Goal: Task Accomplishment & Management: Use online tool/utility

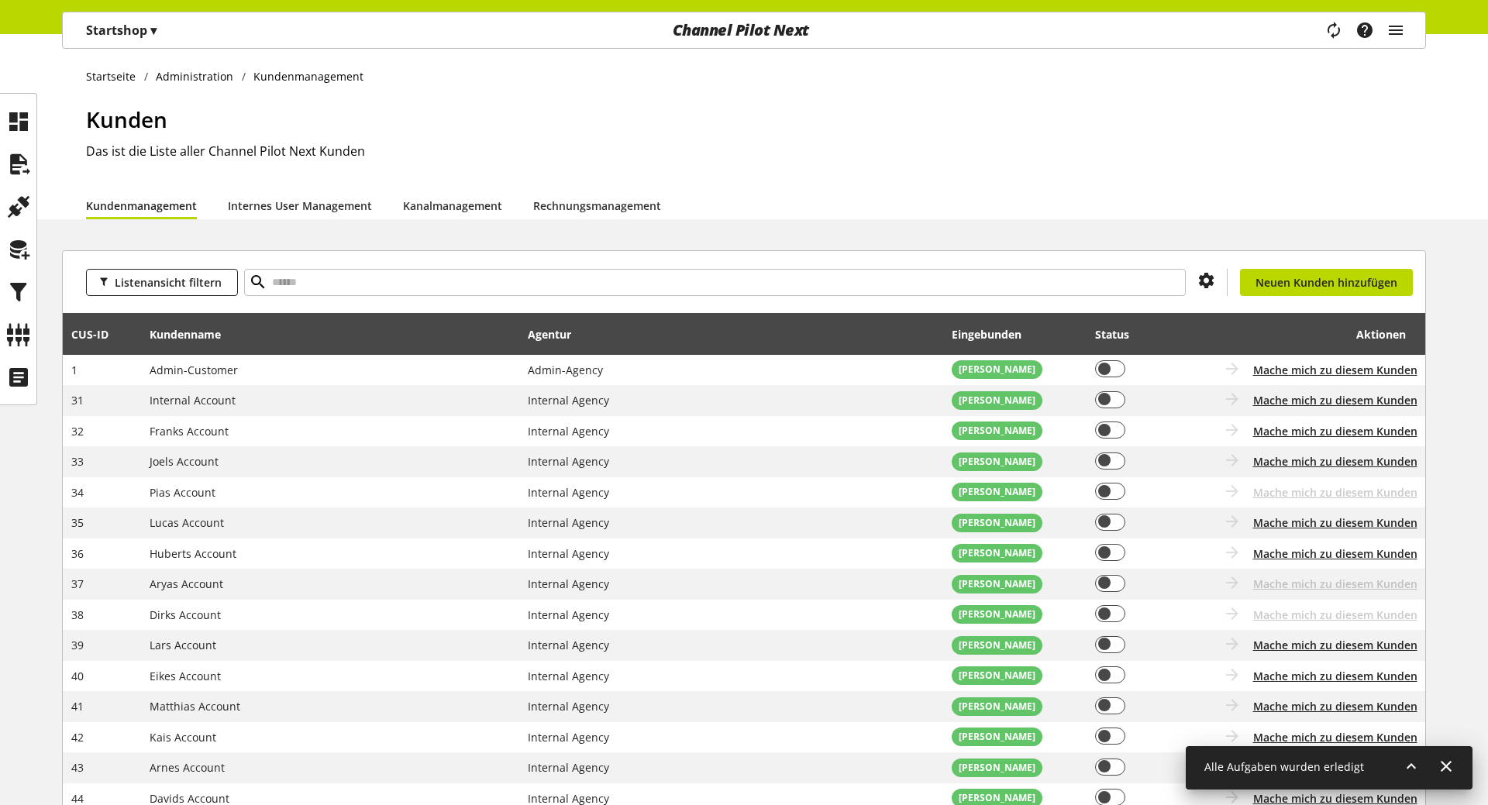
select select "***"
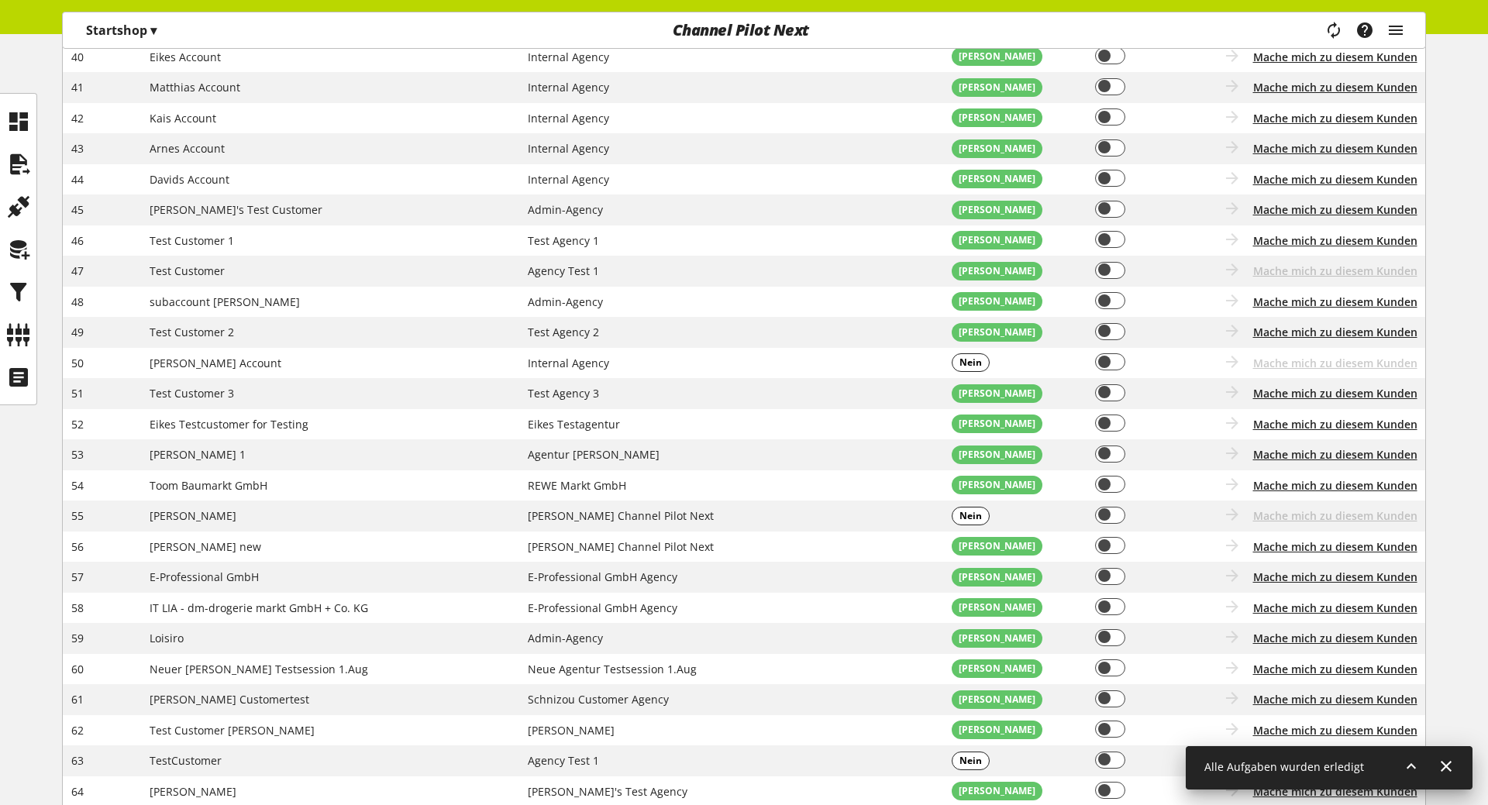
scroll to position [619, 0]
click at [6, 221] on icon at bounding box center [18, 206] width 25 height 31
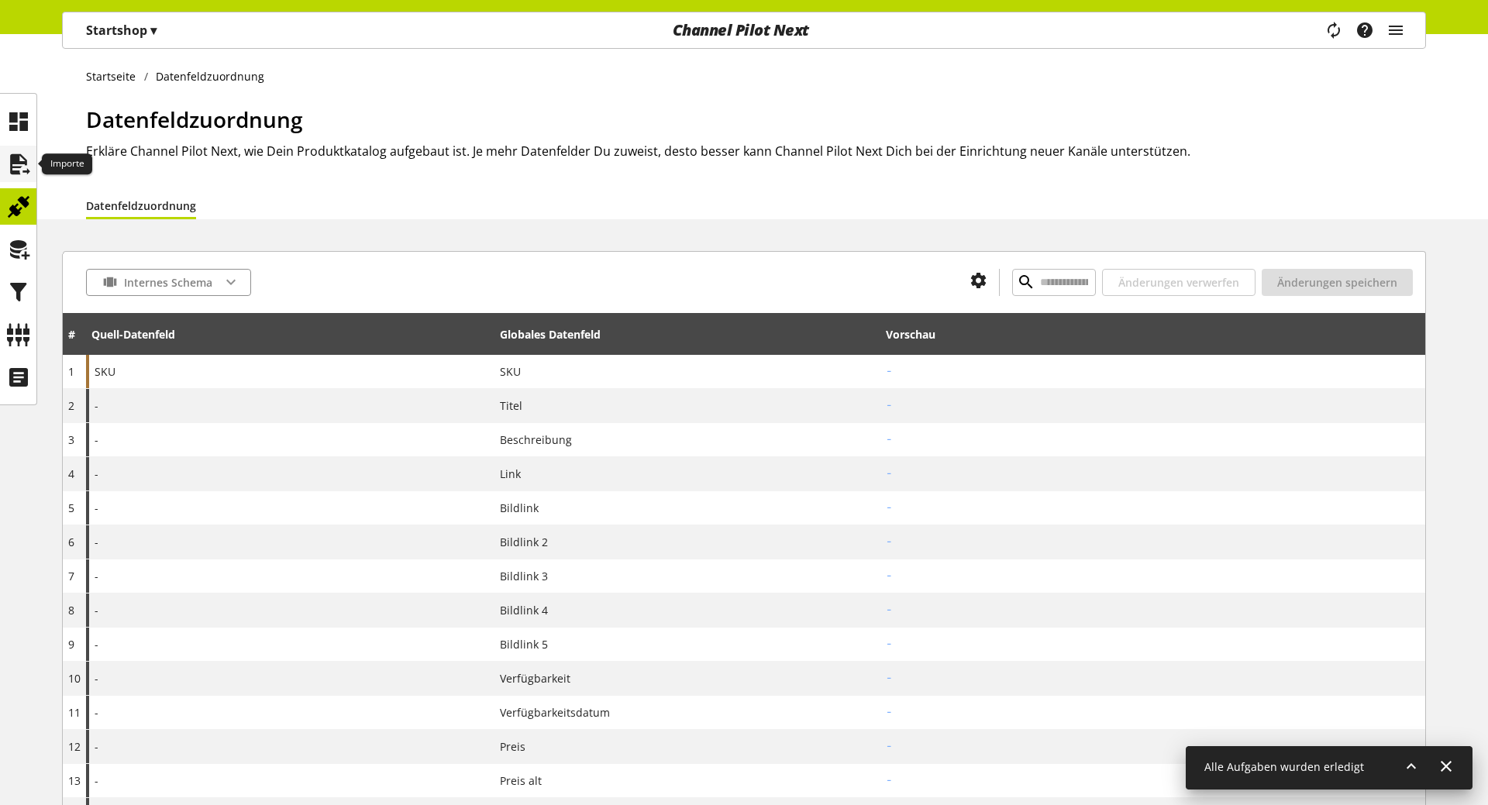
click at [33, 152] on div at bounding box center [18, 164] width 36 height 36
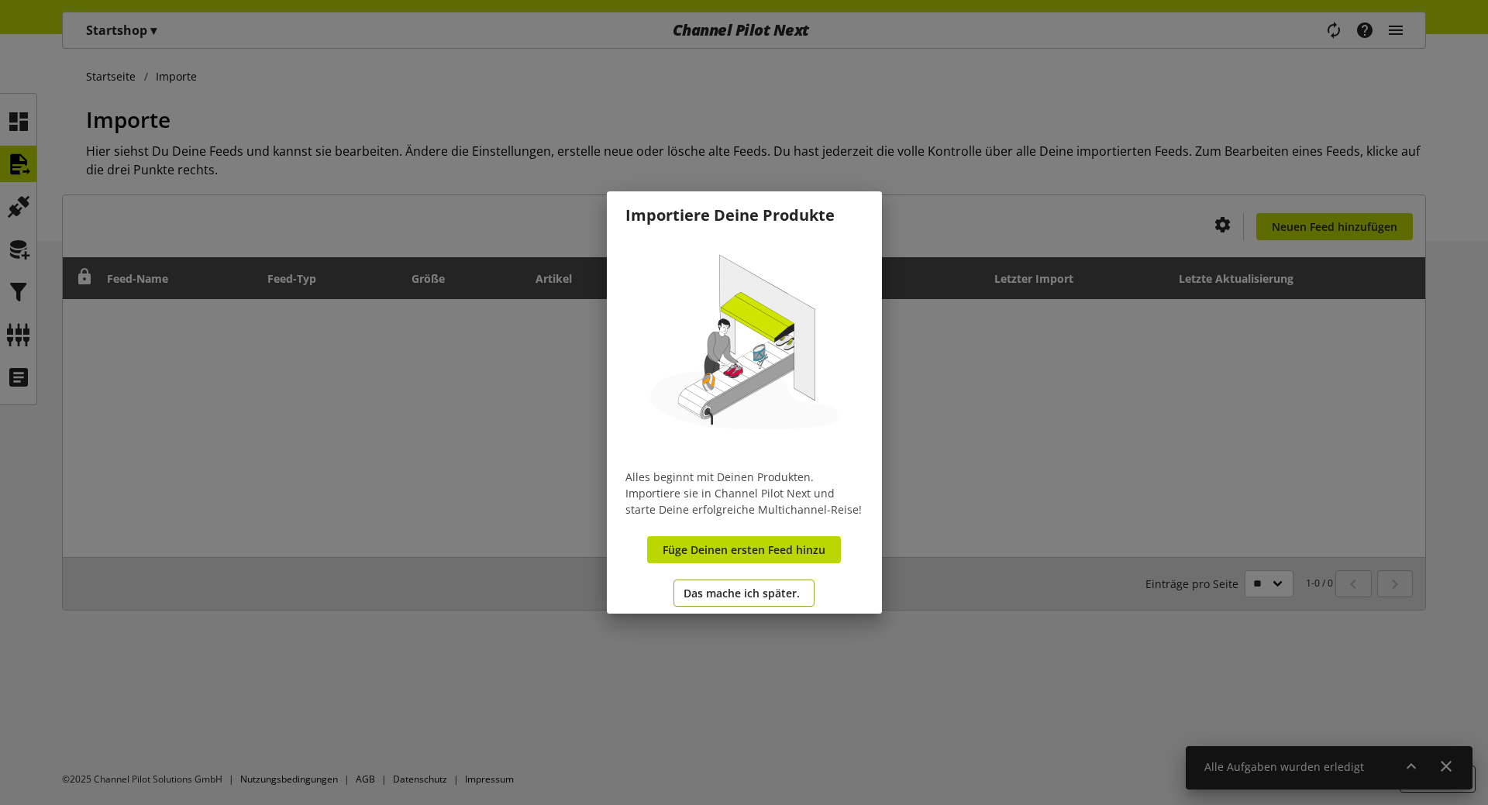
click at [755, 594] on span "Das mache ich später." at bounding box center [742, 593] width 116 height 16
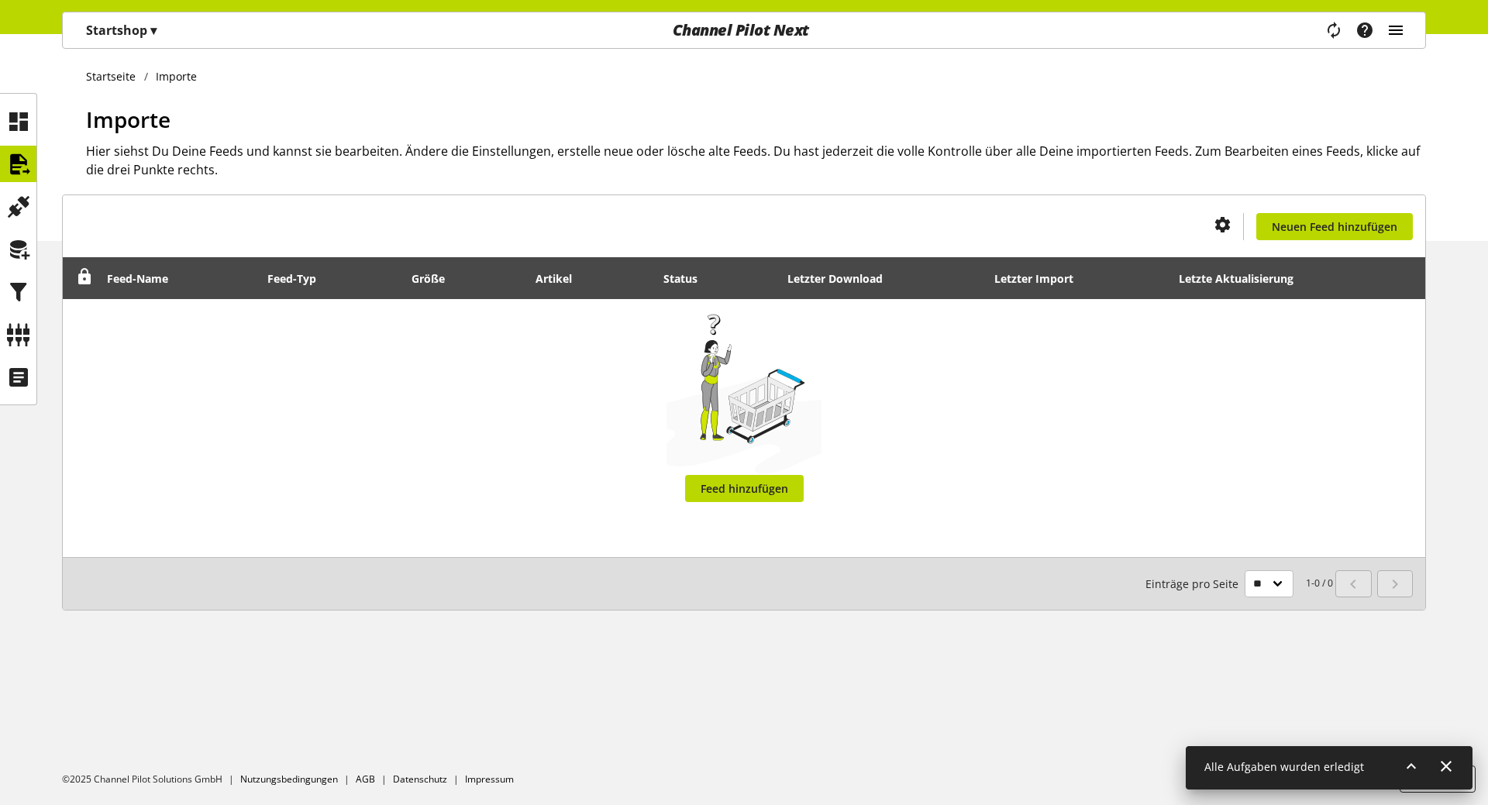
click at [1395, 23] on icon "main navigation" at bounding box center [1395, 30] width 19 height 28
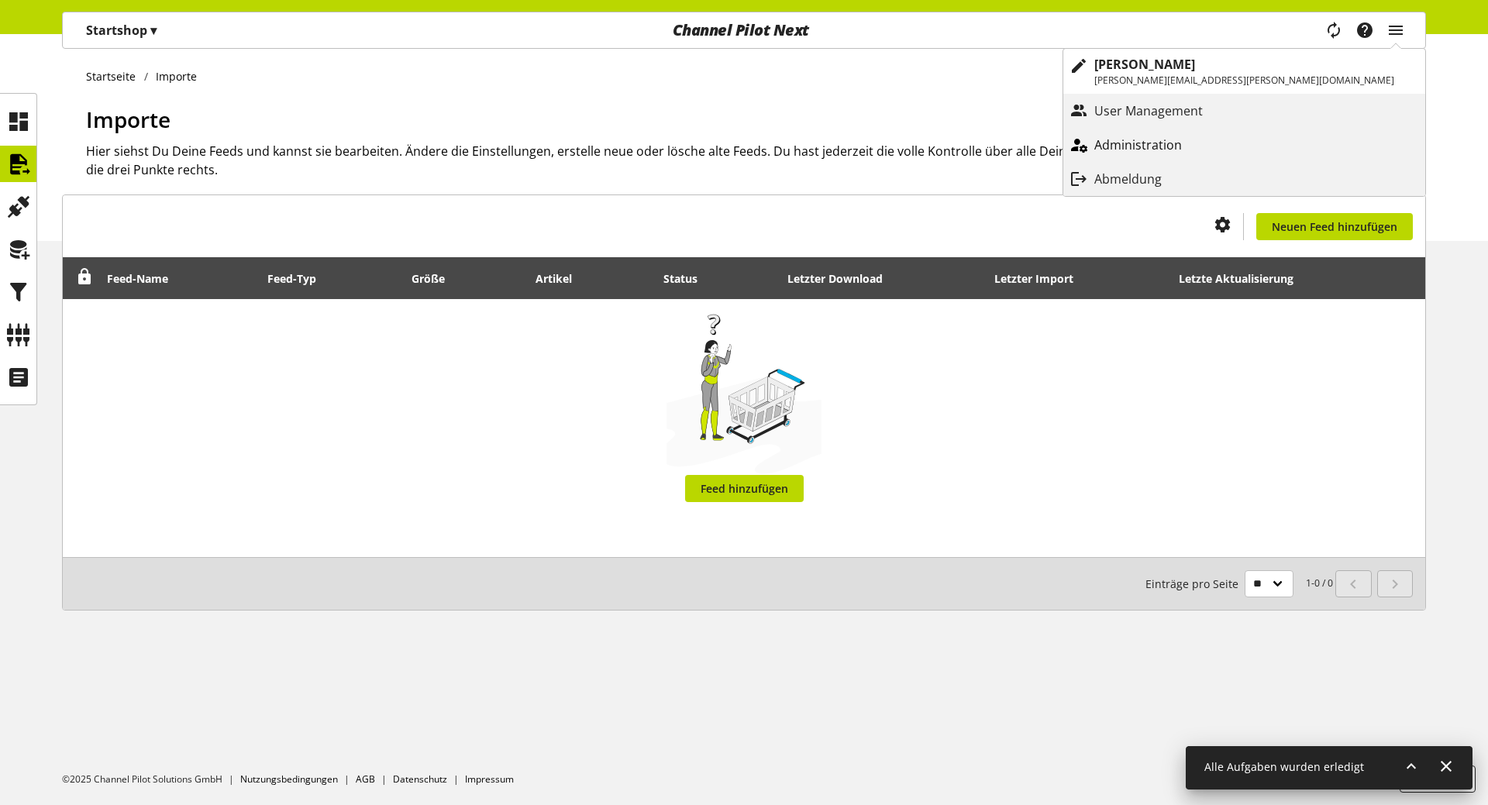
click at [1094, 153] on div "main navigation" at bounding box center [1078, 145] width 31 height 28
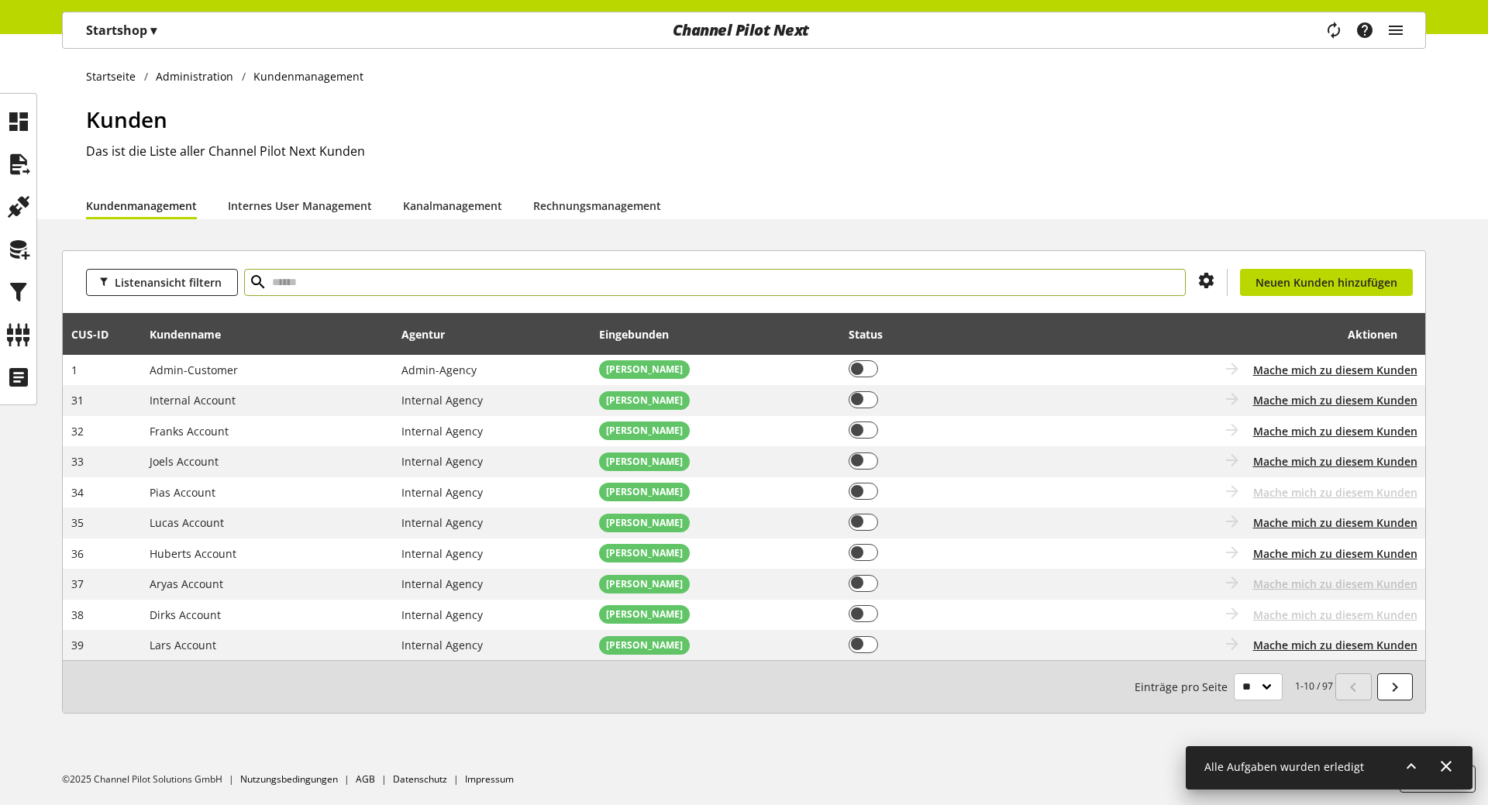
click at [369, 276] on input "text" at bounding box center [715, 282] width 942 height 27
type input "*"
type input "*****"
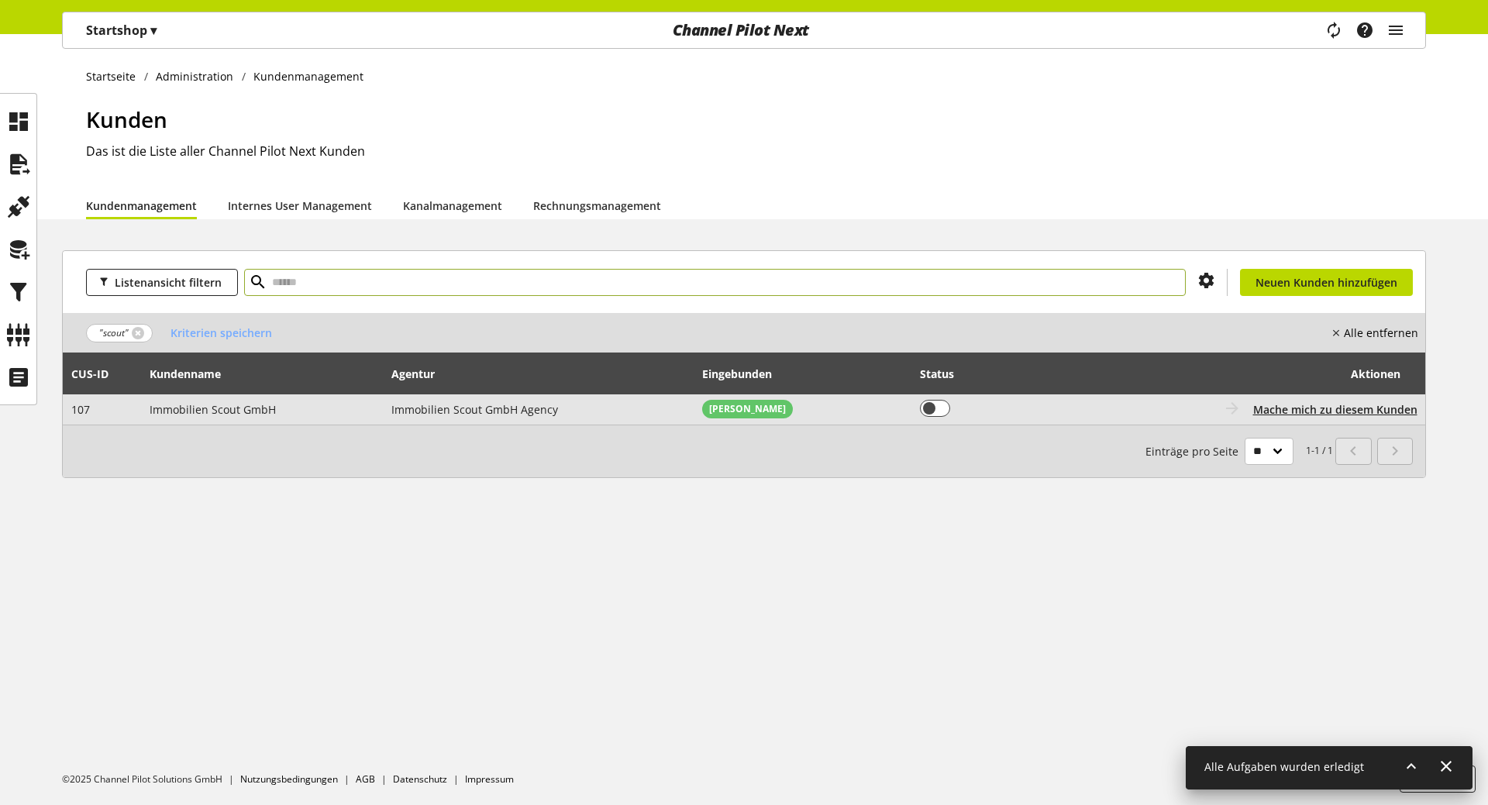
click at [398, 405] on span "Immobilien Scout GmbH Agency" at bounding box center [474, 409] width 167 height 15
click at [1293, 408] on span "Mache mich zu diesem Kunden" at bounding box center [1335, 409] width 164 height 16
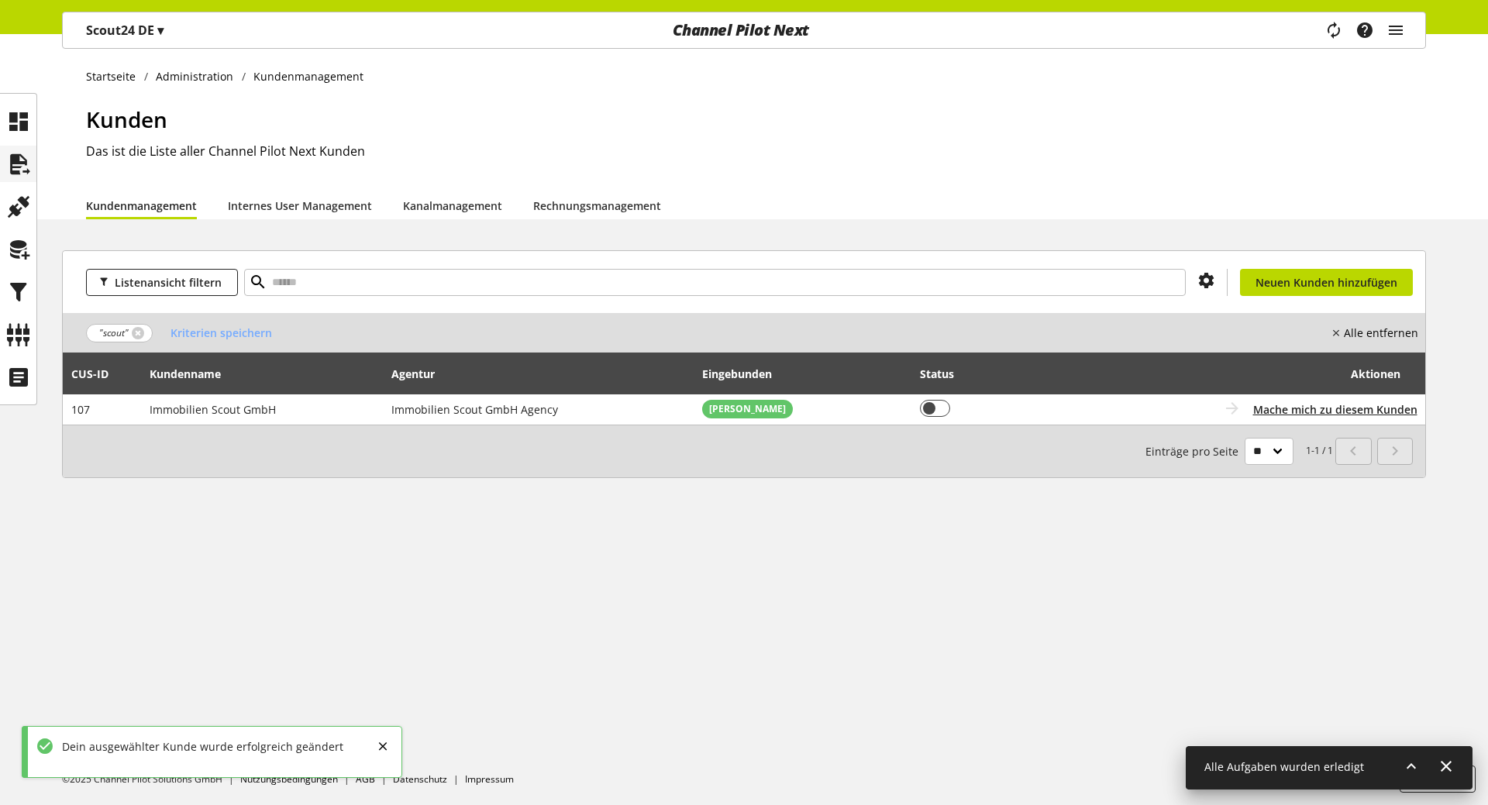
click at [22, 166] on icon at bounding box center [18, 164] width 25 height 31
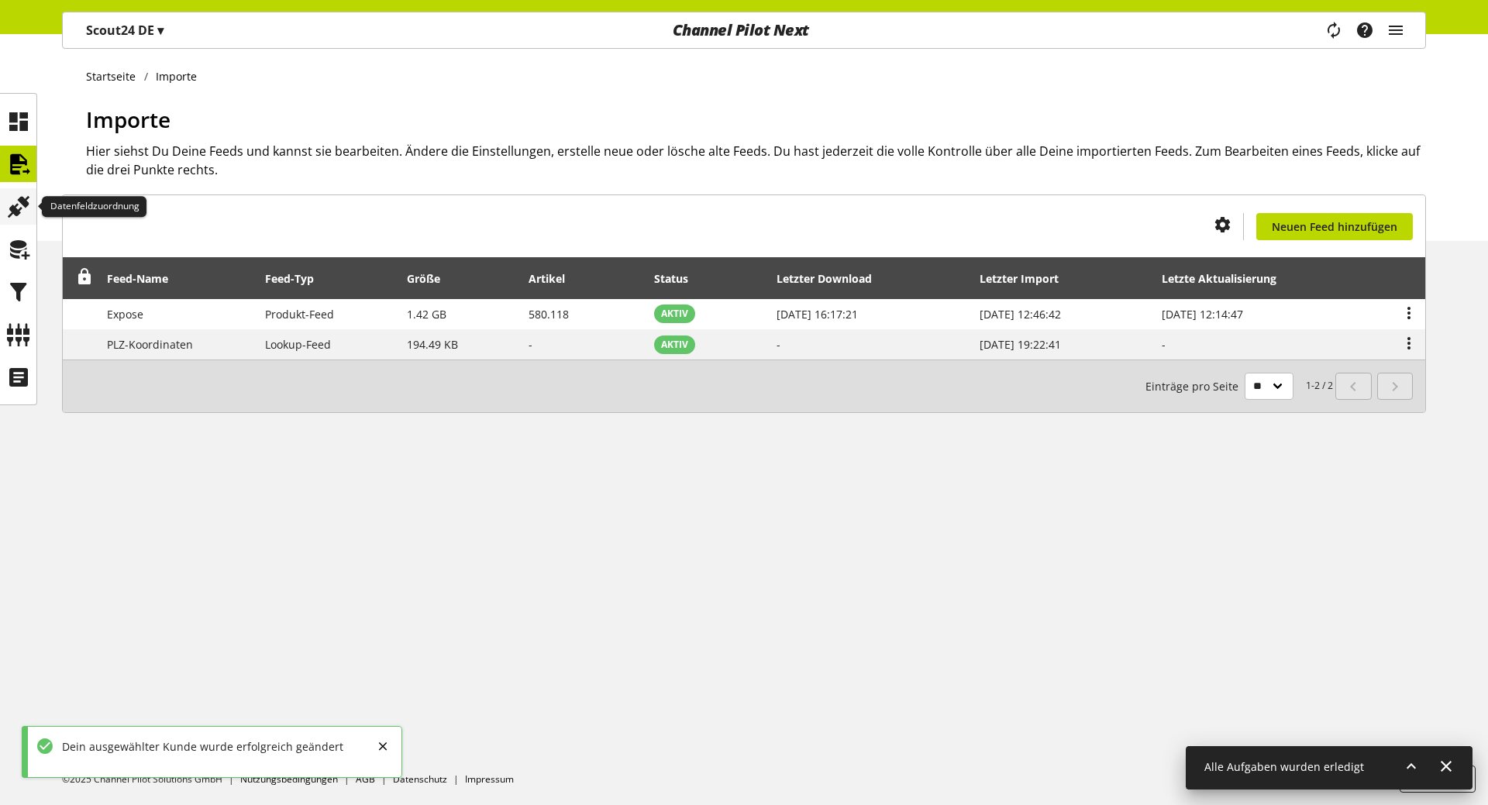
click at [15, 200] on icon at bounding box center [18, 206] width 25 height 31
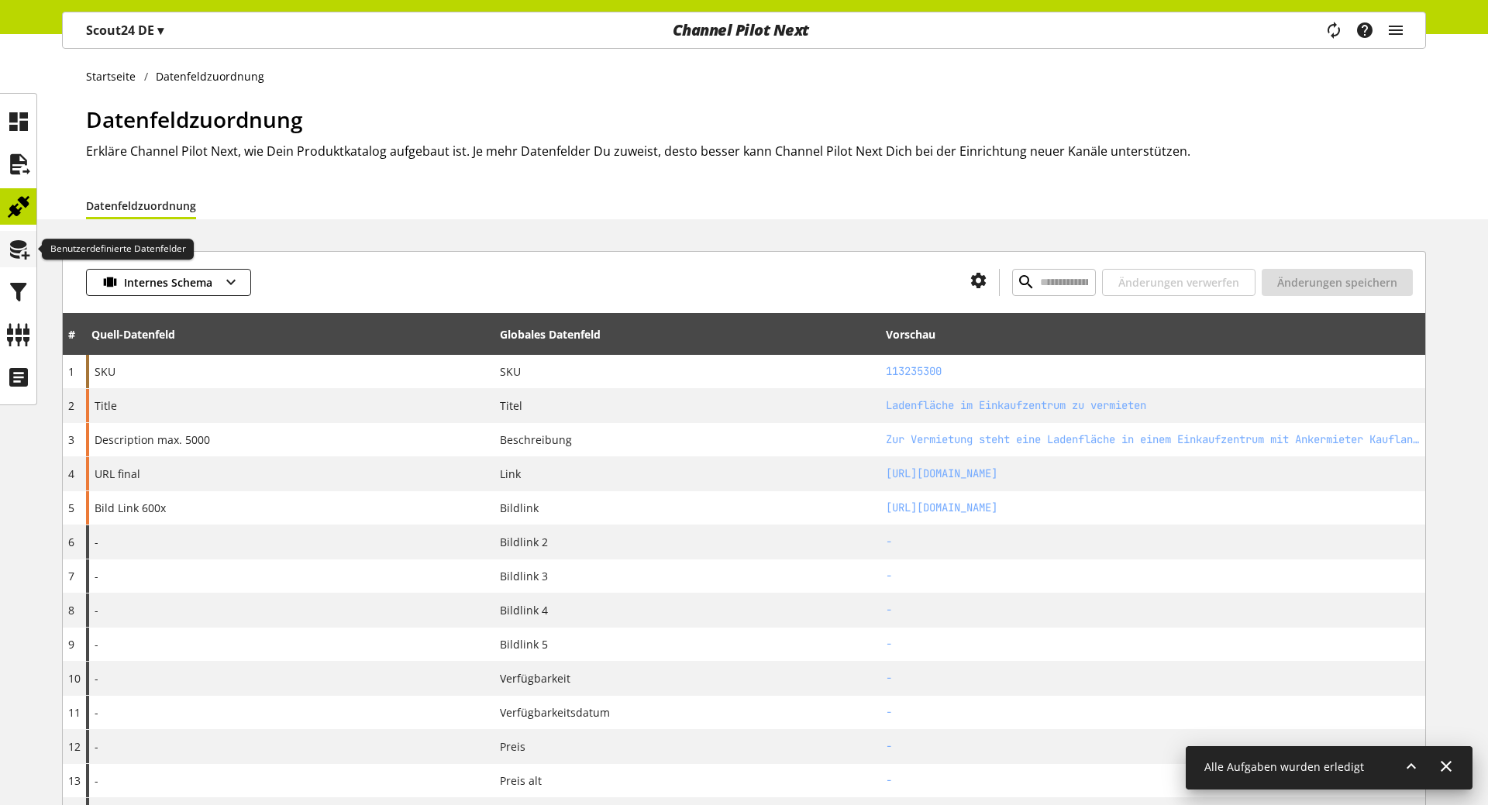
click at [24, 245] on icon at bounding box center [18, 249] width 25 height 31
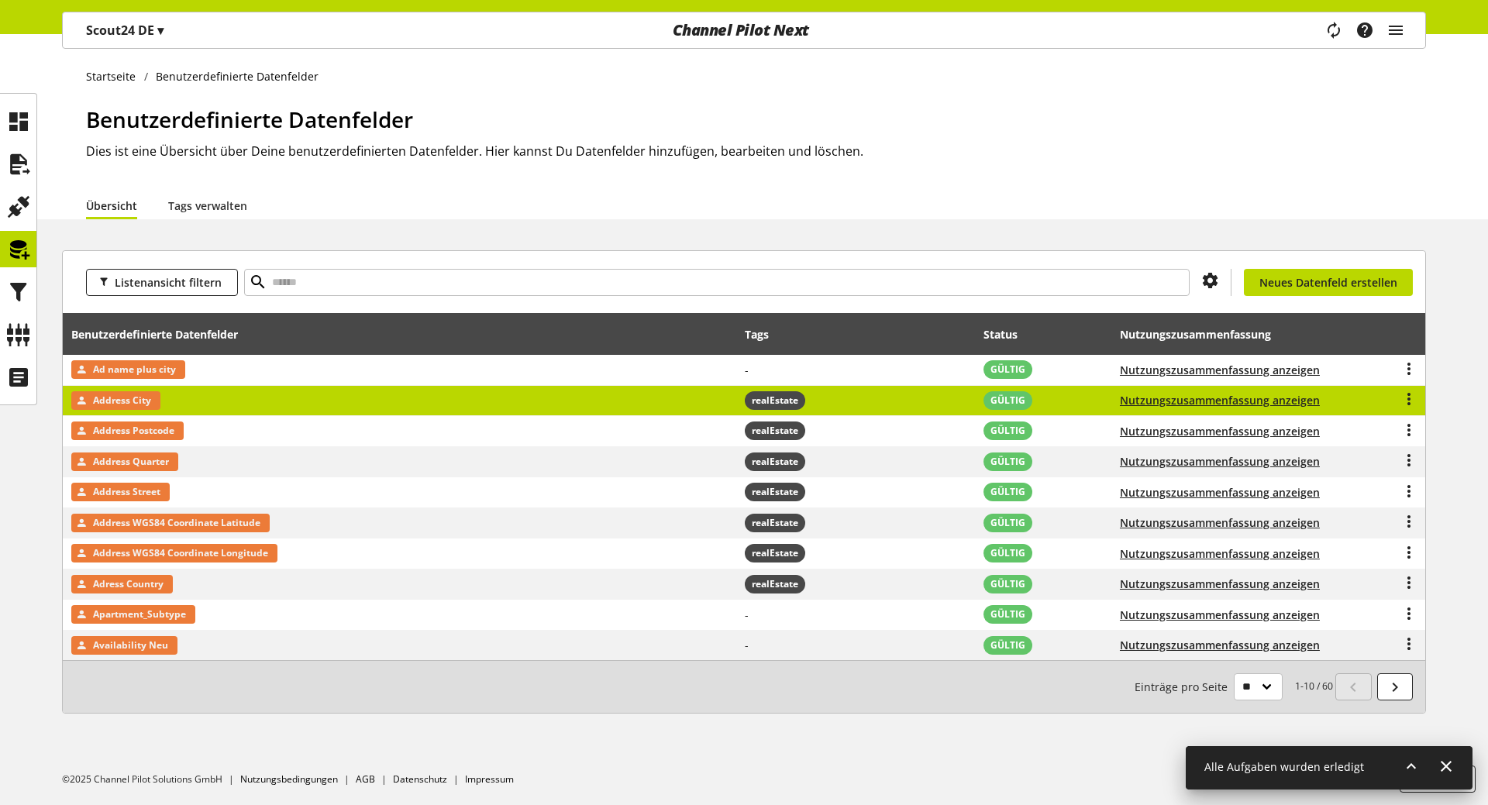
click at [329, 412] on td "Address City" at bounding box center [400, 401] width 674 height 31
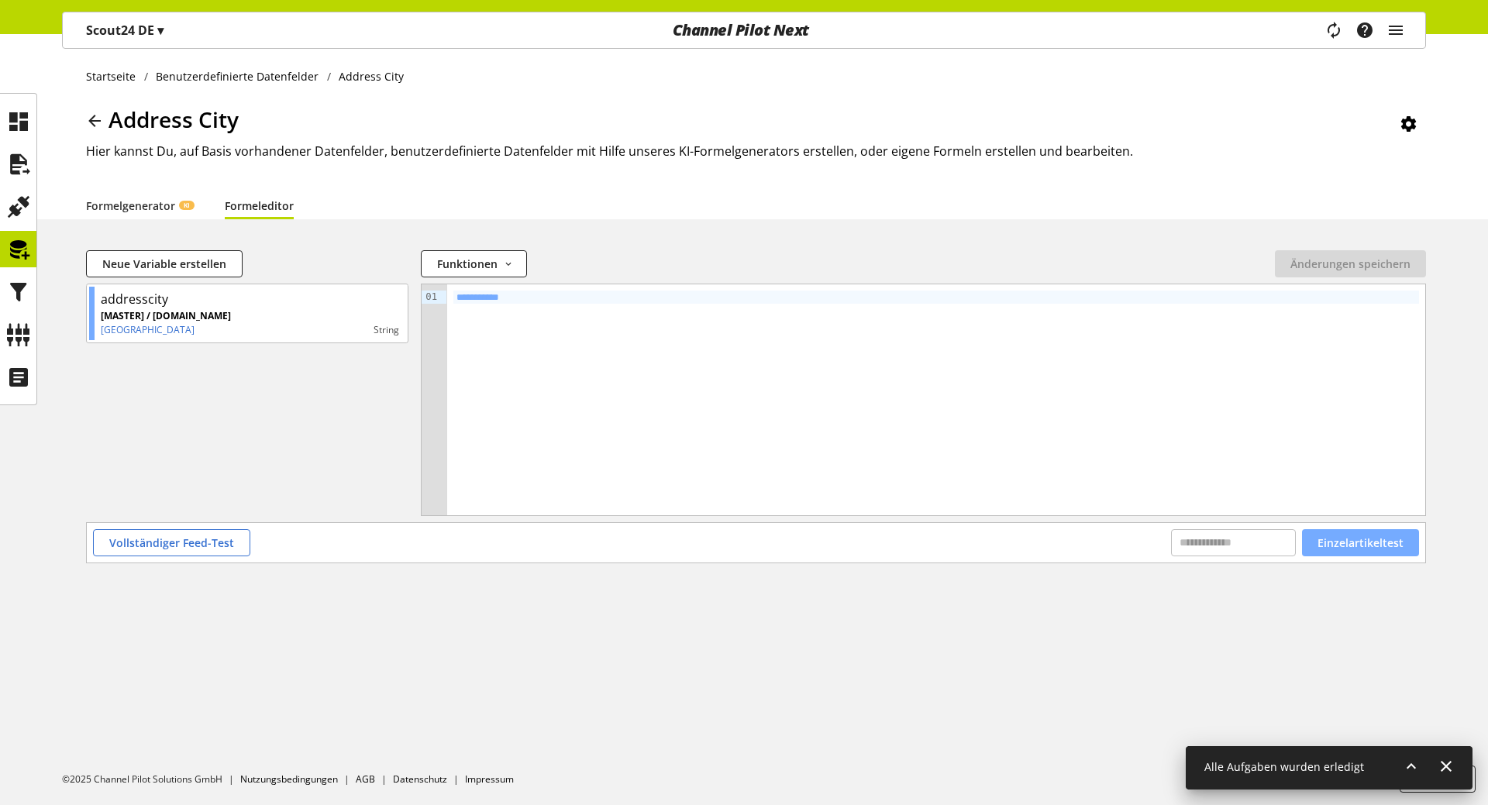
click at [1355, 543] on span "Einzelartikeltest" at bounding box center [1360, 543] width 86 height 16
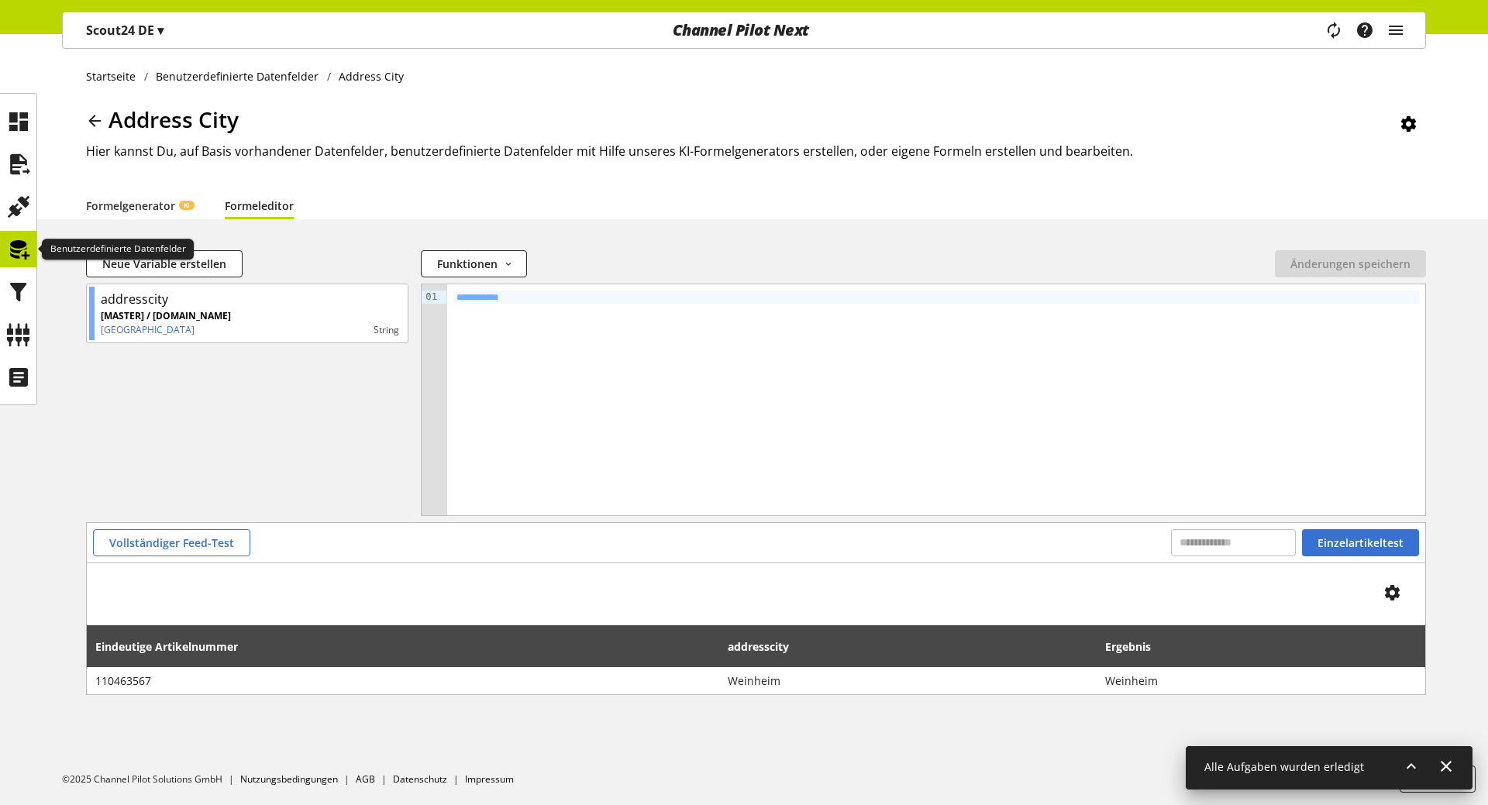
click at [13, 257] on icon at bounding box center [18, 249] width 25 height 31
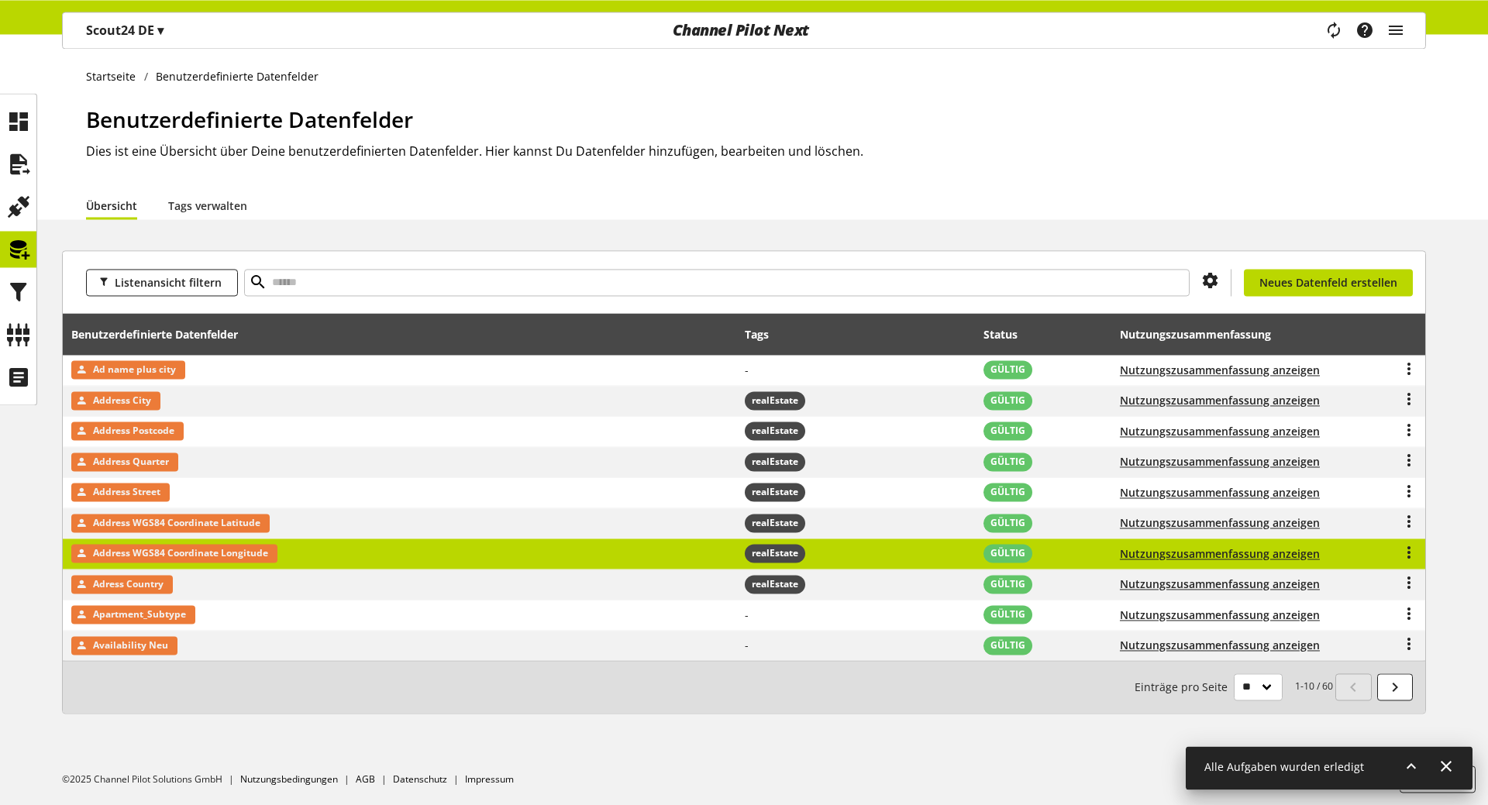
scroll to position [209, 0]
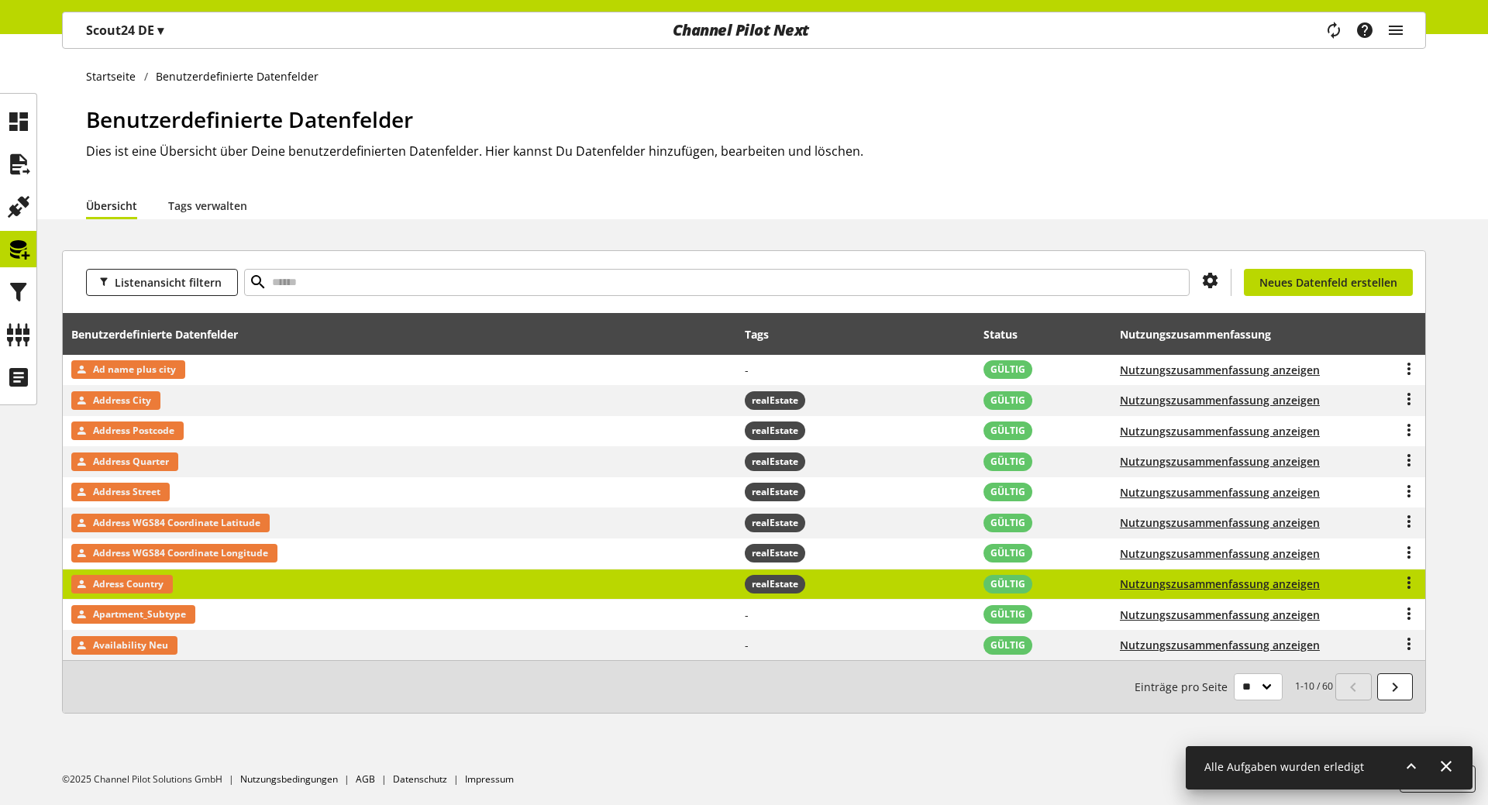
click at [303, 570] on td "Adress Country" at bounding box center [400, 585] width 674 height 31
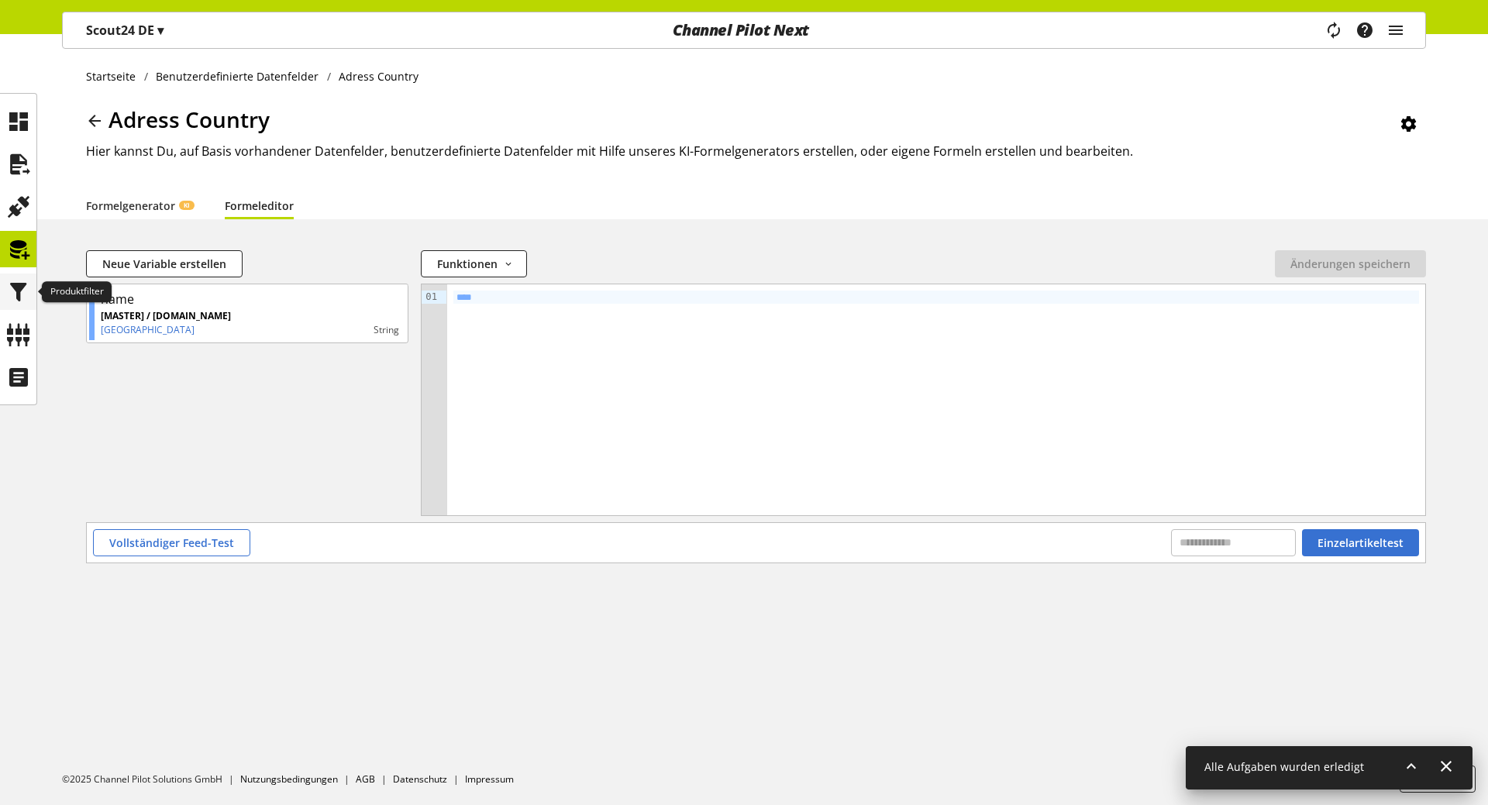
click at [22, 280] on icon at bounding box center [18, 292] width 25 height 31
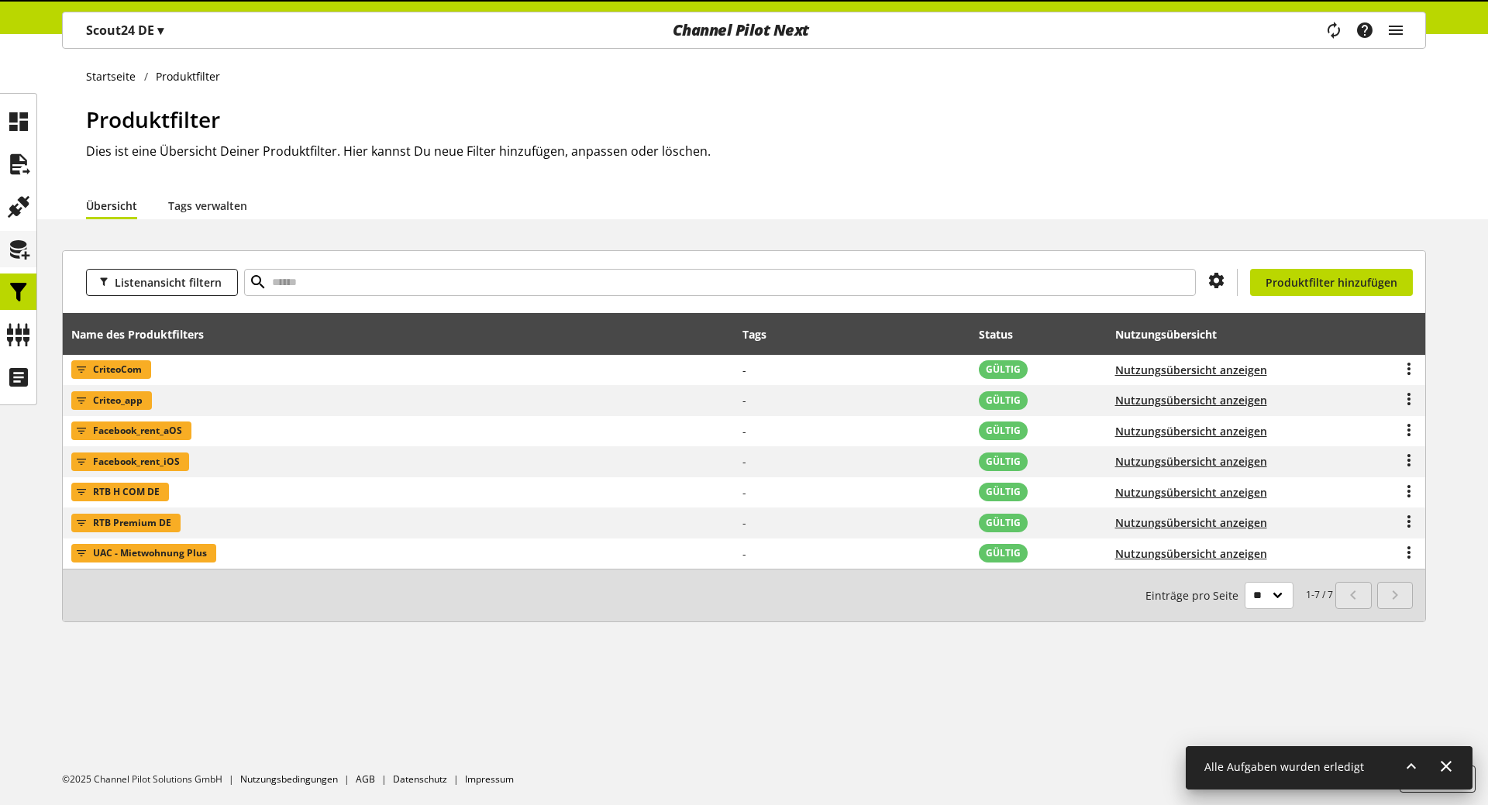
click at [24, 259] on icon at bounding box center [18, 249] width 25 height 31
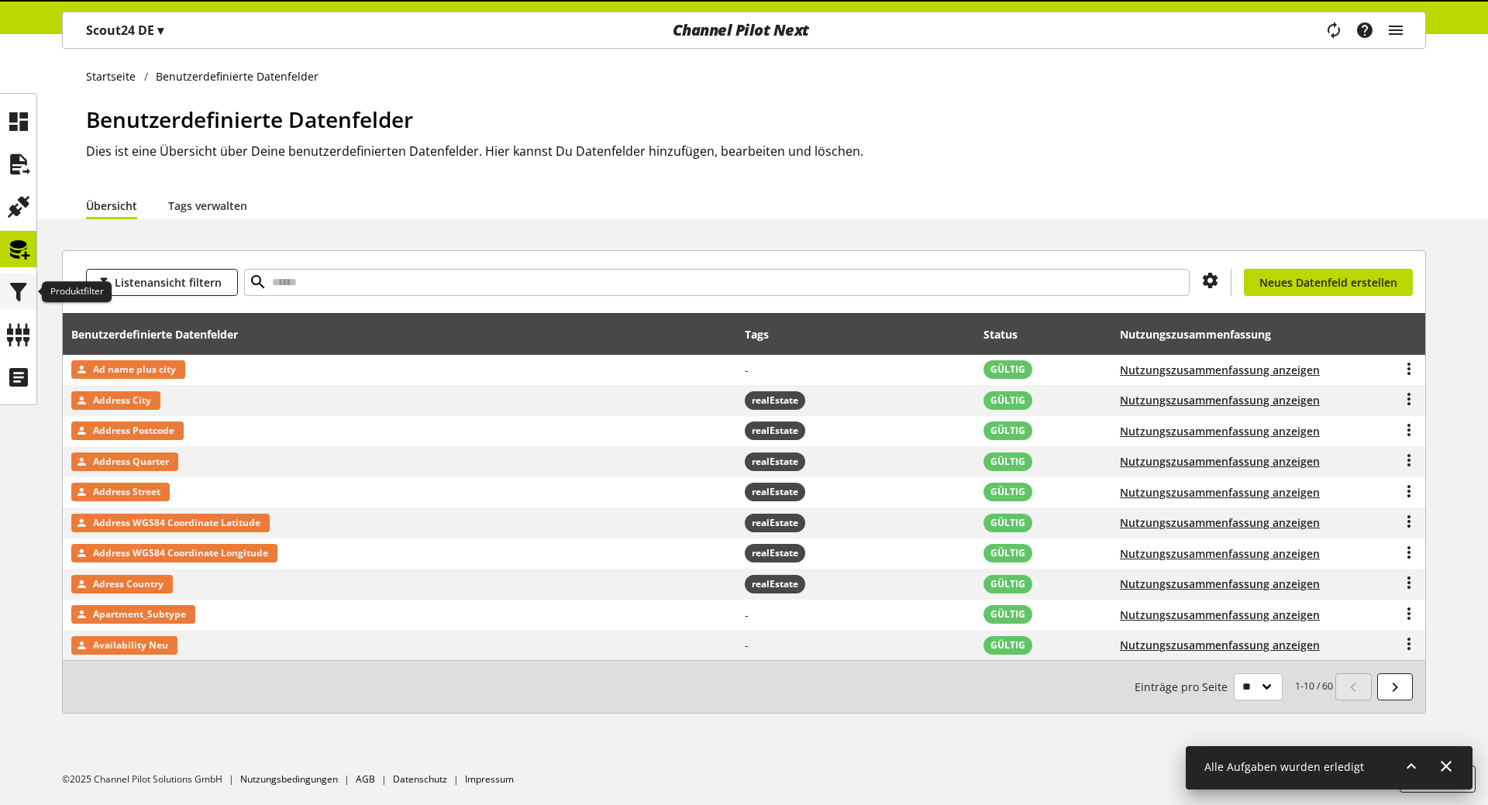
click at [33, 288] on div at bounding box center [18, 292] width 36 height 36
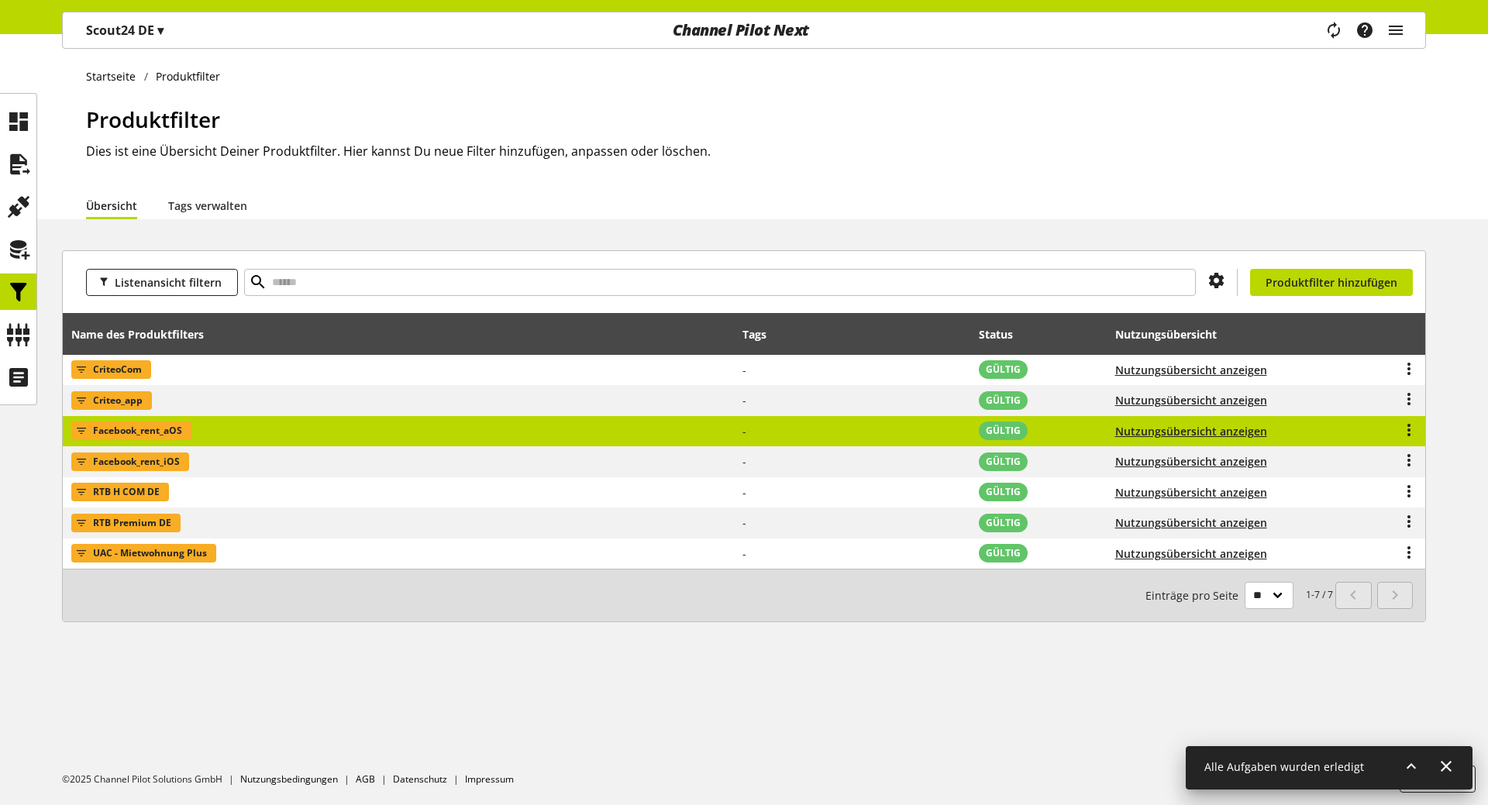
click at [429, 417] on td "Facebook_rent_aOS" at bounding box center [398, 431] width 671 height 31
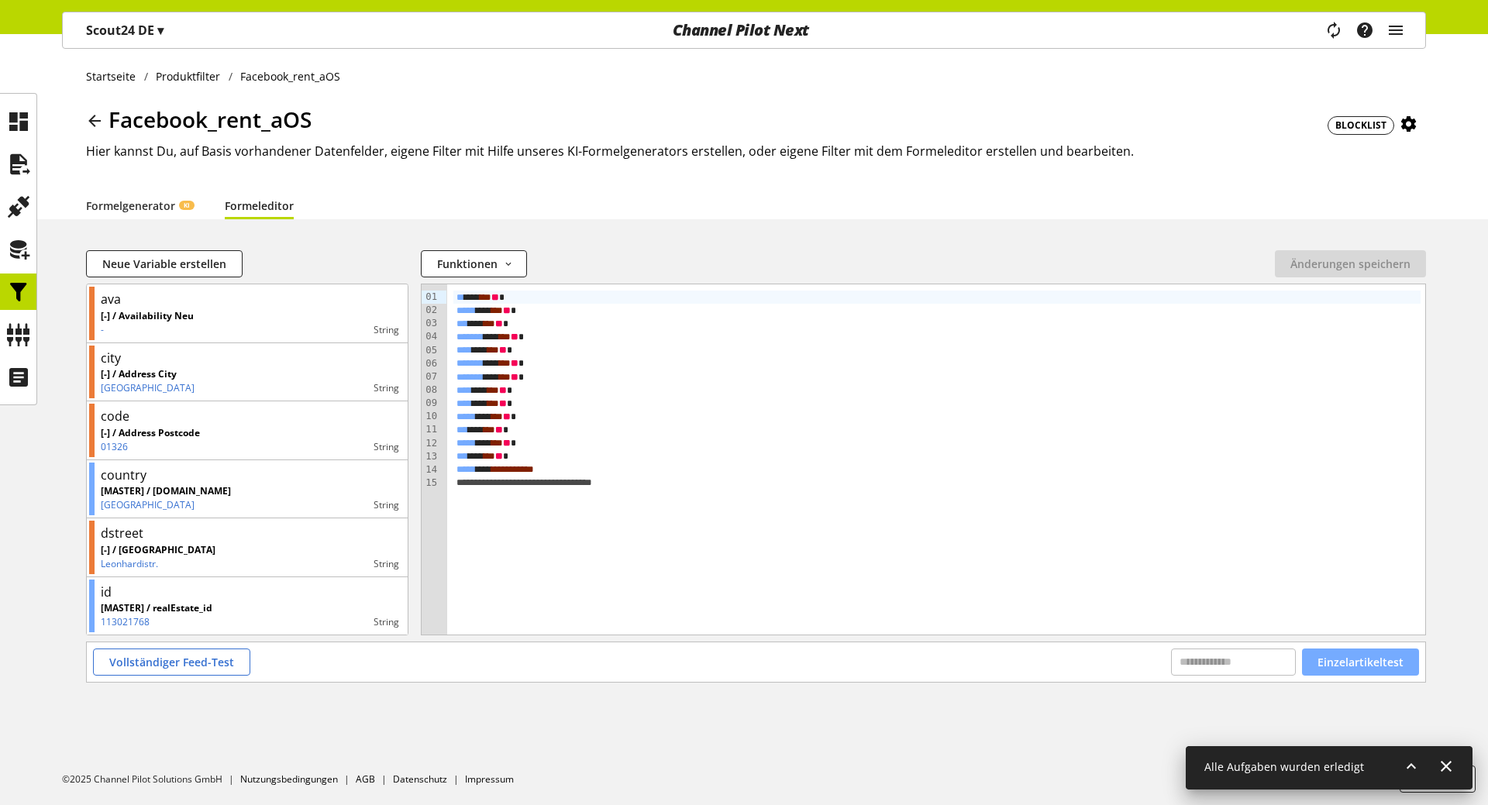
click at [1356, 655] on span "Einzelartikeltest" at bounding box center [1360, 662] width 86 height 16
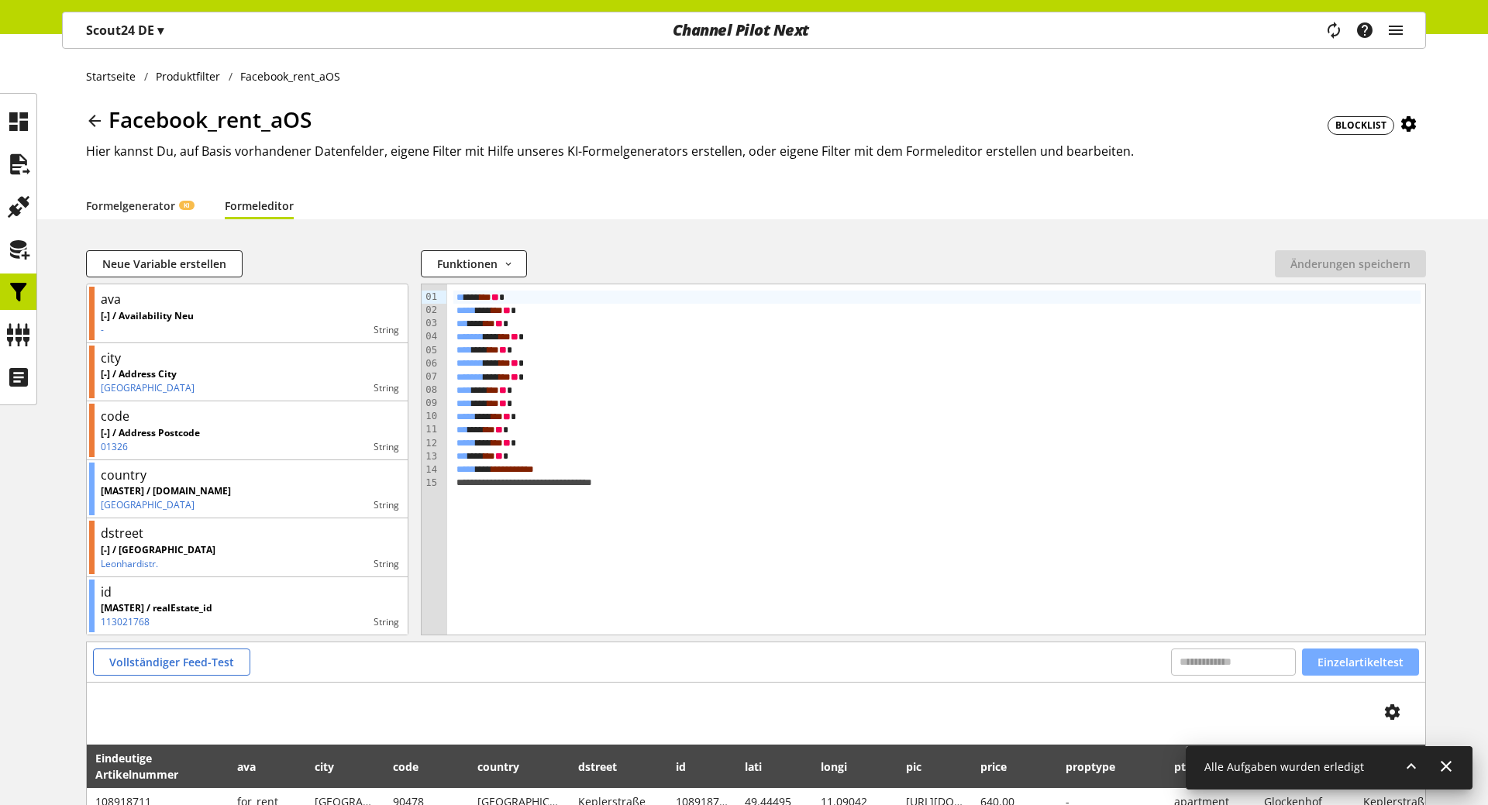
scroll to position [209, 0]
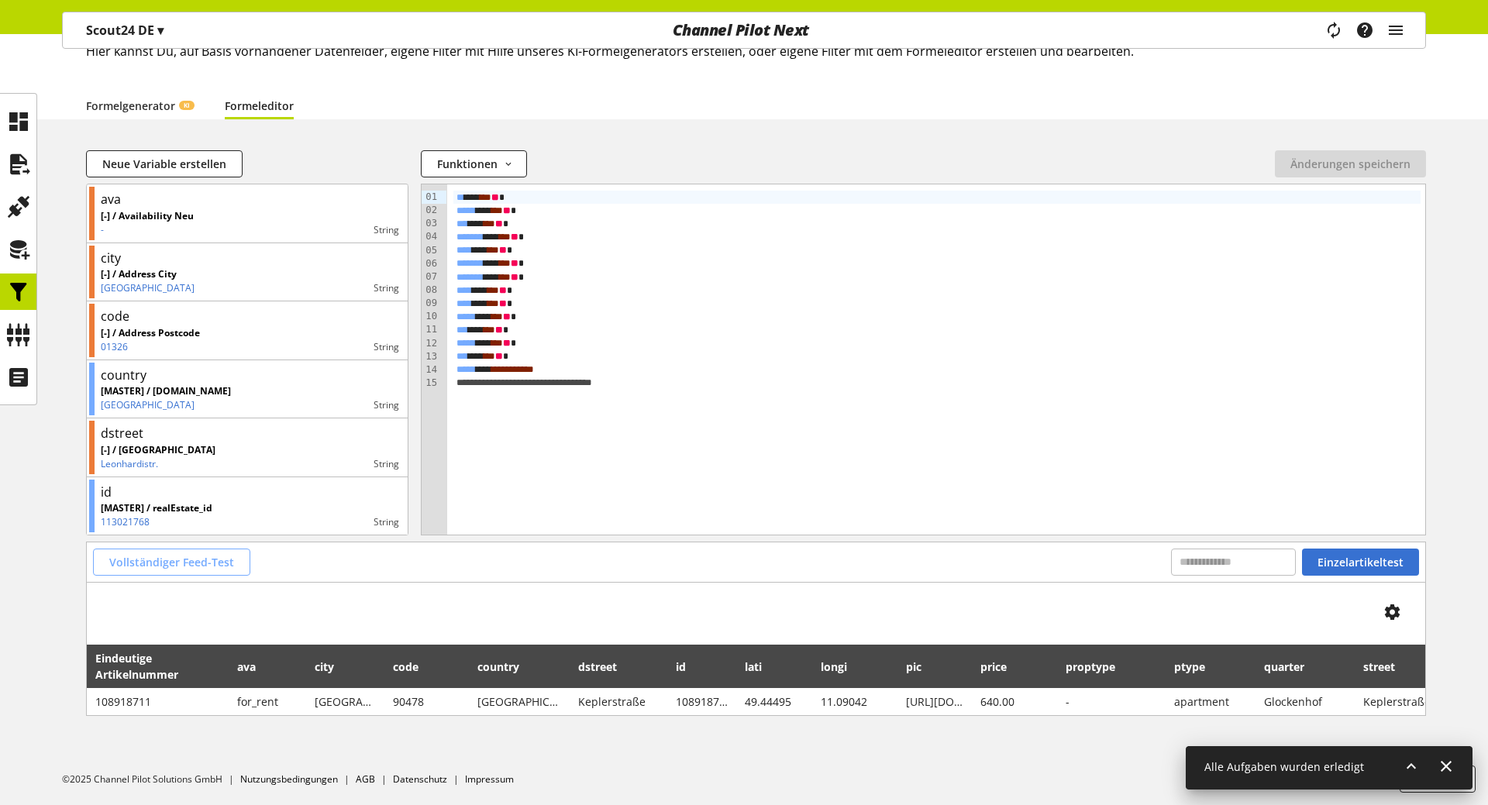
click at [168, 554] on span "Vollständiger Feed-Test" at bounding box center [171, 562] width 125 height 16
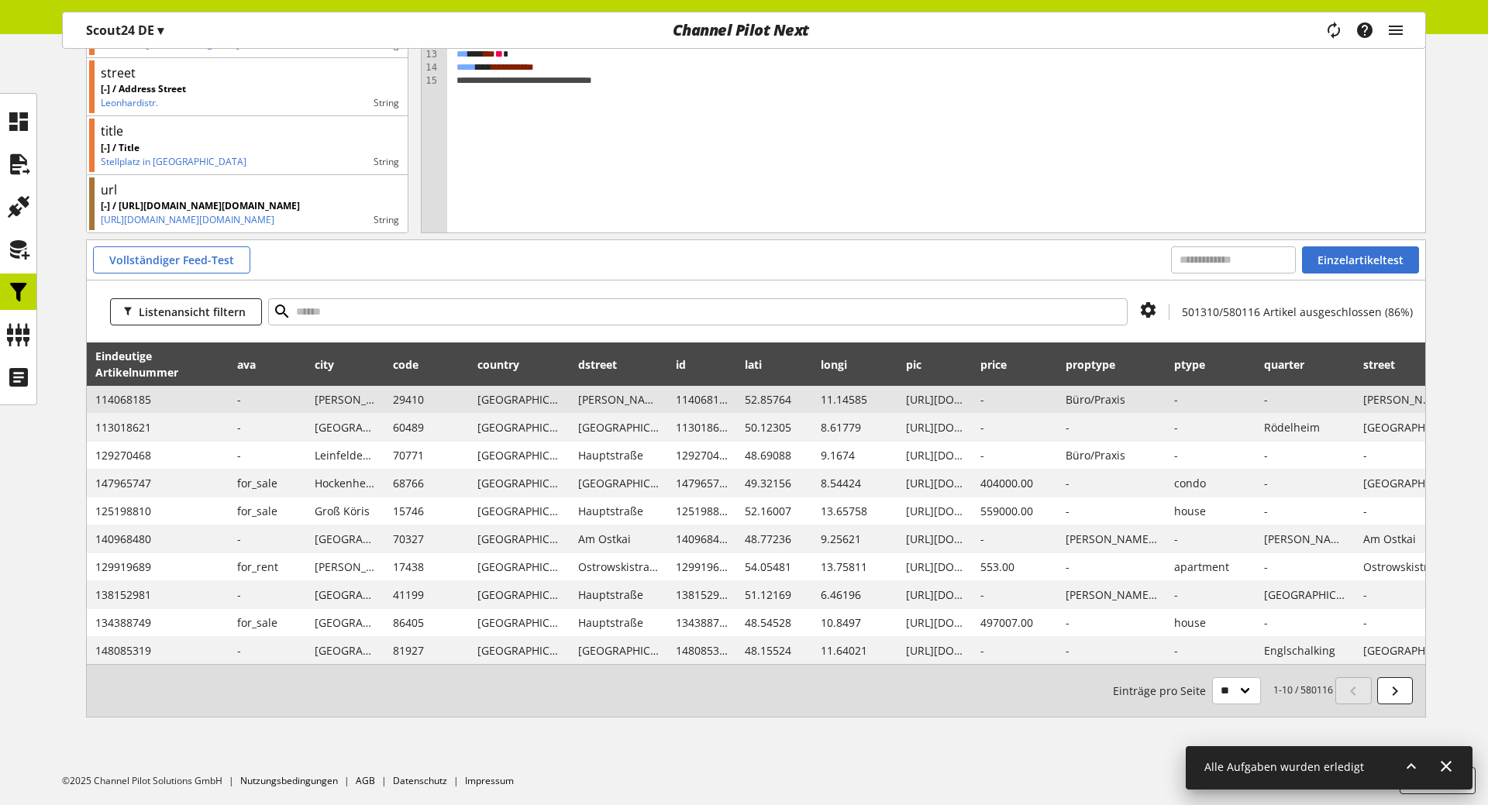
scroll to position [0, 0]
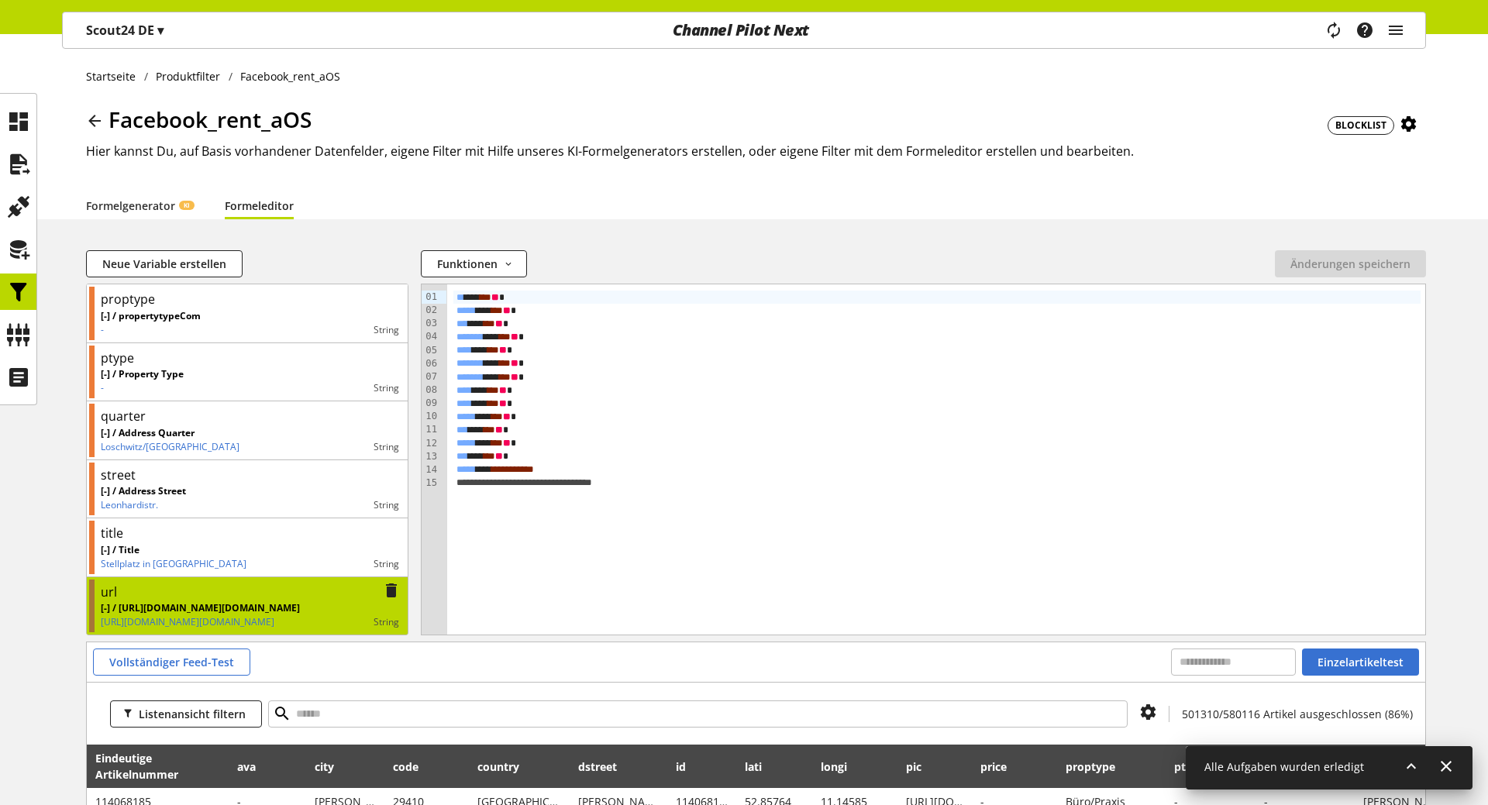
click at [300, 604] on p "[-] / [URL][DOMAIN_NAME][DOMAIN_NAME]" at bounding box center [200, 608] width 199 height 14
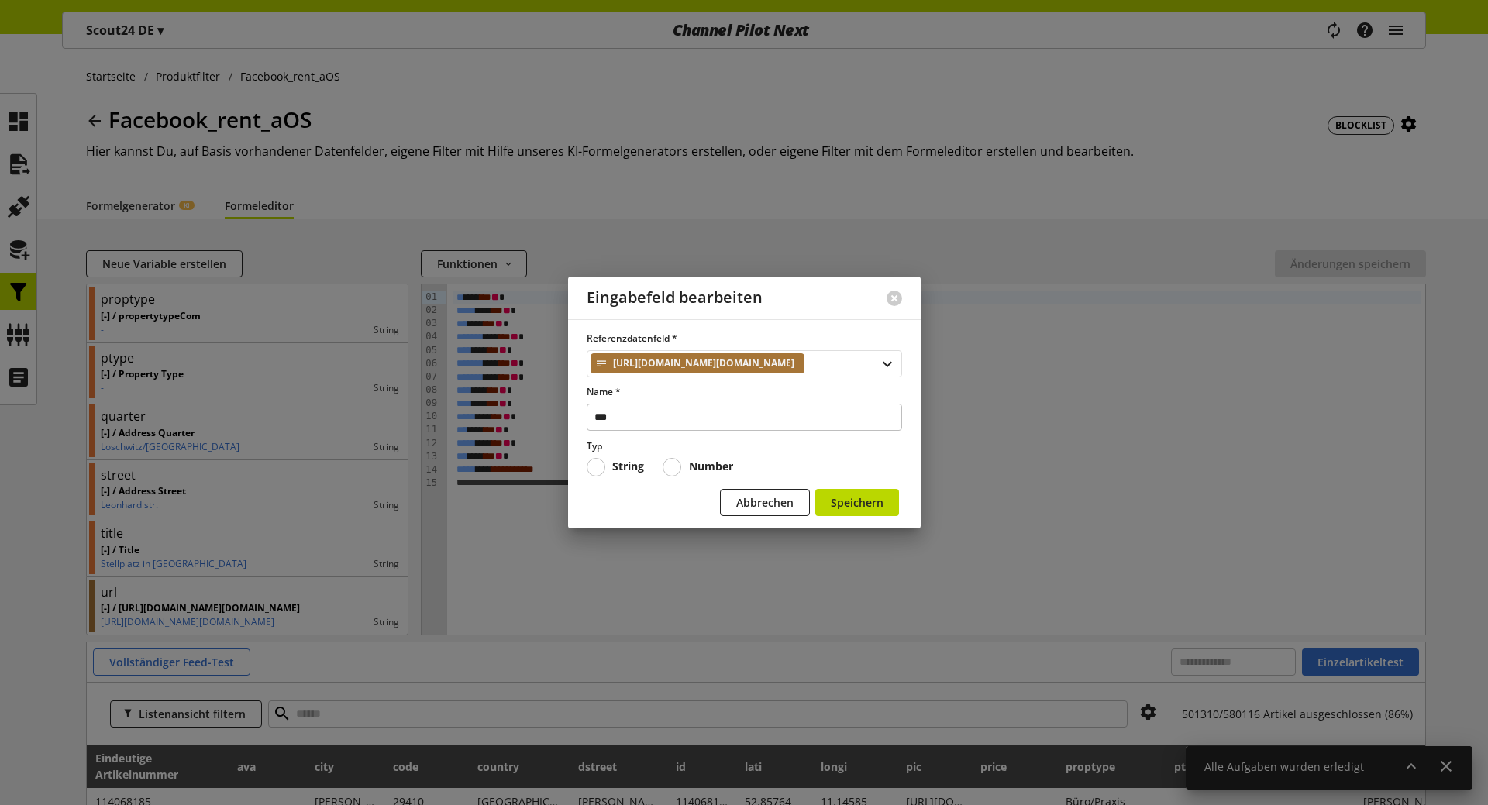
click at [856, 356] on div "[URL][DOMAIN_NAME][DOMAIN_NAME]" at bounding box center [744, 363] width 315 height 27
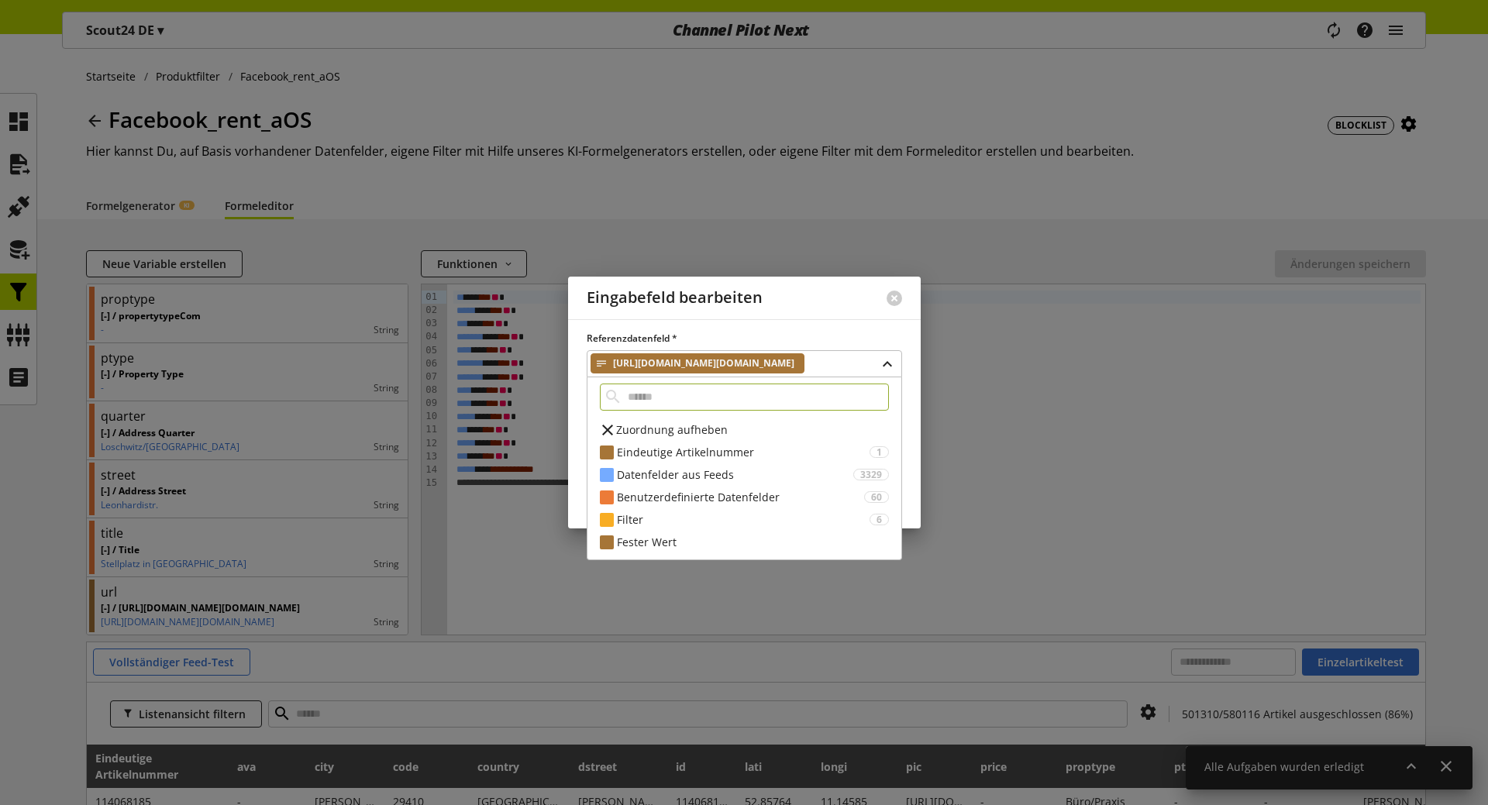
click at [797, 307] on div "Eingabefeld bearbeiten" at bounding box center [718, 298] width 300 height 43
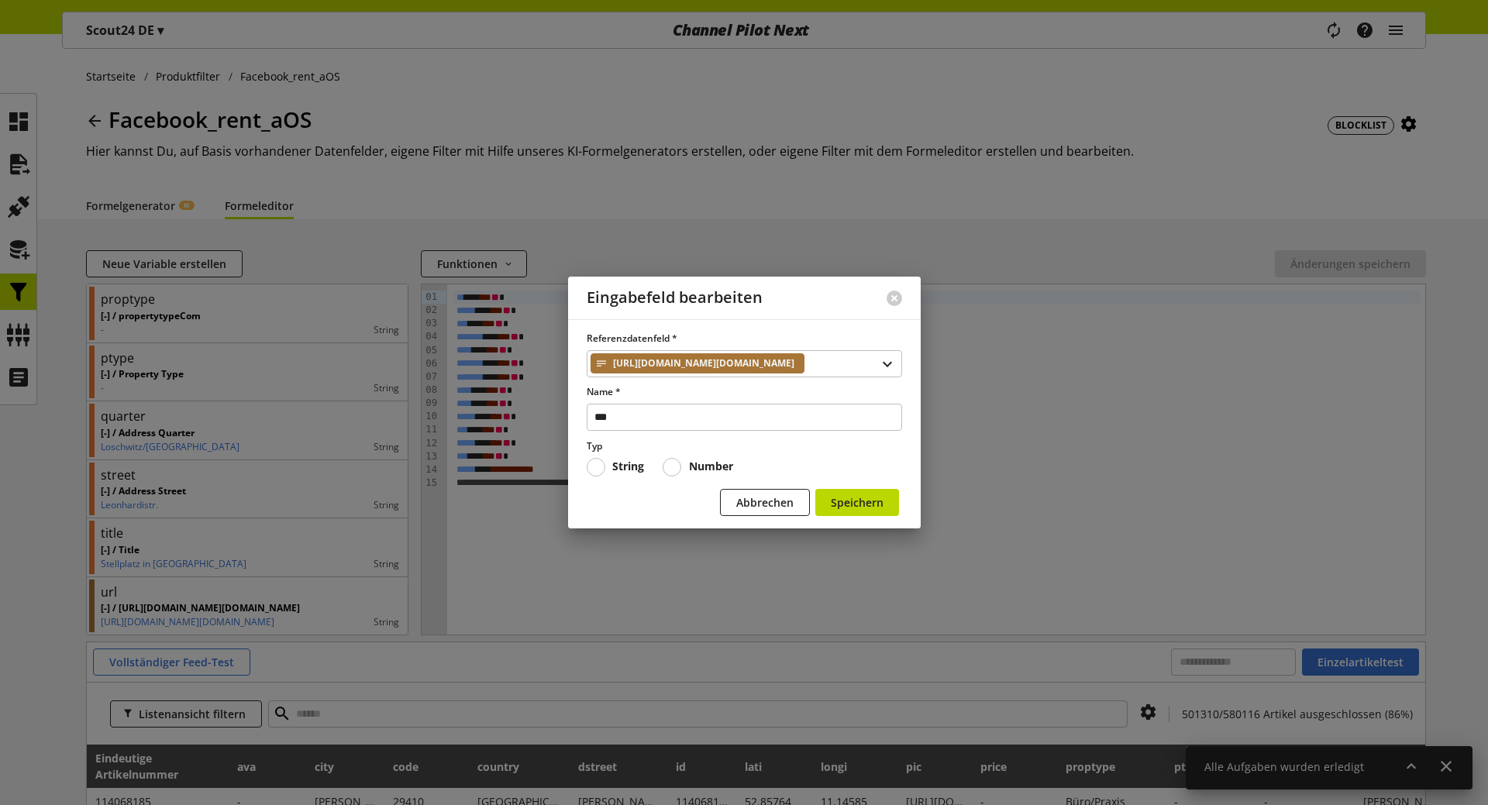
click at [904, 298] on div at bounding box center [894, 298] width 53 height 40
click at [897, 298] on button at bounding box center [894, 298] width 15 height 15
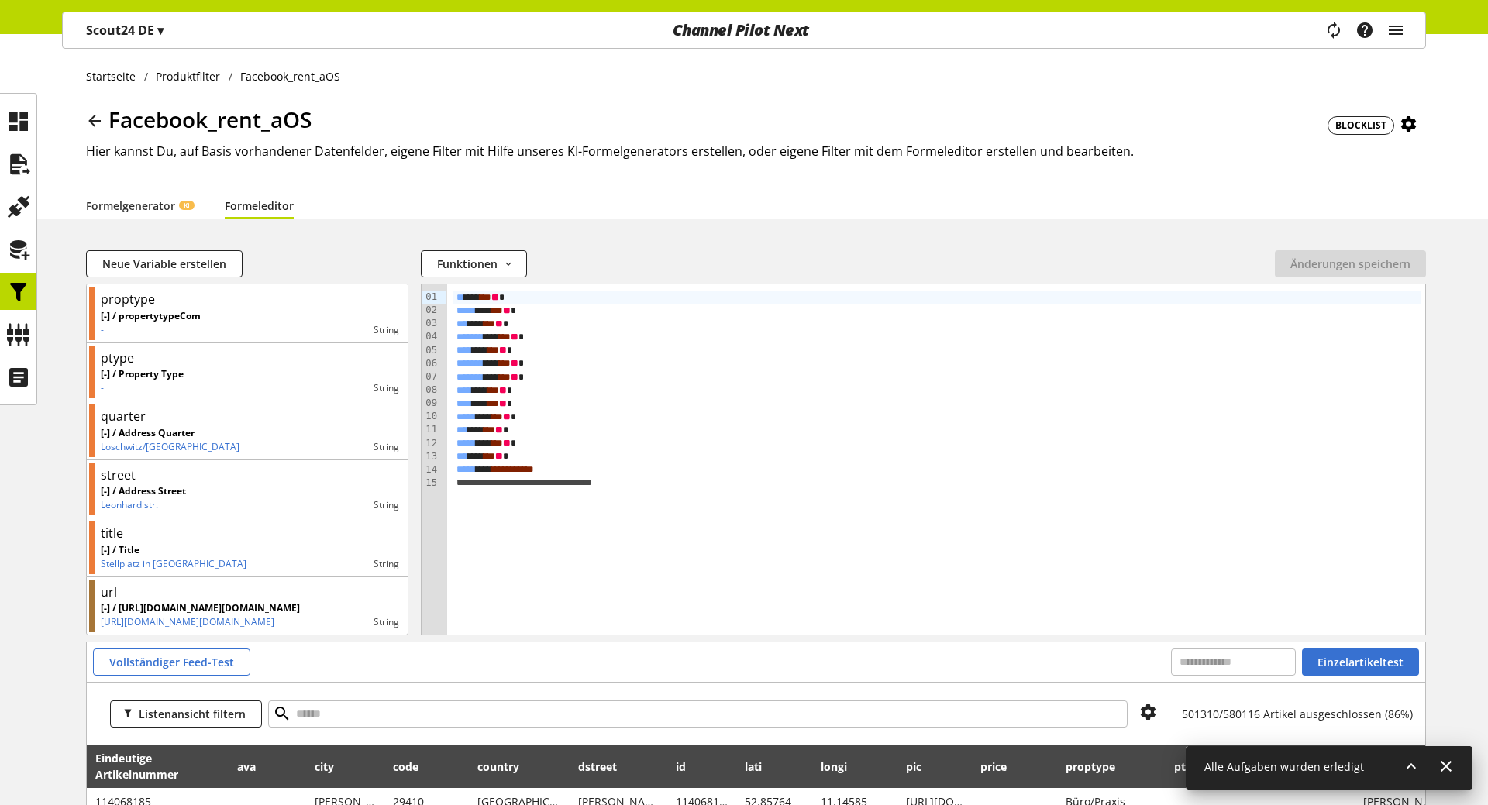
scroll to position [1, 0]
click at [729, 501] on div "**********" at bounding box center [937, 459] width 980 height 350
click at [22, 289] on icon at bounding box center [18, 292] width 25 height 31
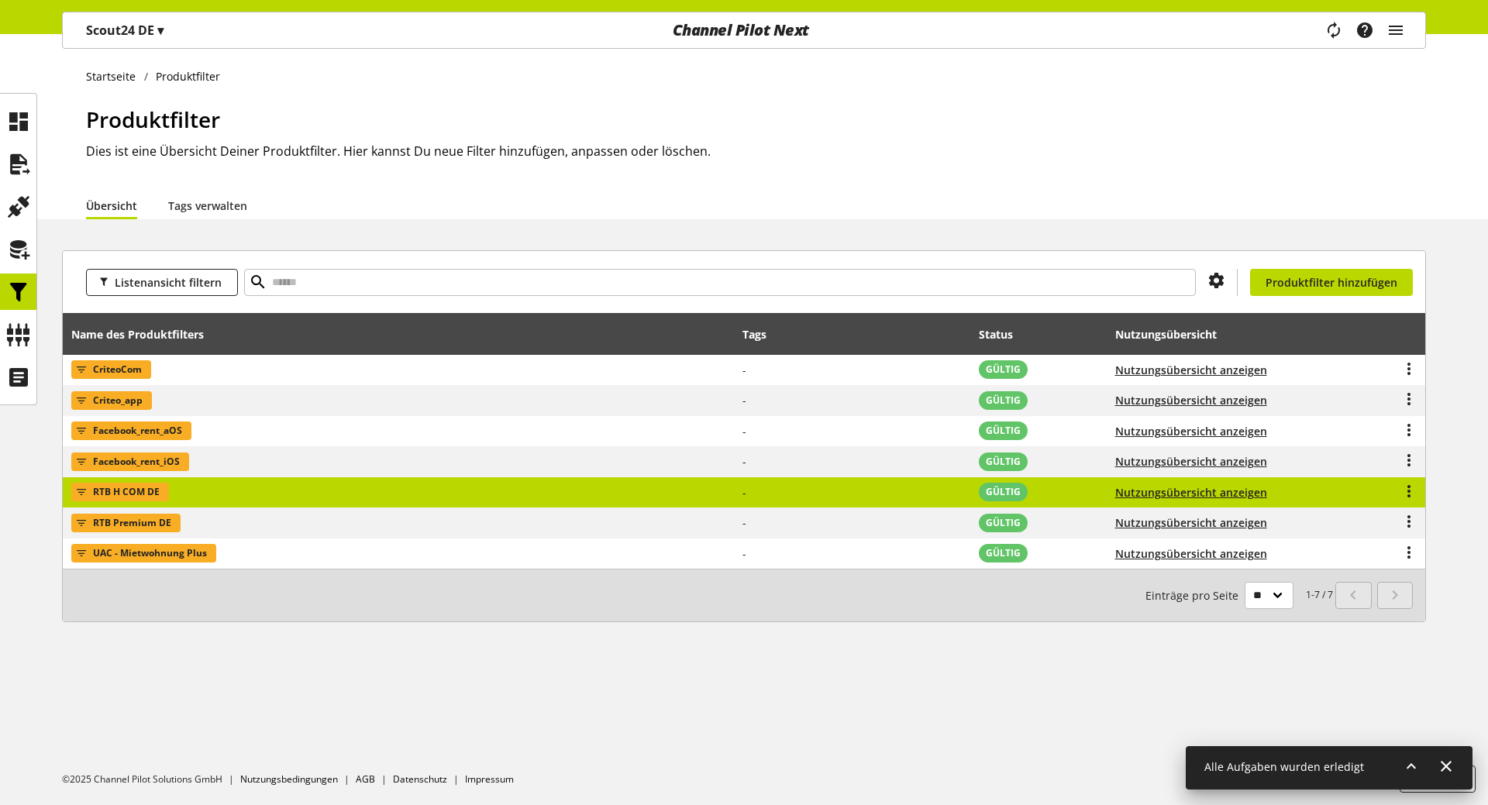
click at [195, 490] on td "RTB H COM DE" at bounding box center [398, 492] width 671 height 31
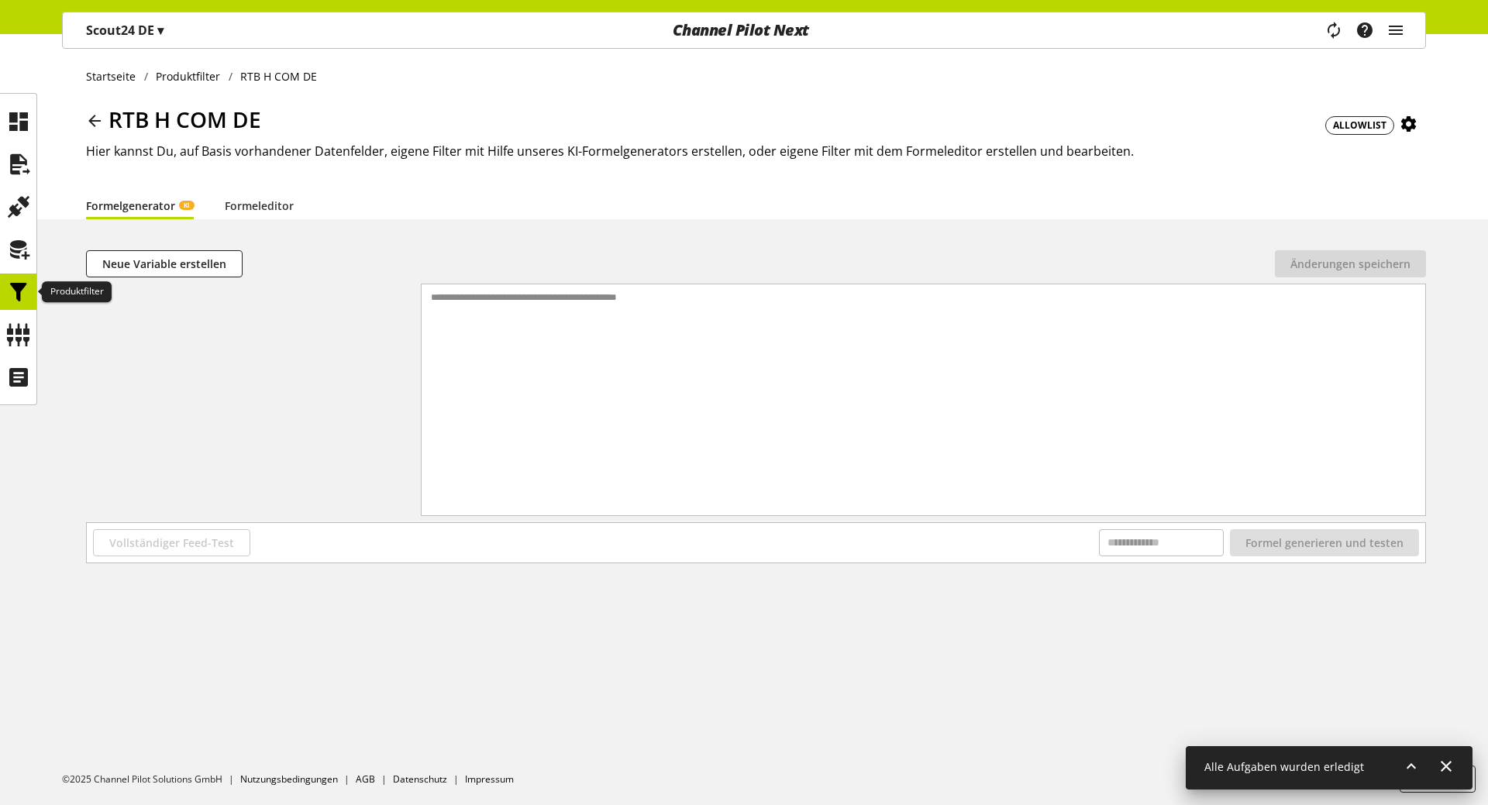
click at [24, 286] on icon at bounding box center [18, 292] width 25 height 31
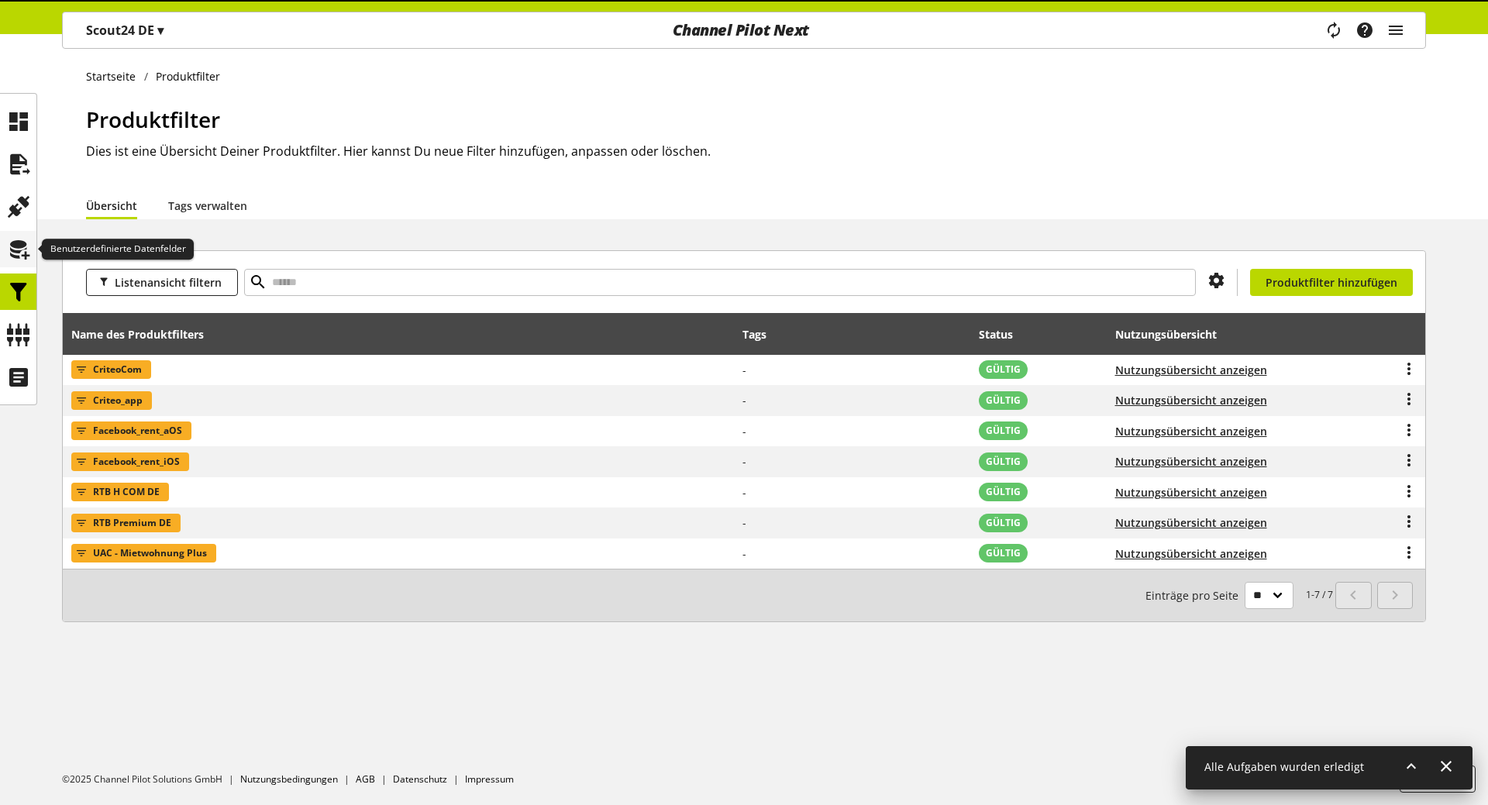
click at [22, 250] on icon at bounding box center [18, 249] width 25 height 31
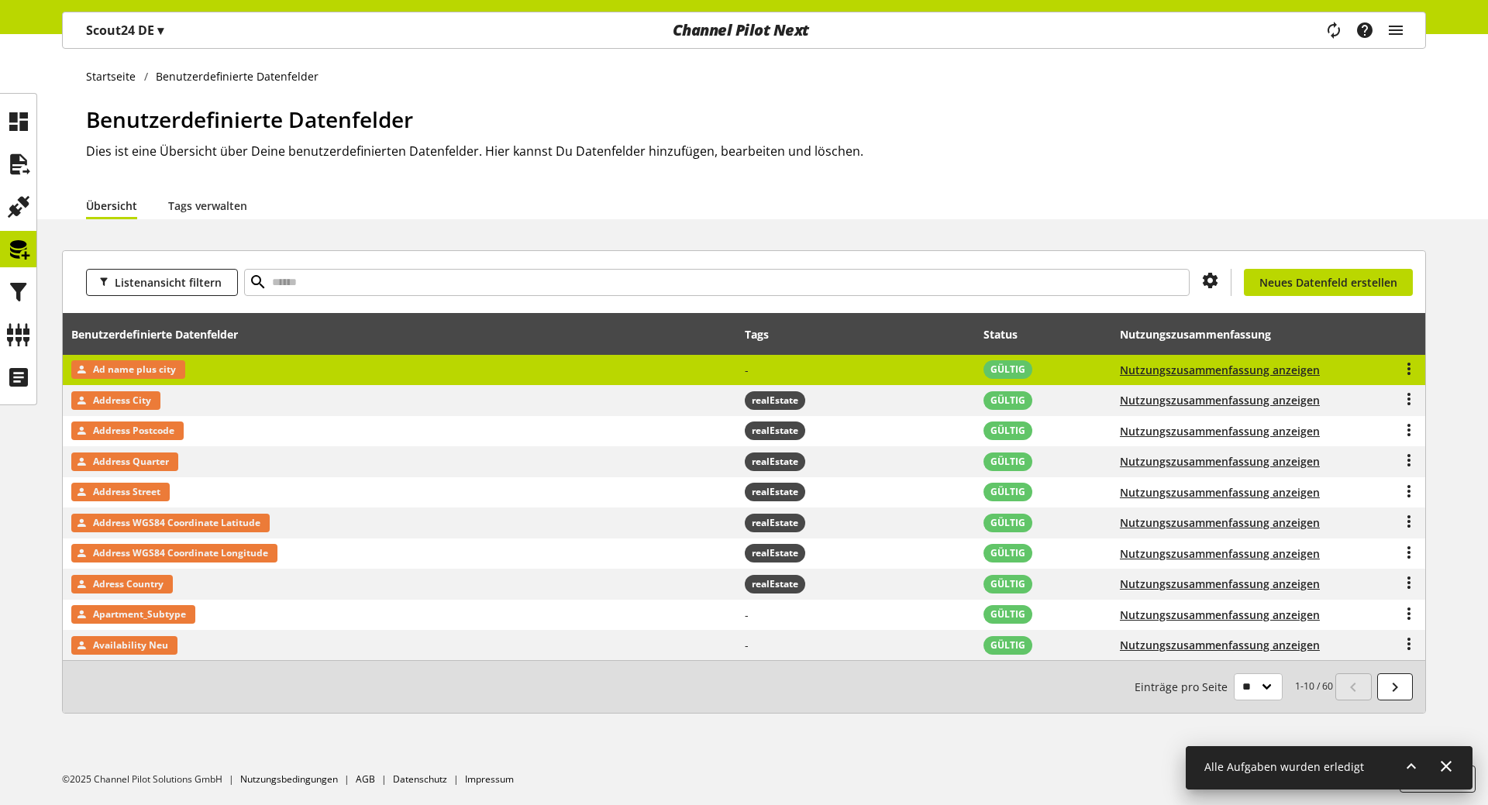
click at [240, 372] on td "Ad name plus city" at bounding box center [400, 370] width 674 height 31
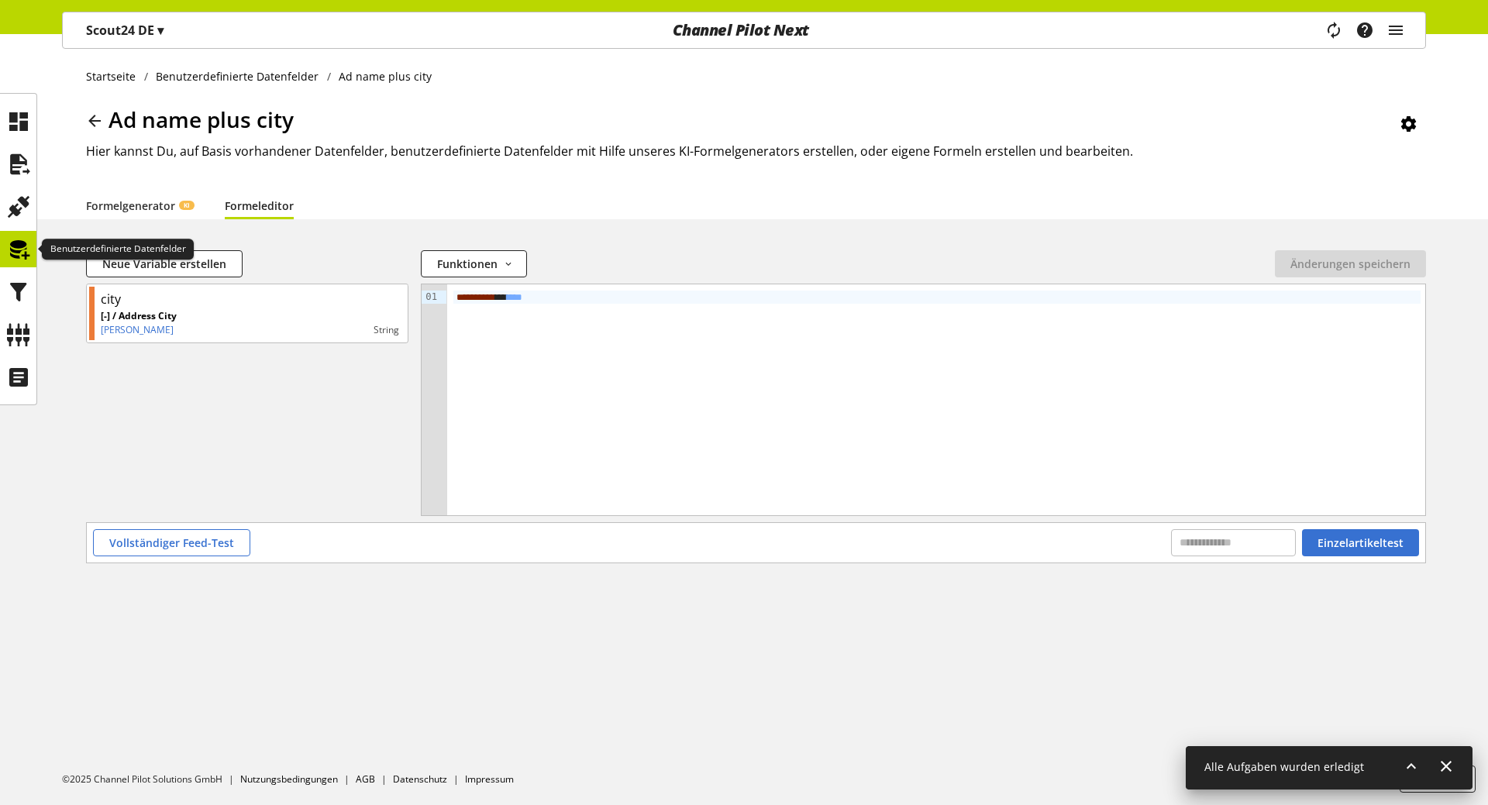
click at [18, 241] on icon at bounding box center [18, 249] width 25 height 31
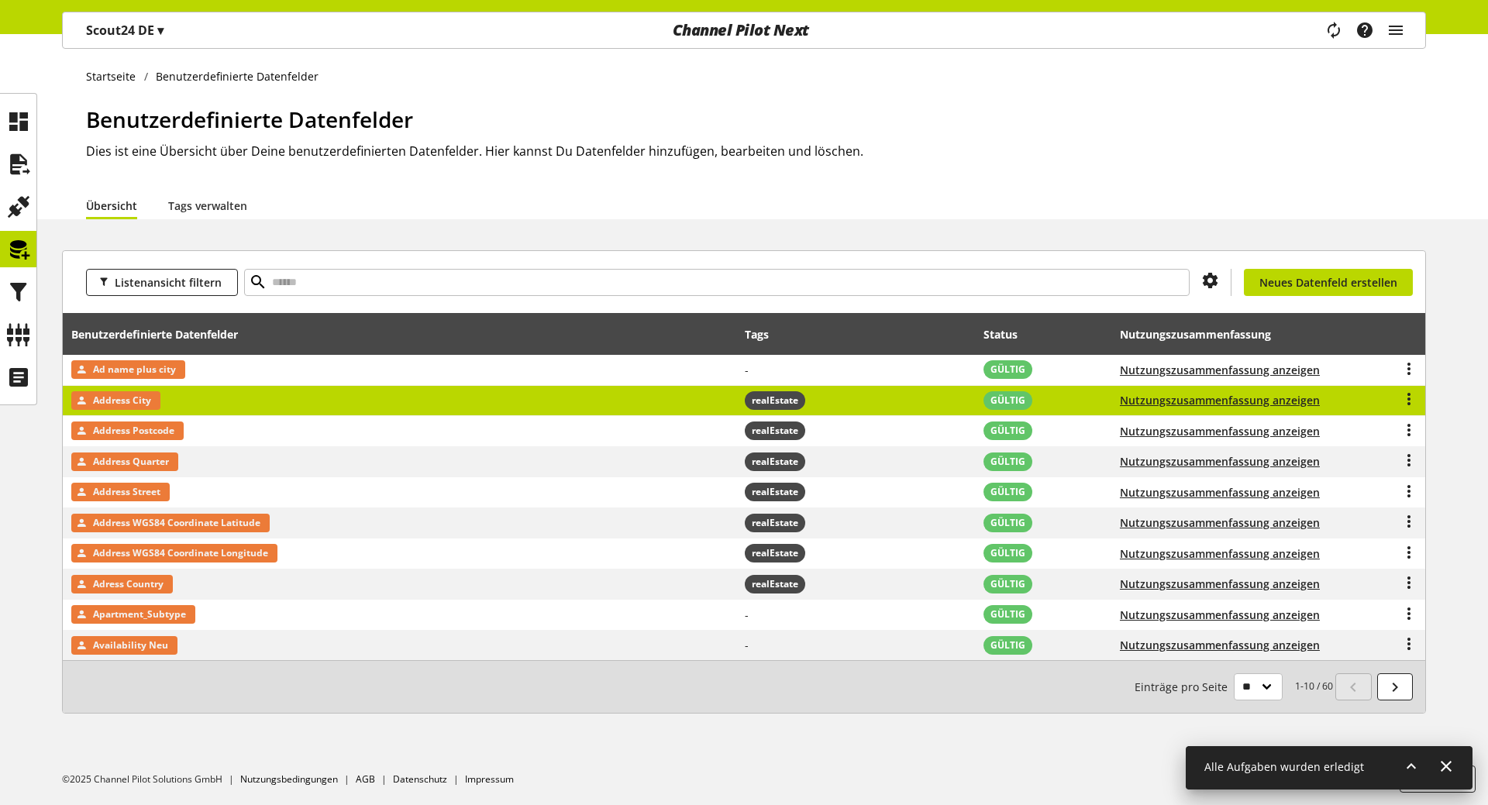
click at [251, 398] on td "Address City" at bounding box center [400, 401] width 674 height 31
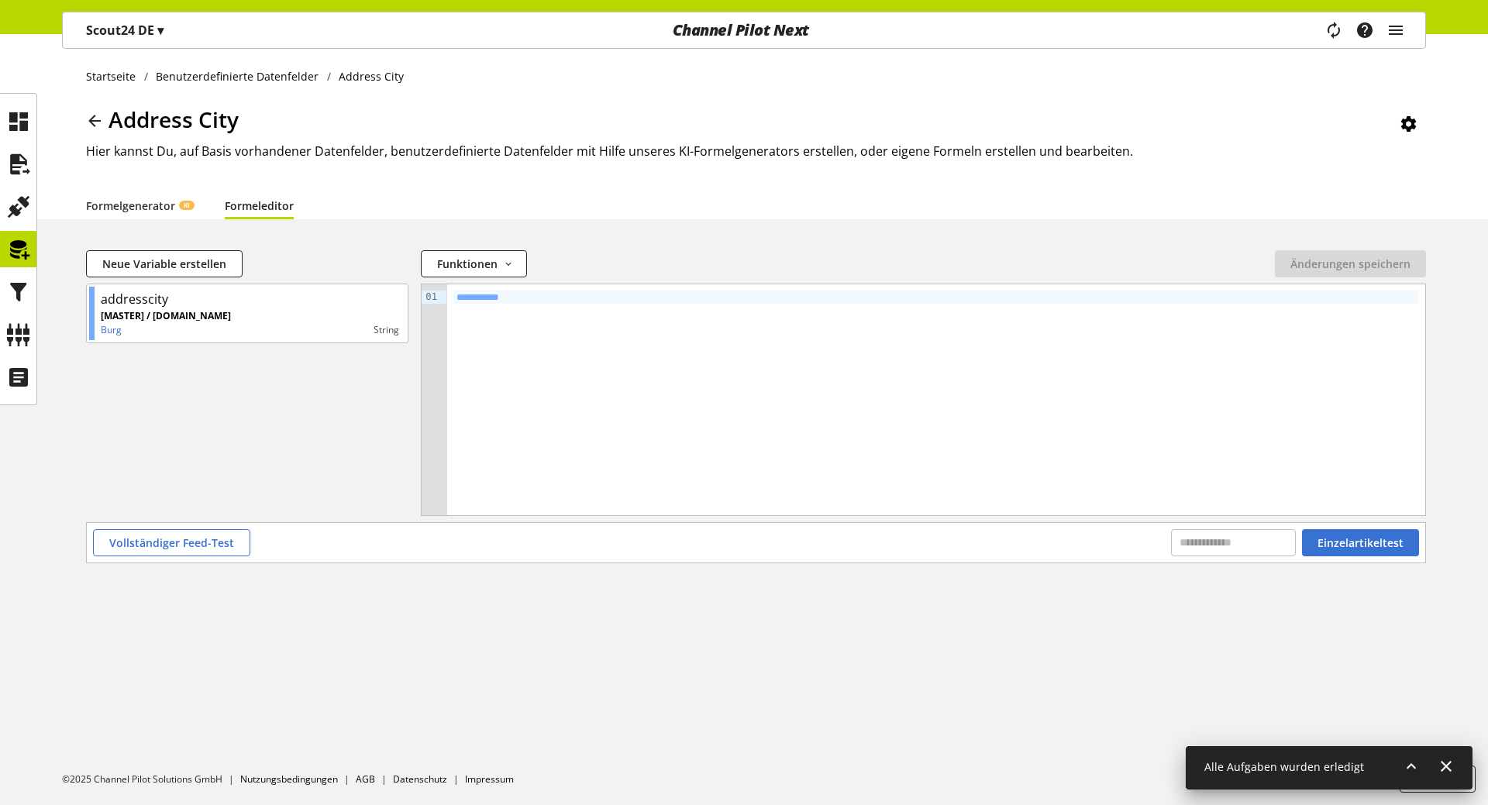
click at [492, 301] on span "**********" at bounding box center [477, 297] width 43 height 10
click at [169, 551] on button "Vollständiger Feed-Test" at bounding box center [171, 542] width 157 height 27
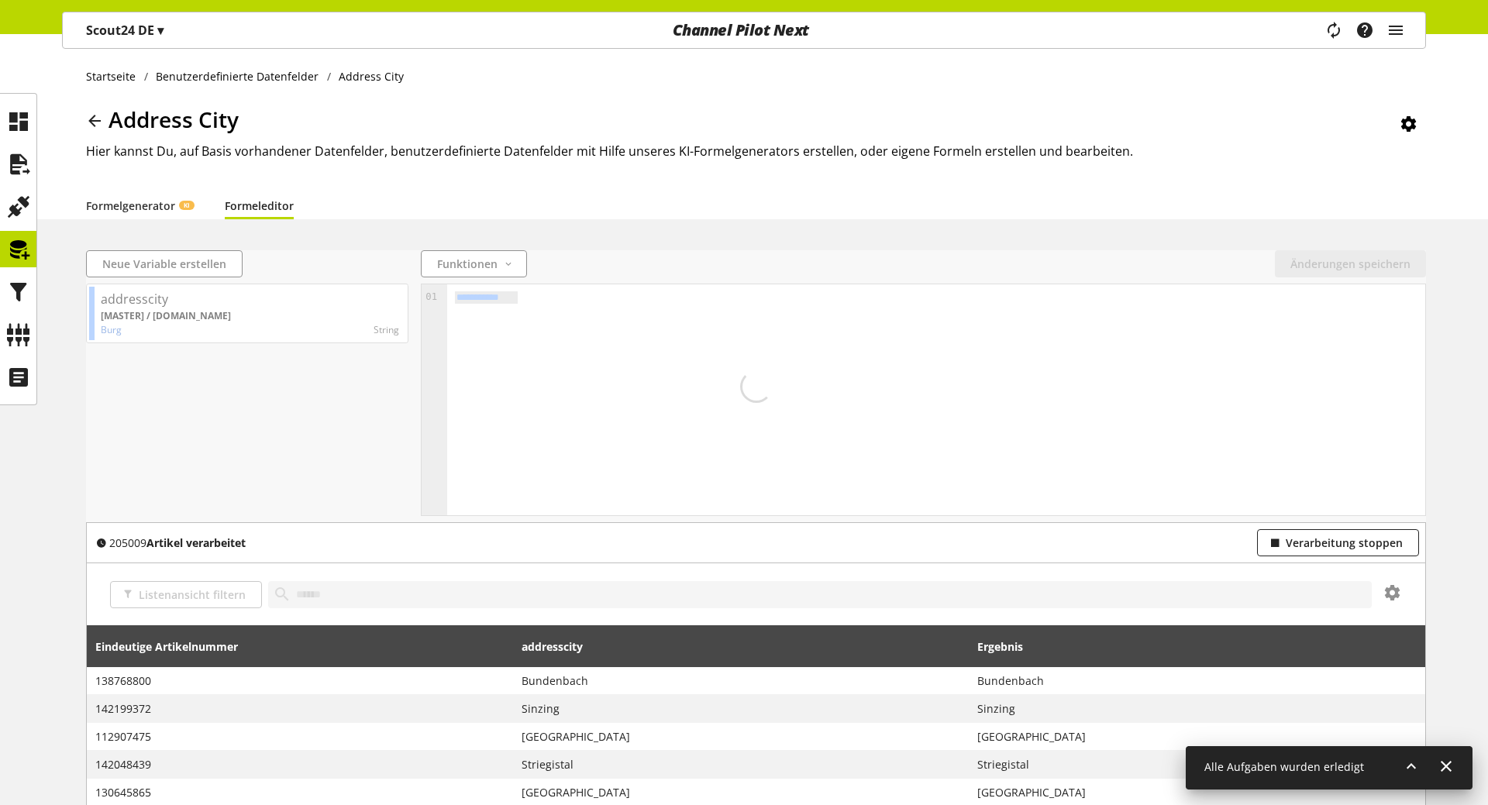
click at [1294, 529] on div "205009 Artikel verarbeitet Verarbeitung stoppen" at bounding box center [756, 543] width 1338 height 40
click at [1298, 548] on span "Verarbeitung stoppen" at bounding box center [1344, 543] width 117 height 16
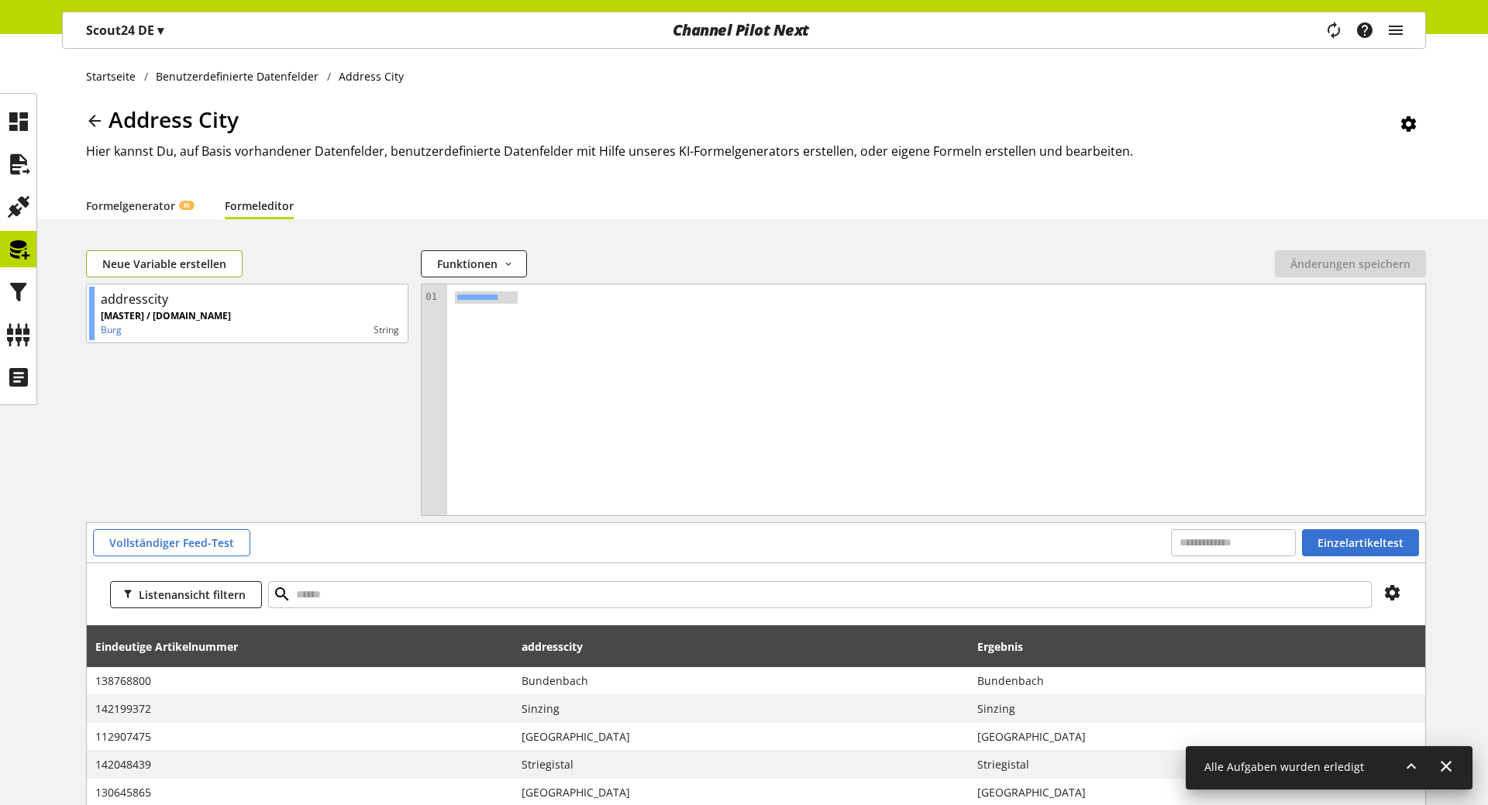
click at [174, 268] on span "Neue Variable erstellen" at bounding box center [164, 264] width 124 height 16
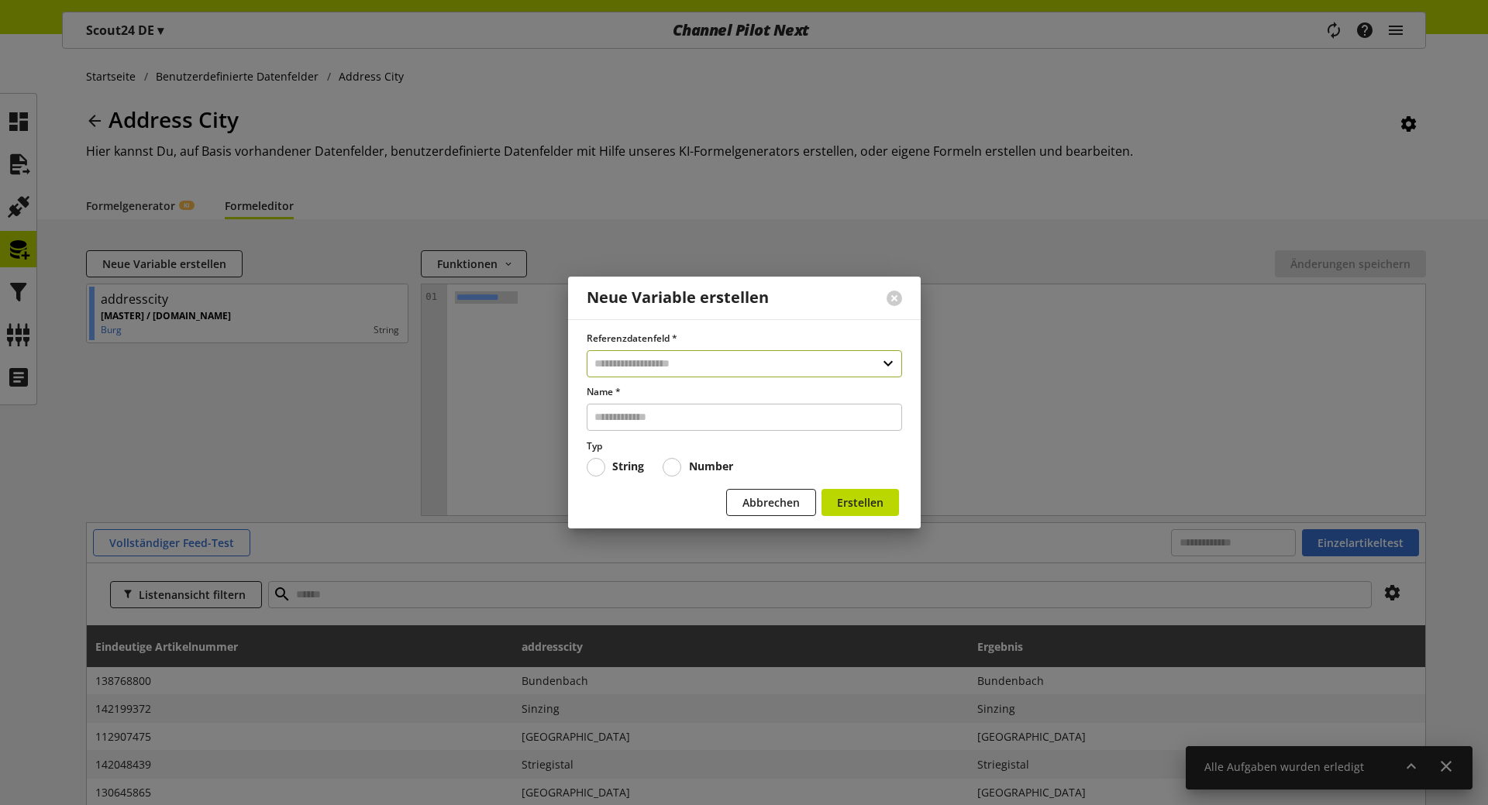
click at [649, 363] on input "text" at bounding box center [744, 363] width 315 height 27
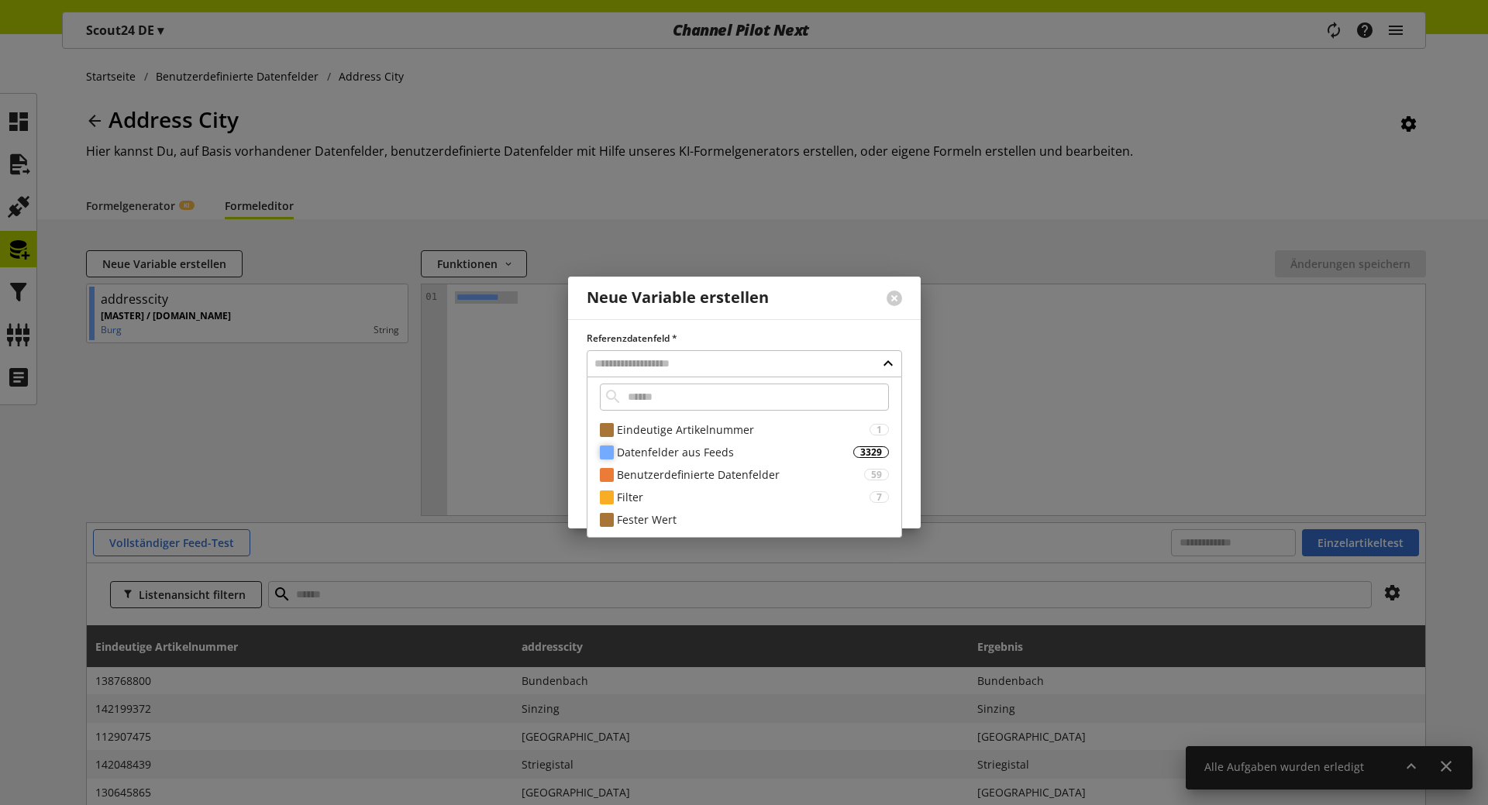
click at [693, 447] on div "Datenfelder aus Feeds" at bounding box center [735, 452] width 236 height 16
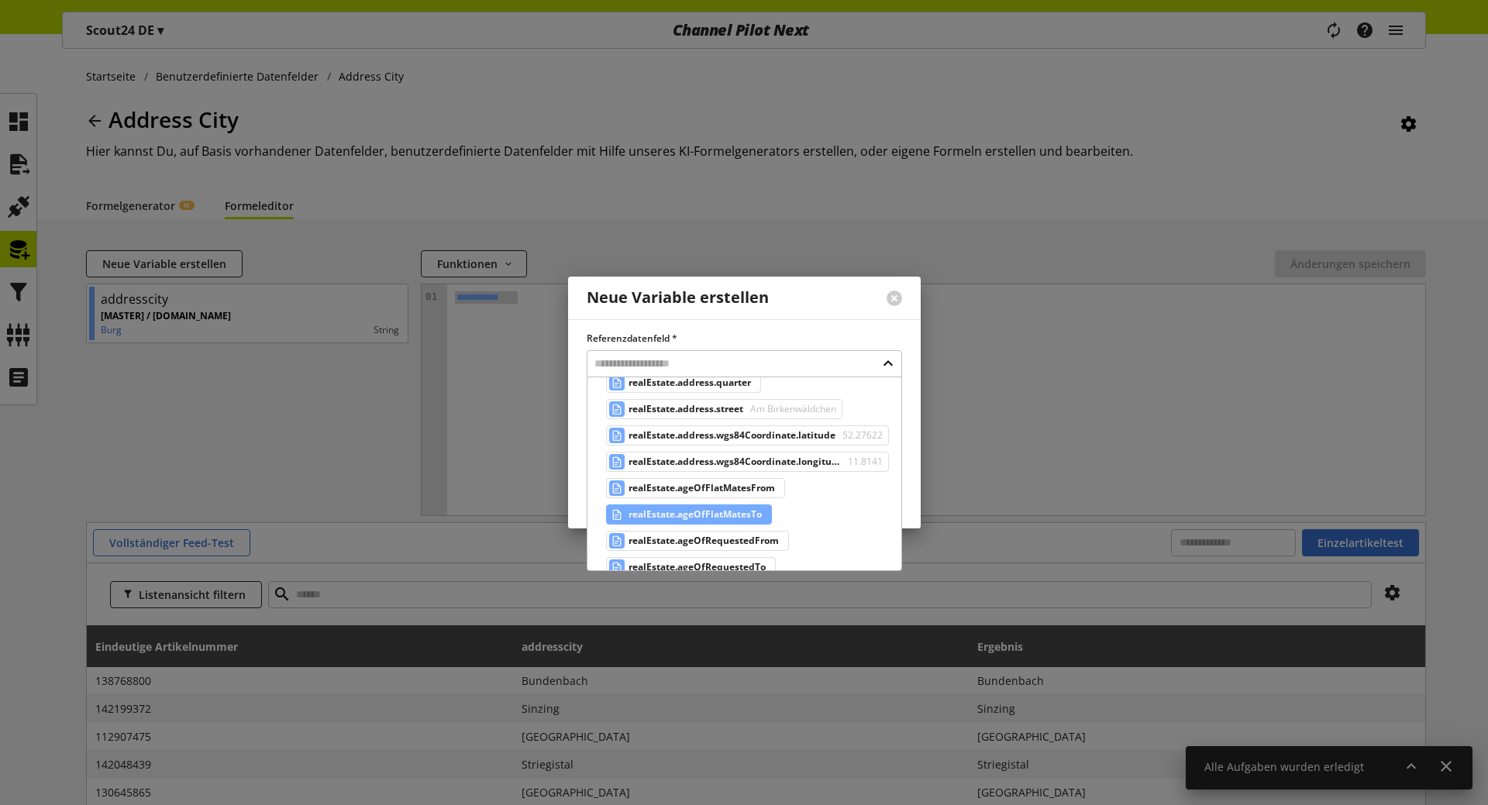
scroll to position [2614, 0]
click at [685, 502] on span "realEstate.ageOfFlatMatesTo" at bounding box center [694, 510] width 133 height 19
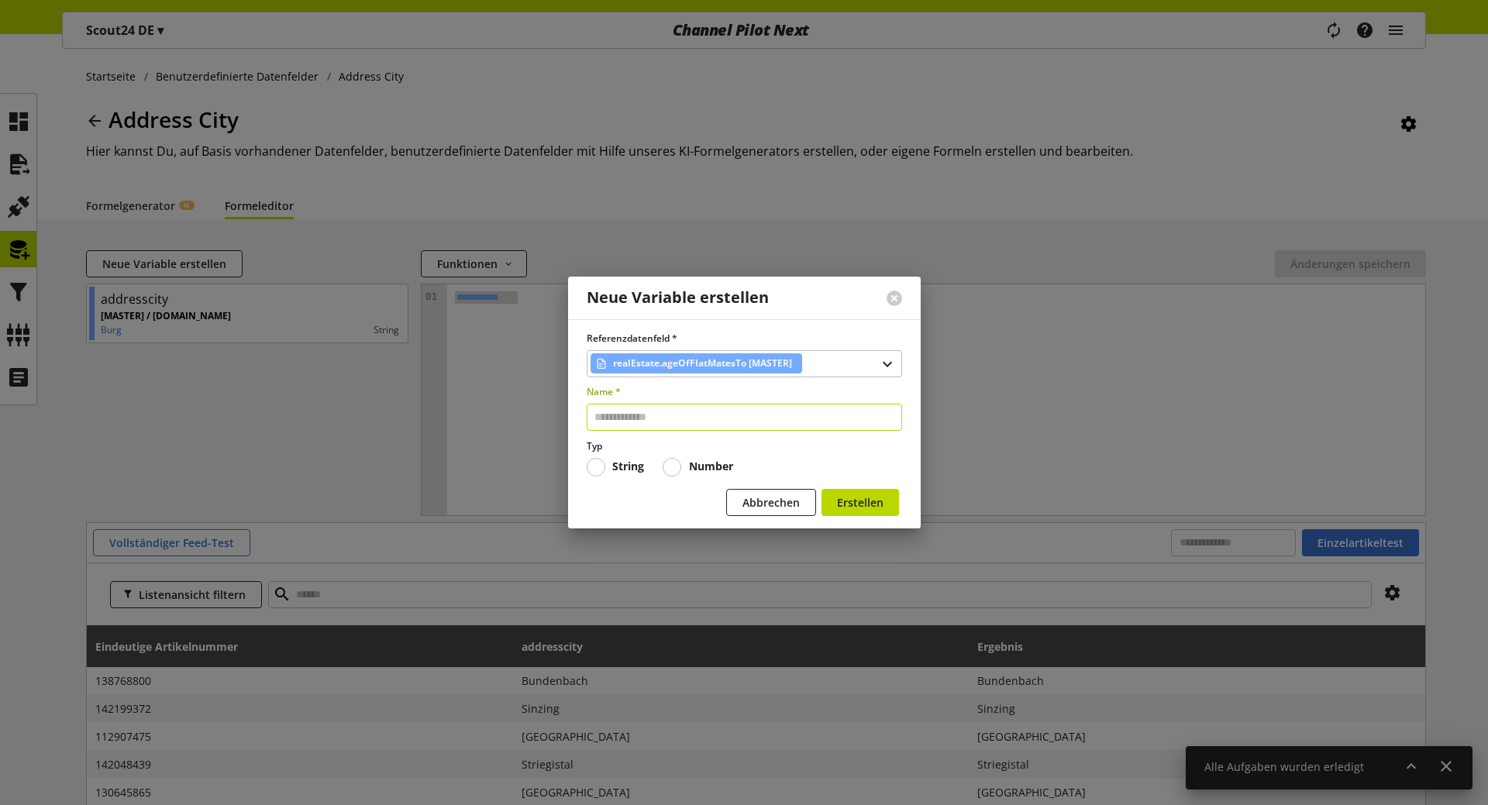
click at [658, 408] on input "text" at bounding box center [744, 417] width 315 height 27
type input "******"
click at [849, 505] on span "Erstellen" at bounding box center [860, 502] width 46 height 16
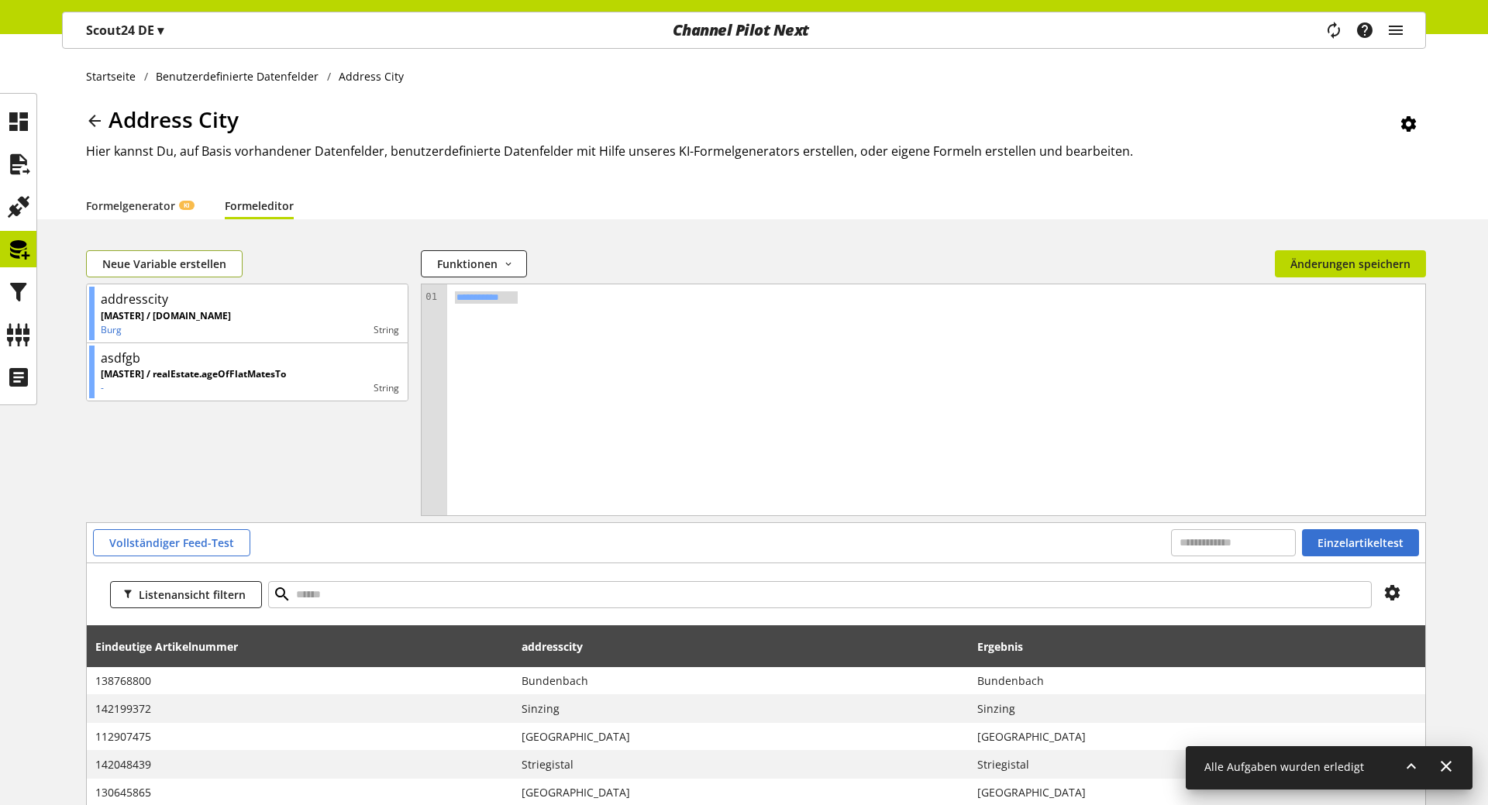
click at [177, 260] on span "Neue Variable erstellen" at bounding box center [164, 264] width 124 height 16
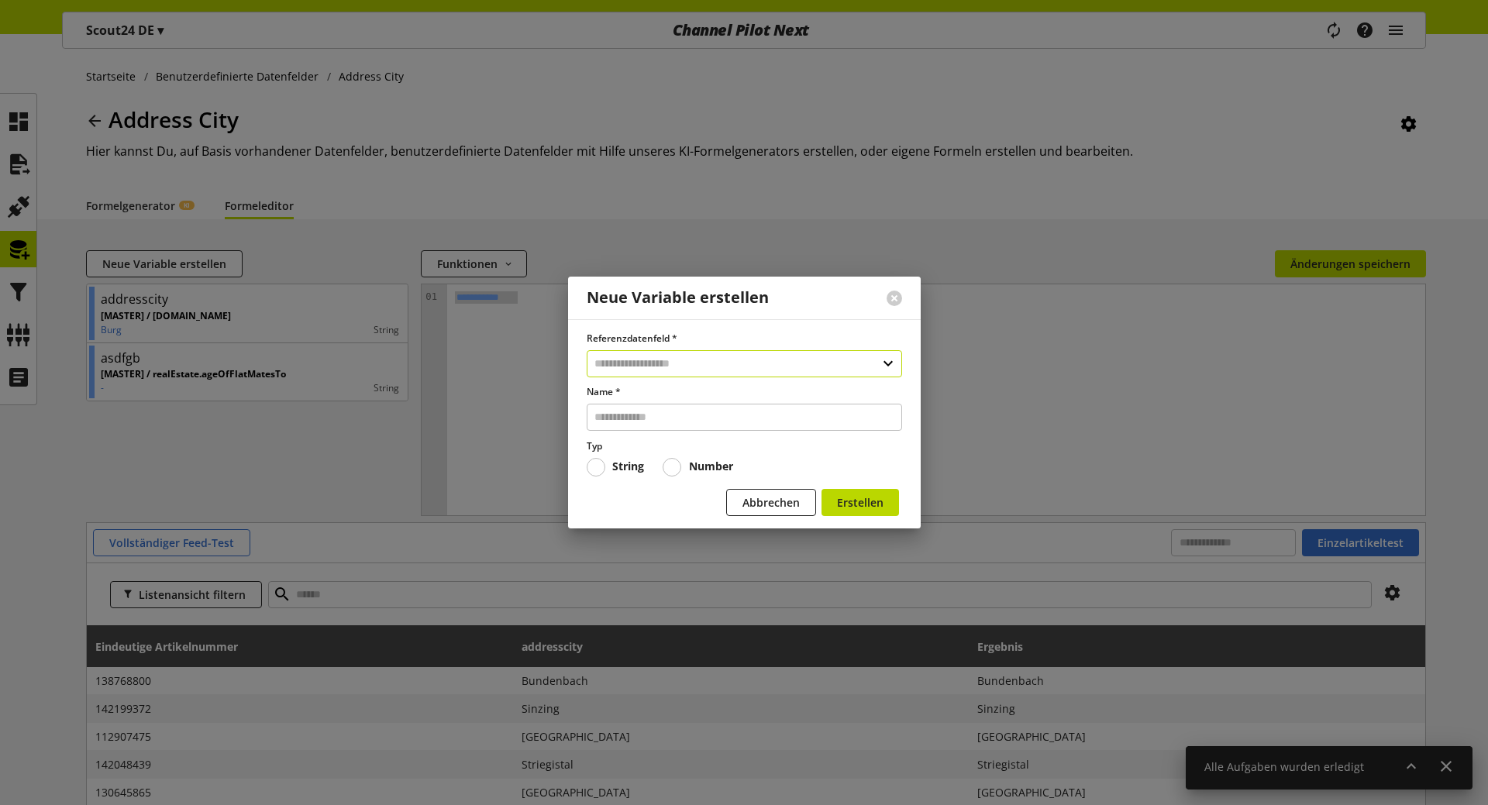
click at [640, 367] on input "text" at bounding box center [744, 363] width 315 height 27
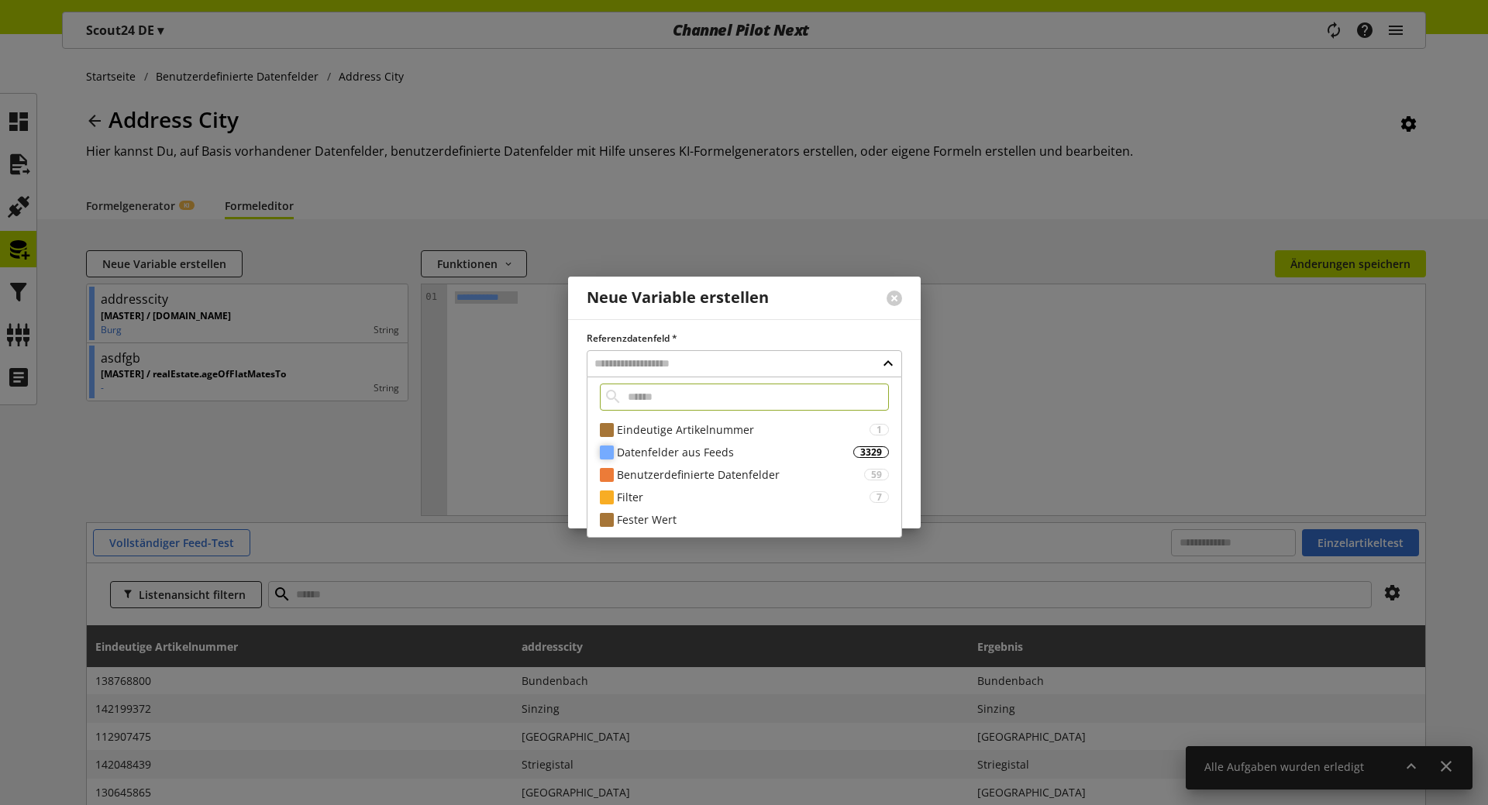
click at [712, 460] on div "Datenfelder aus Feeds" at bounding box center [735, 452] width 236 height 16
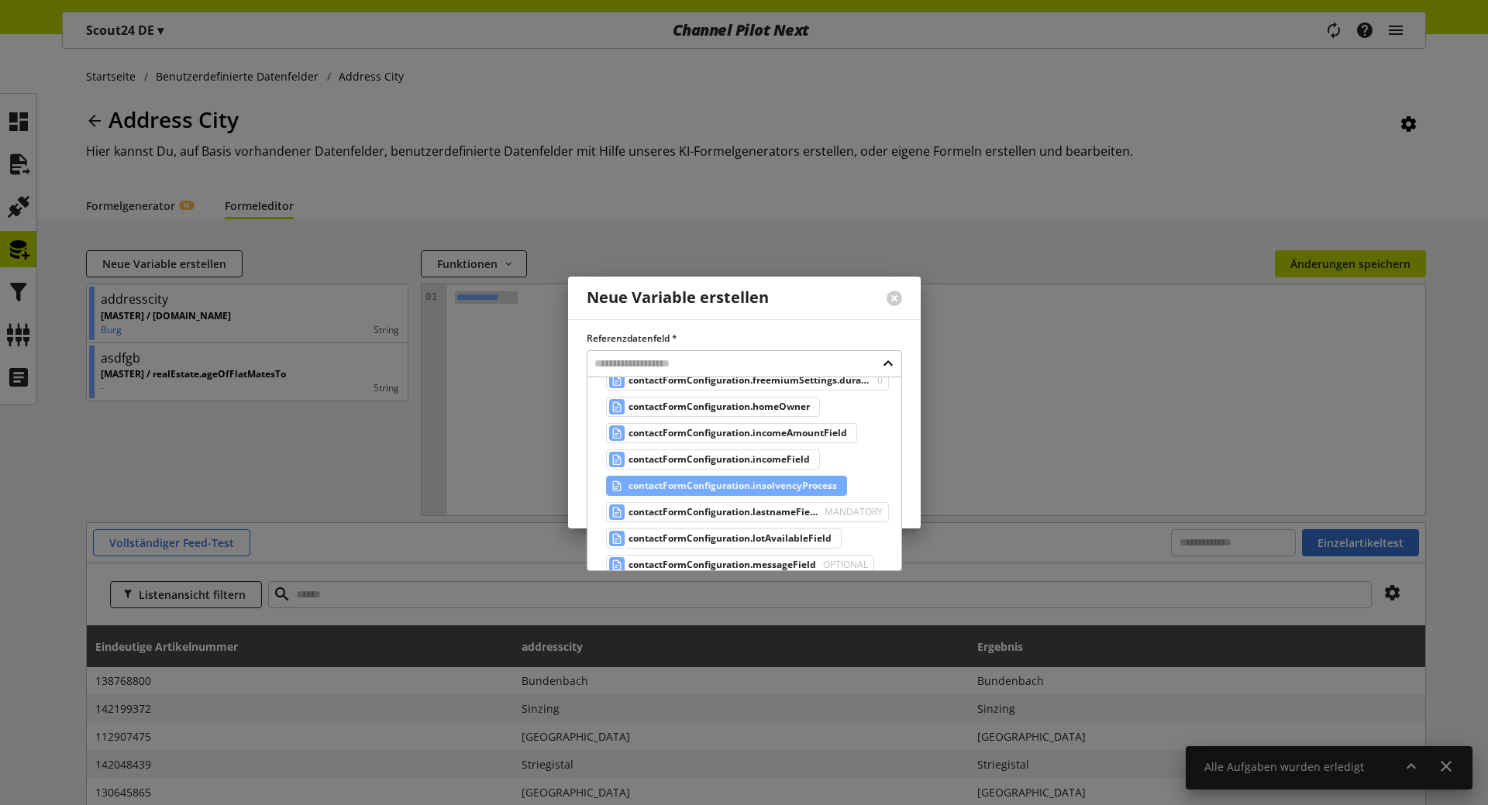
scroll to position [1112, 0]
click at [721, 502] on span "contactFormConfiguration.lastnameField" at bounding box center [722, 510] width 189 height 19
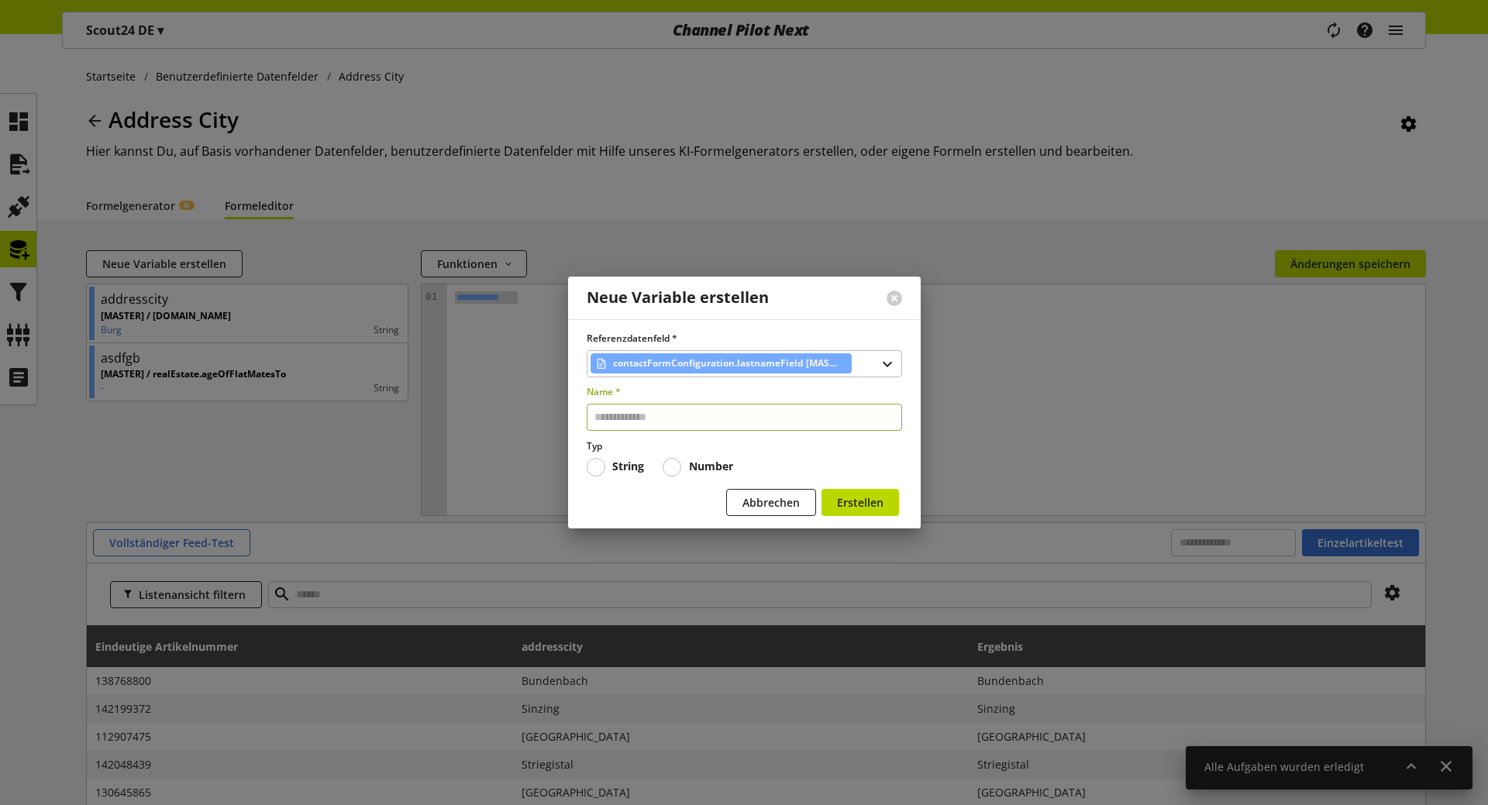
click at [766, 421] on input "text" at bounding box center [744, 417] width 315 height 27
type input "******"
click at [849, 504] on span "Erstellen" at bounding box center [860, 502] width 46 height 16
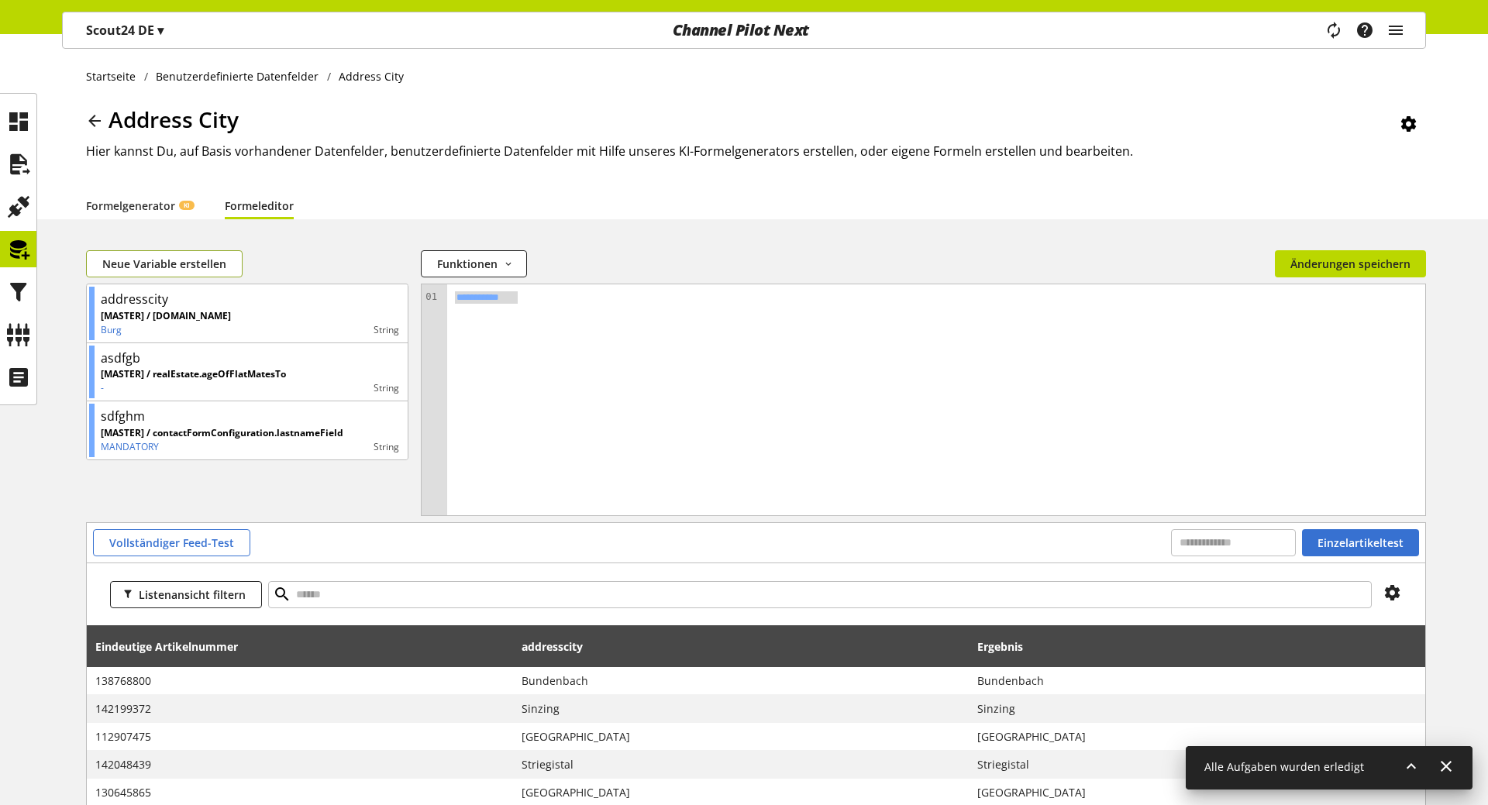
click at [153, 263] on span "Neue Variable erstellen" at bounding box center [164, 264] width 124 height 16
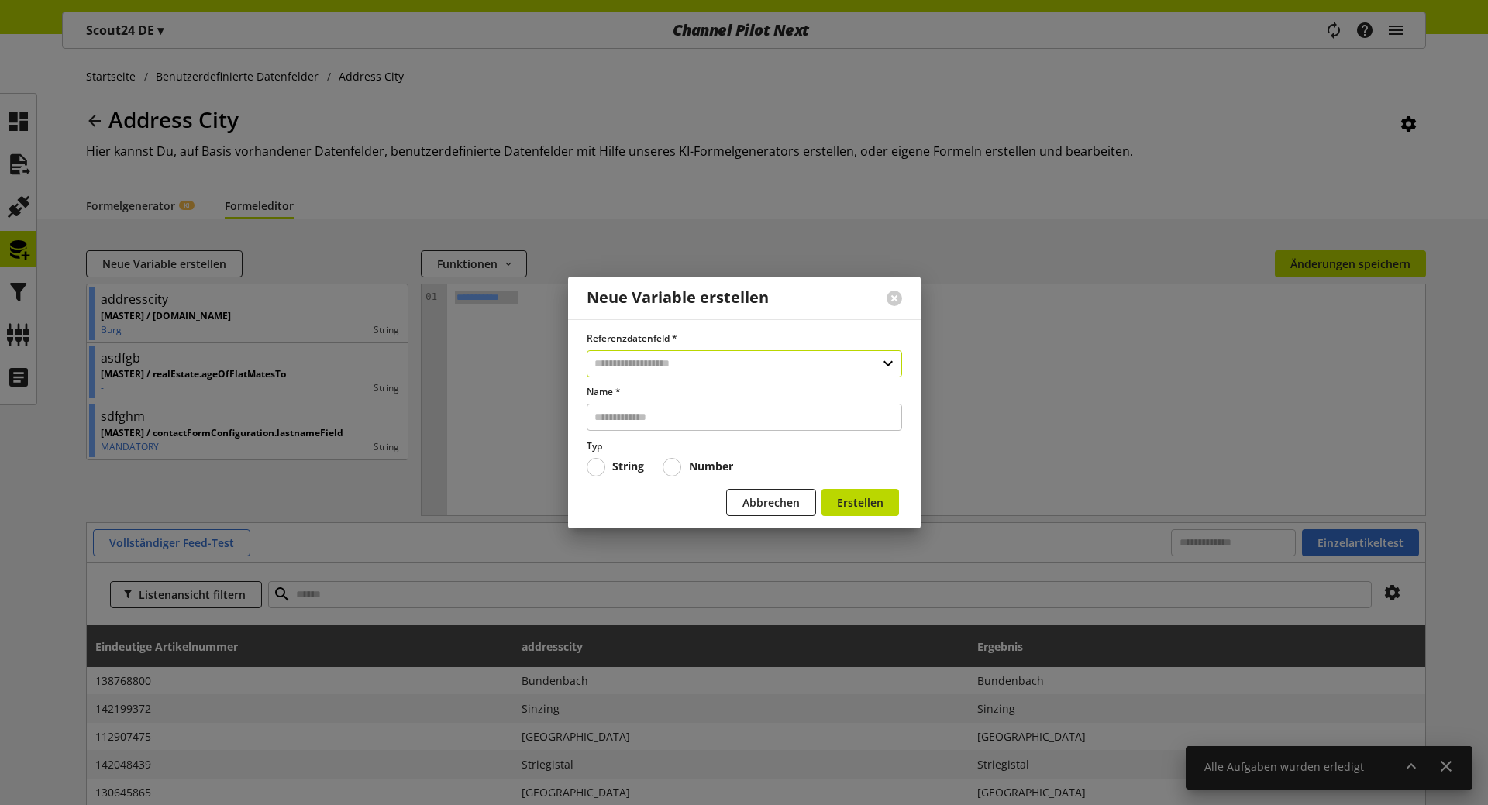
click at [668, 363] on input "text" at bounding box center [744, 363] width 315 height 27
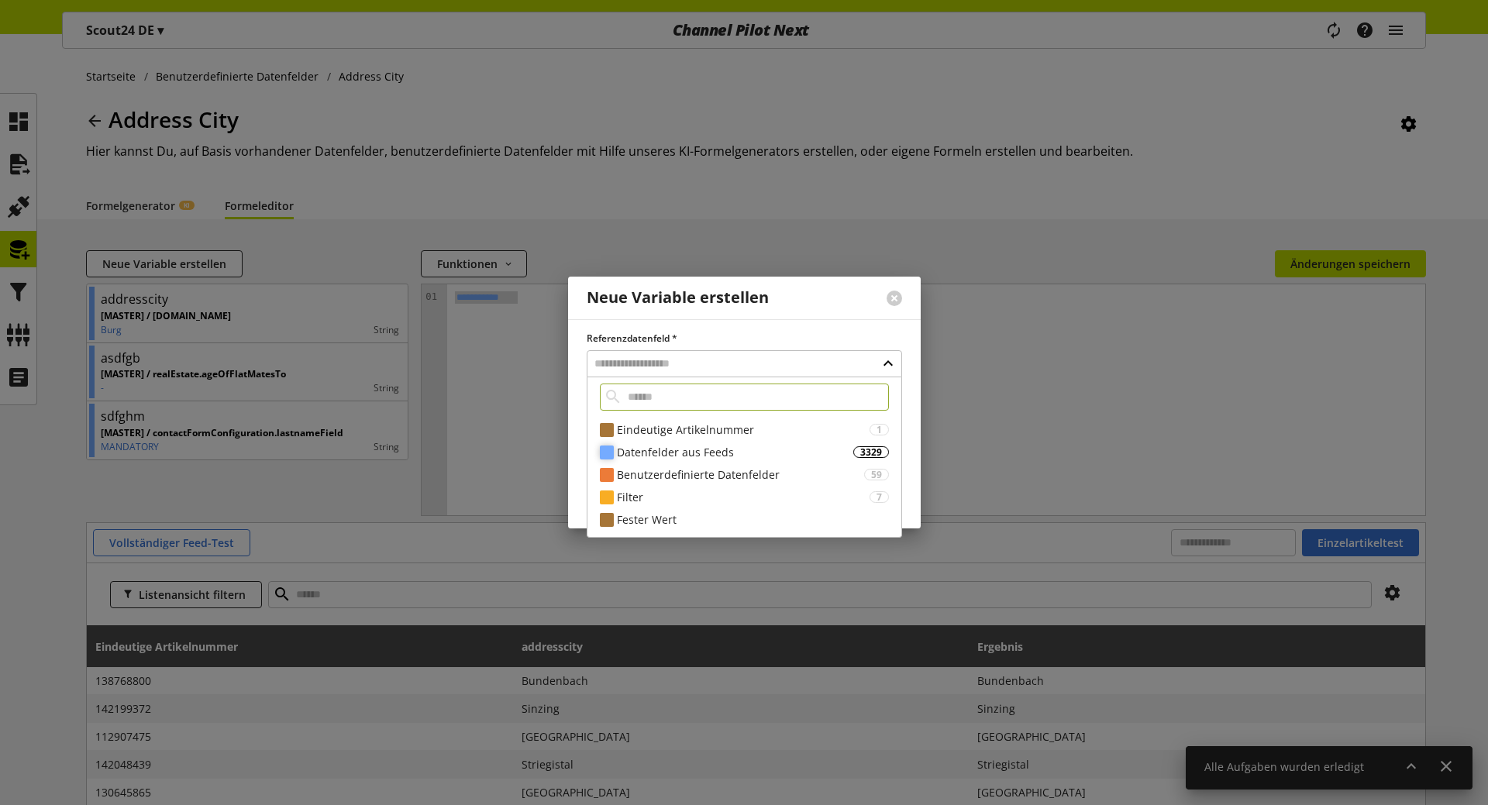
click at [737, 450] on div "Datenfelder aus Feeds" at bounding box center [735, 452] width 236 height 16
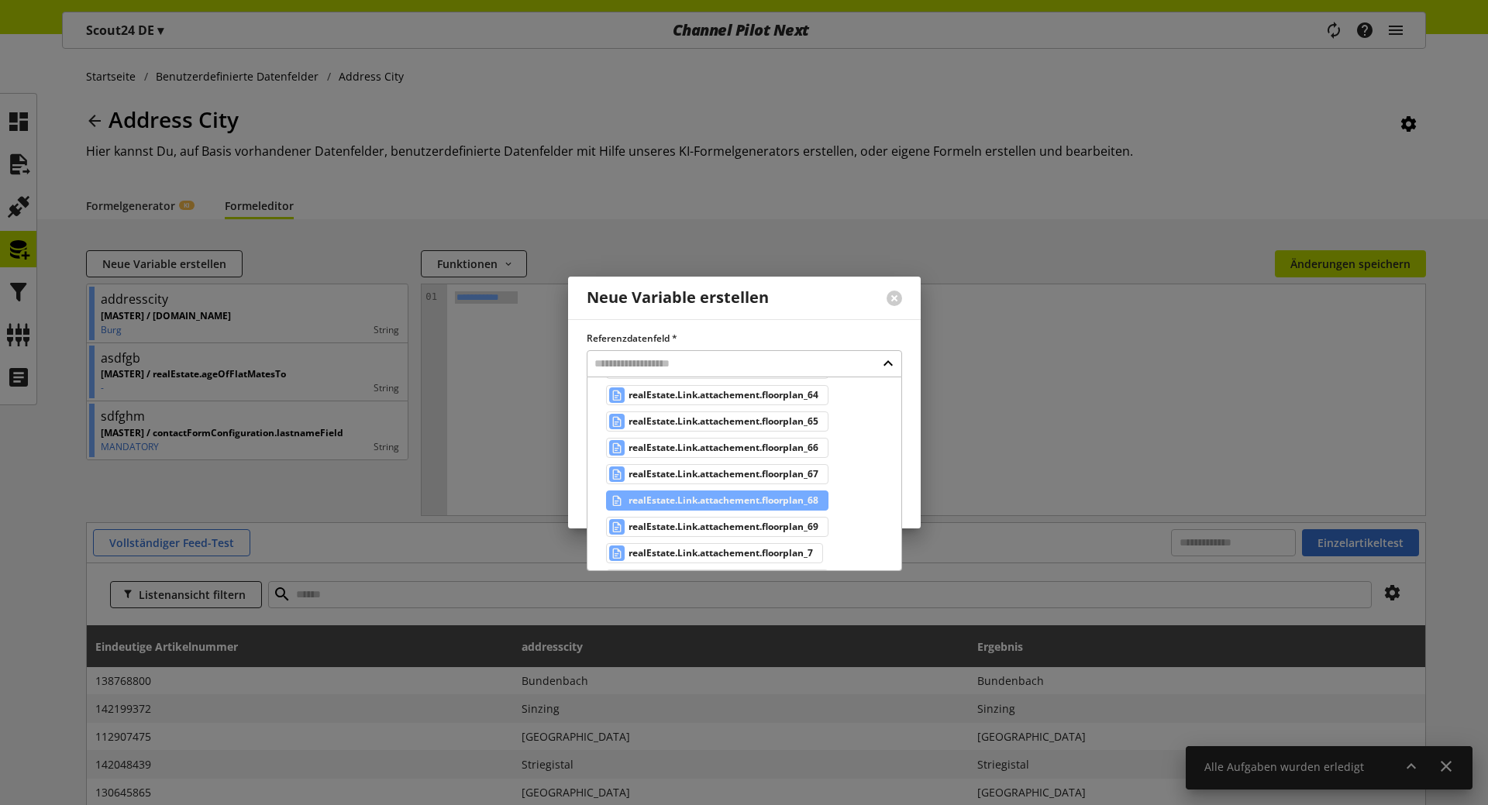
scroll to position [8441, 0]
click at [735, 498] on span "realEstate.Link.attachement.floorplan_68" at bounding box center [723, 500] width 190 height 19
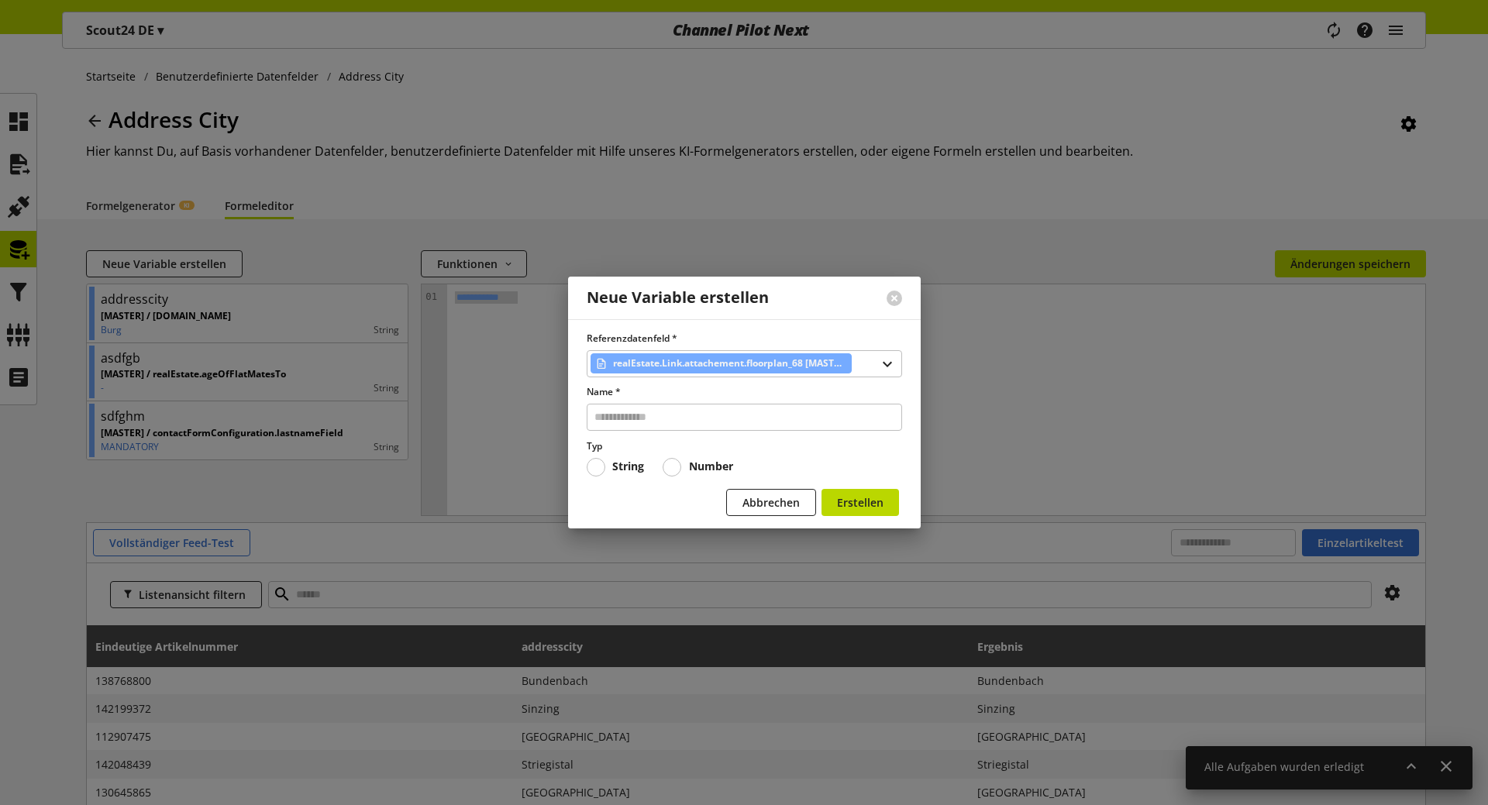
click at [715, 439] on div "Referenzdatenfeld * realEstate.Link.attachement.floorplan_68 [MASTER] Name * Ty…" at bounding box center [744, 404] width 315 height 145
drag, startPoint x: 715, startPoint y: 433, endPoint x: 719, endPoint y: 425, distance: 9.0
click at [715, 432] on div "Referenzdatenfeld * realEstate.Link.attachement.floorplan_68 [MASTER] Name * Ty…" at bounding box center [744, 404] width 315 height 145
click at [719, 425] on input "text" at bounding box center [744, 417] width 315 height 27
type input "**********"
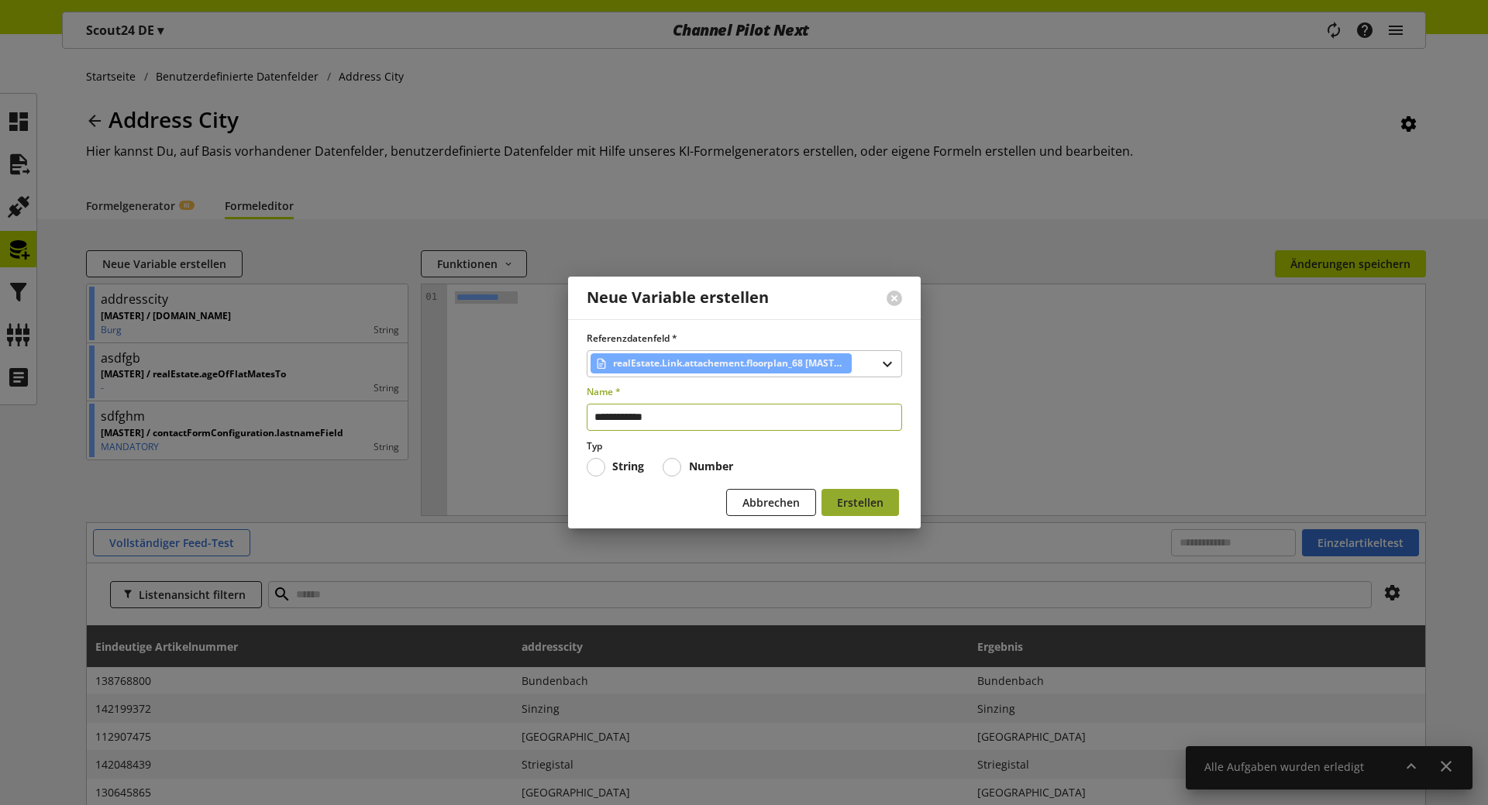
click at [874, 498] on span "Erstellen" at bounding box center [860, 502] width 46 height 16
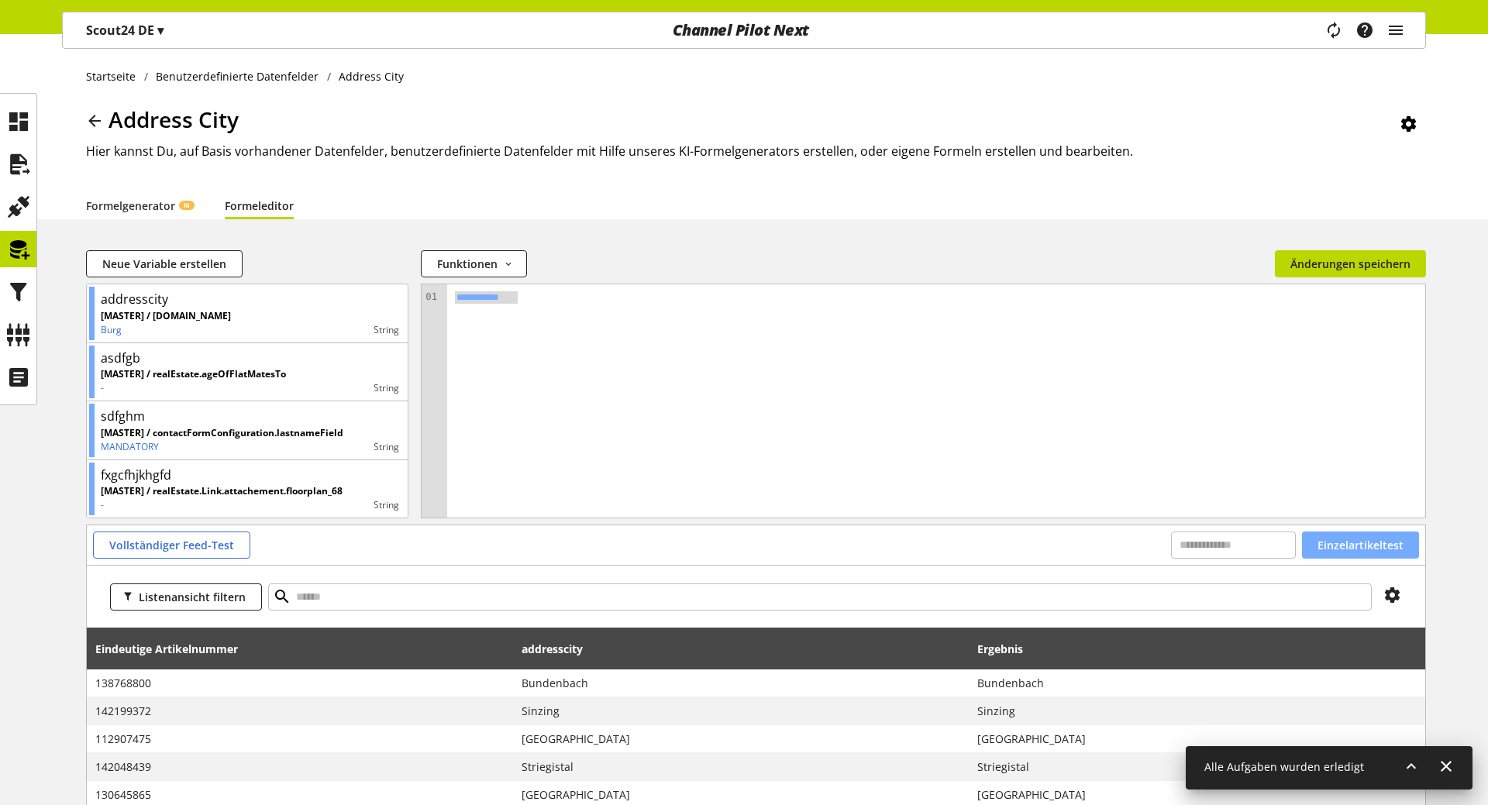
click at [1376, 546] on span "Einzelartikeltest" at bounding box center [1360, 545] width 86 height 16
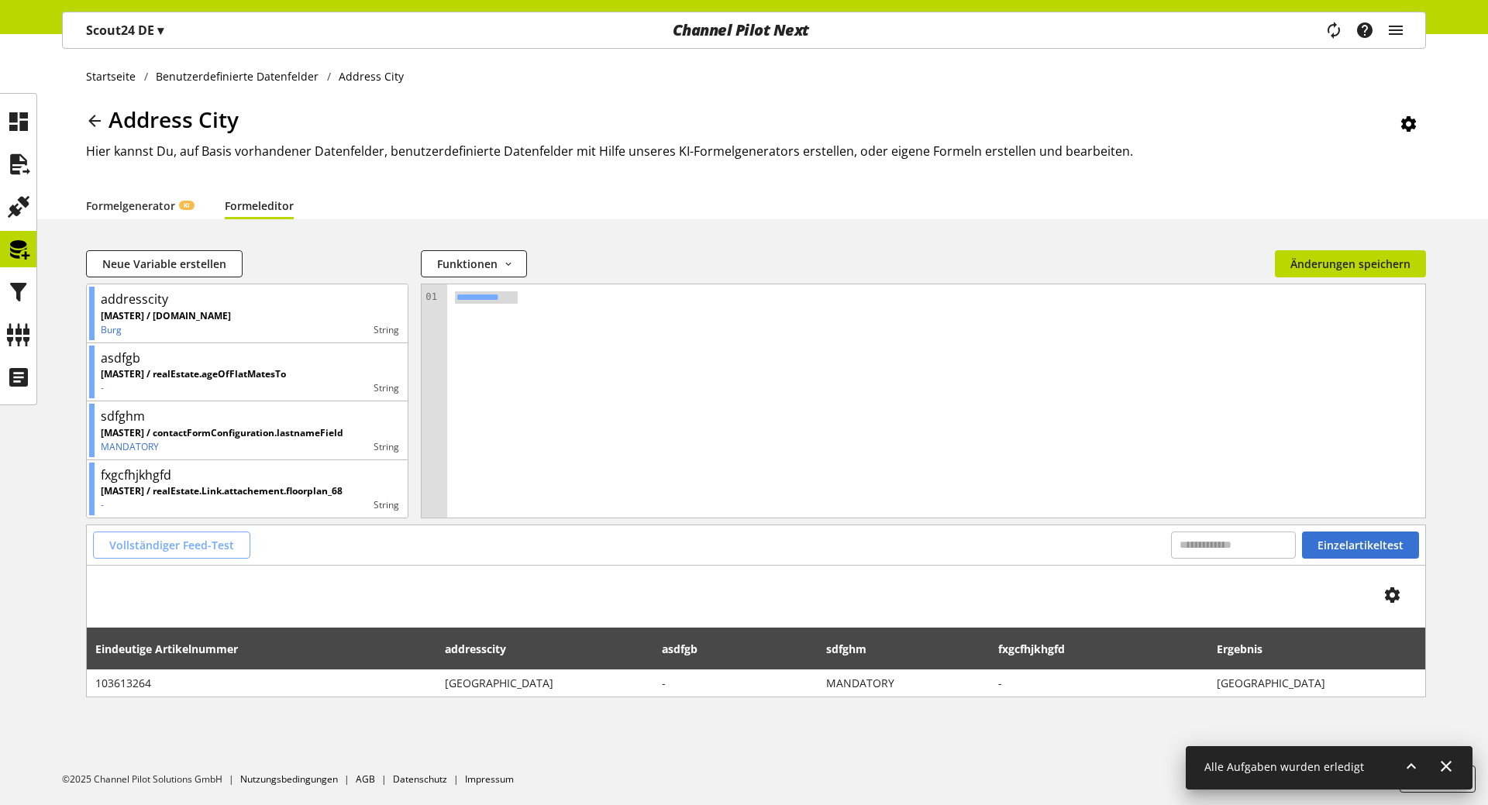
click at [222, 546] on span "Vollständiger Feed-Test" at bounding box center [171, 545] width 125 height 16
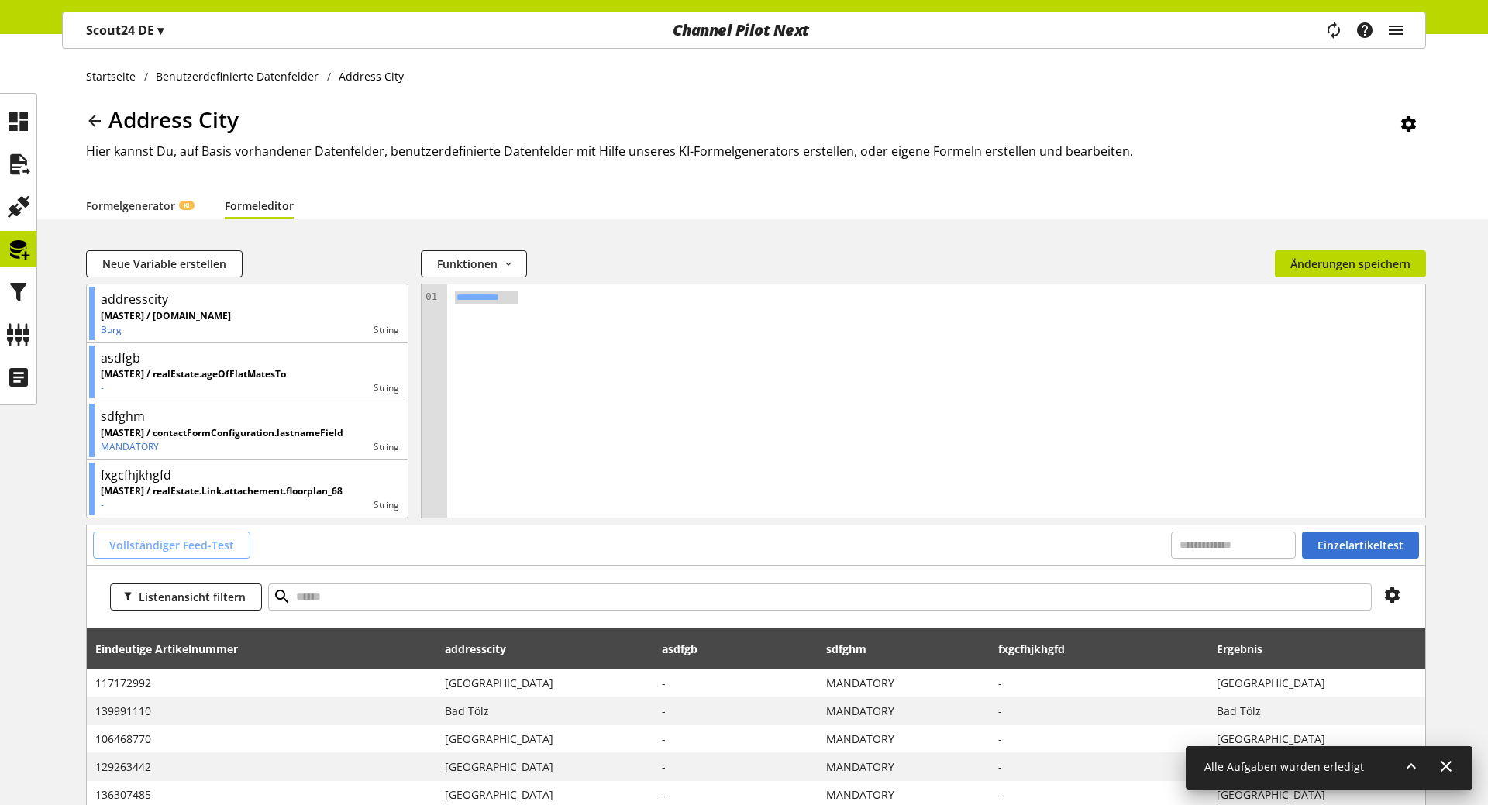
click at [196, 549] on span "Vollständiger Feed-Test" at bounding box center [171, 545] width 125 height 16
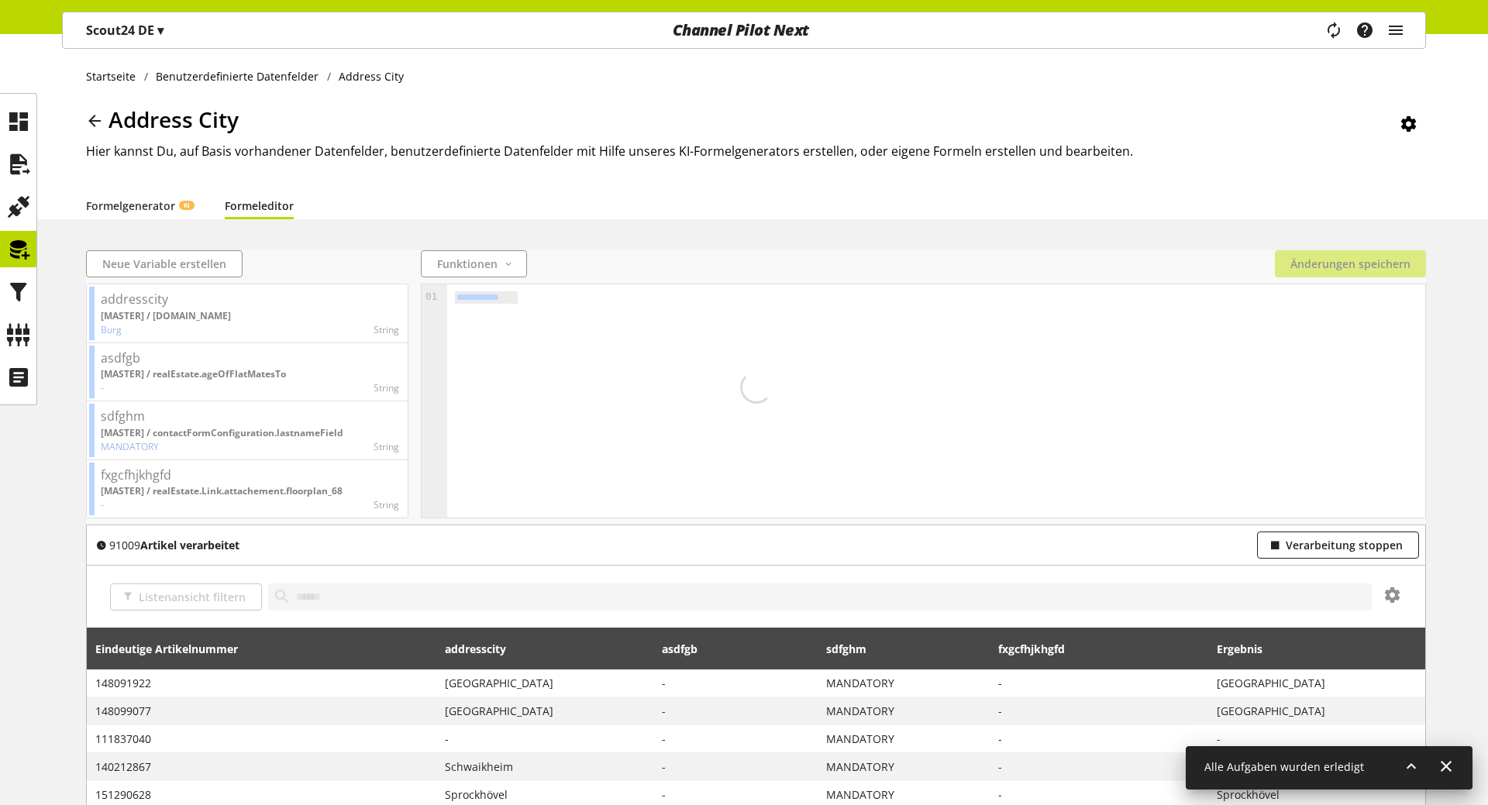
click at [1369, 566] on div "Listenansicht filtern" at bounding box center [756, 597] width 1338 height 62
click at [1368, 555] on button "Verarbeitung stoppen" at bounding box center [1338, 545] width 162 height 27
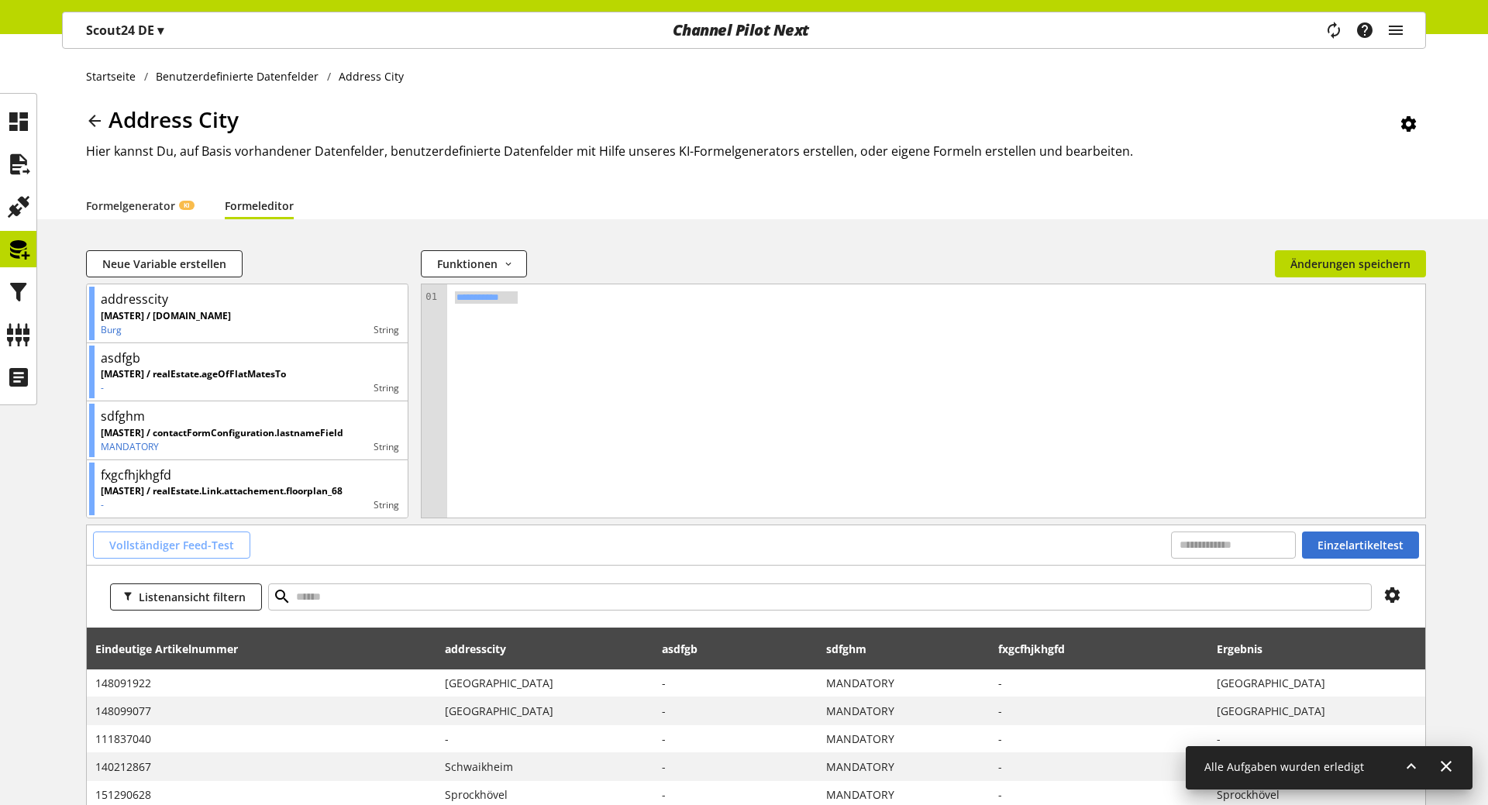
click at [176, 543] on span "Vollständiger Feed-Test" at bounding box center [171, 545] width 125 height 16
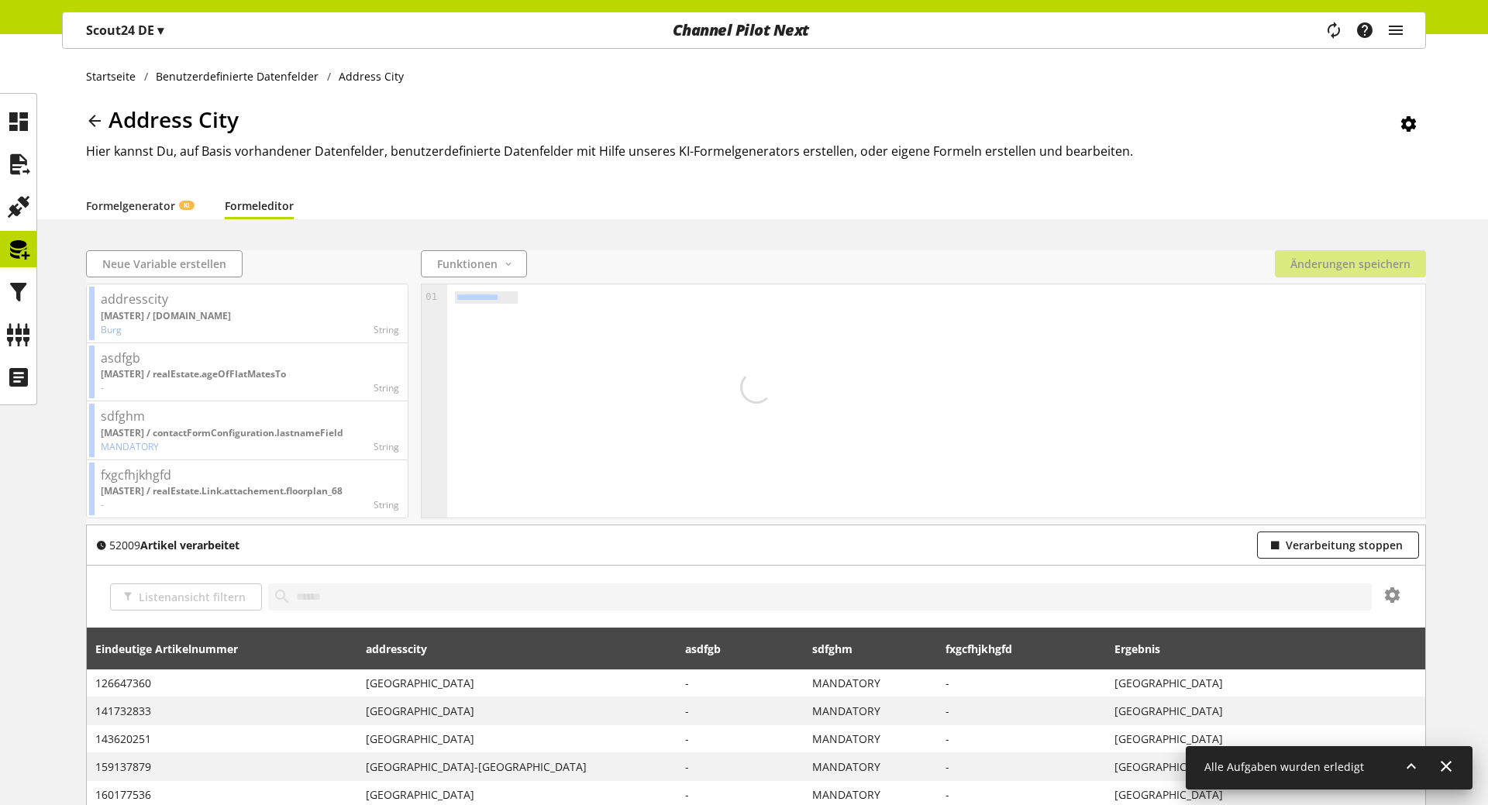
click at [108, 543] on span at bounding box center [101, 545] width 16 height 16
click at [1317, 550] on span "Verarbeitung stoppen" at bounding box center [1344, 545] width 117 height 16
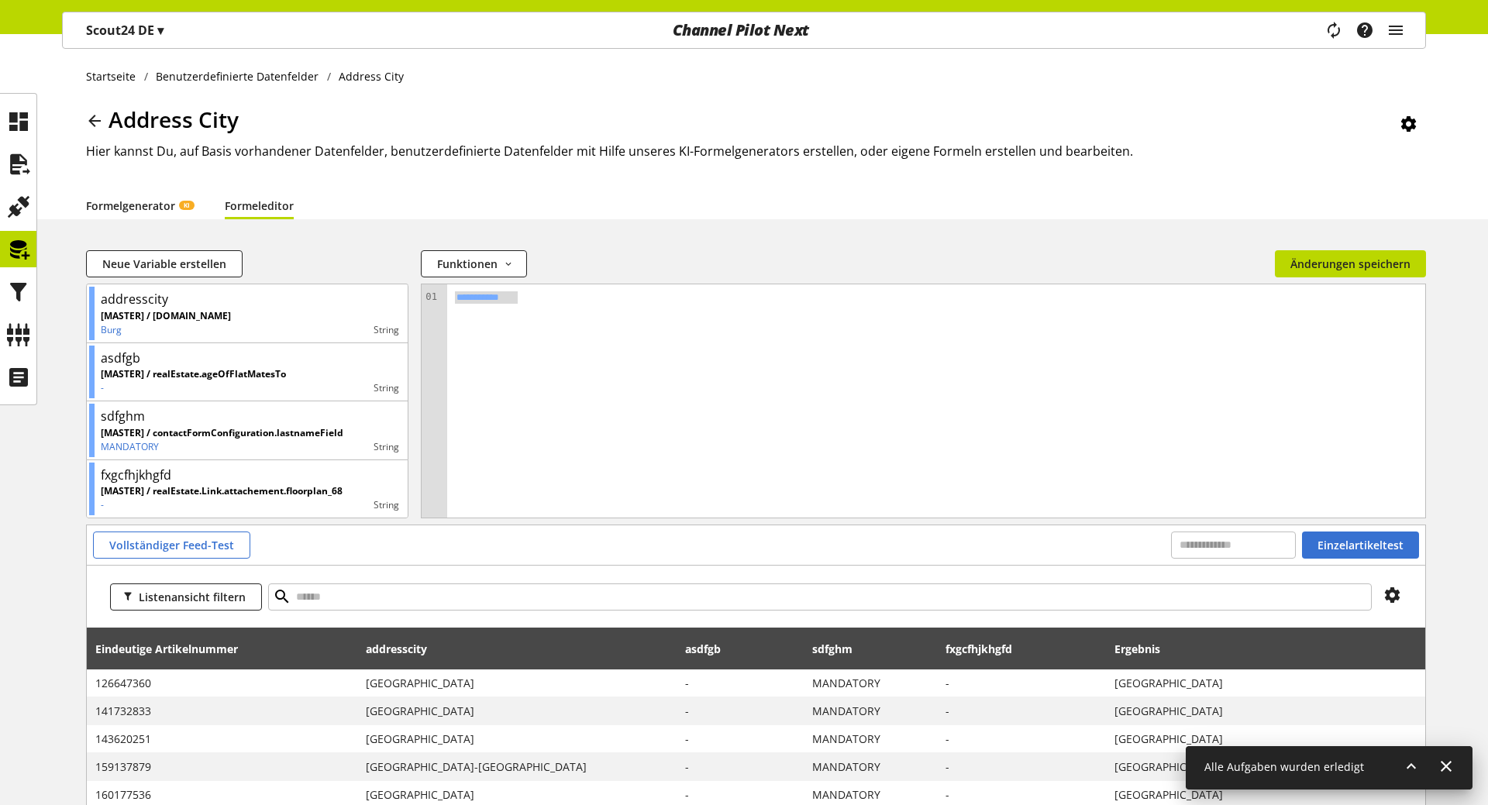
click at [179, 202] on link "Formelgenerator KI" at bounding box center [140, 205] width 108 height 29
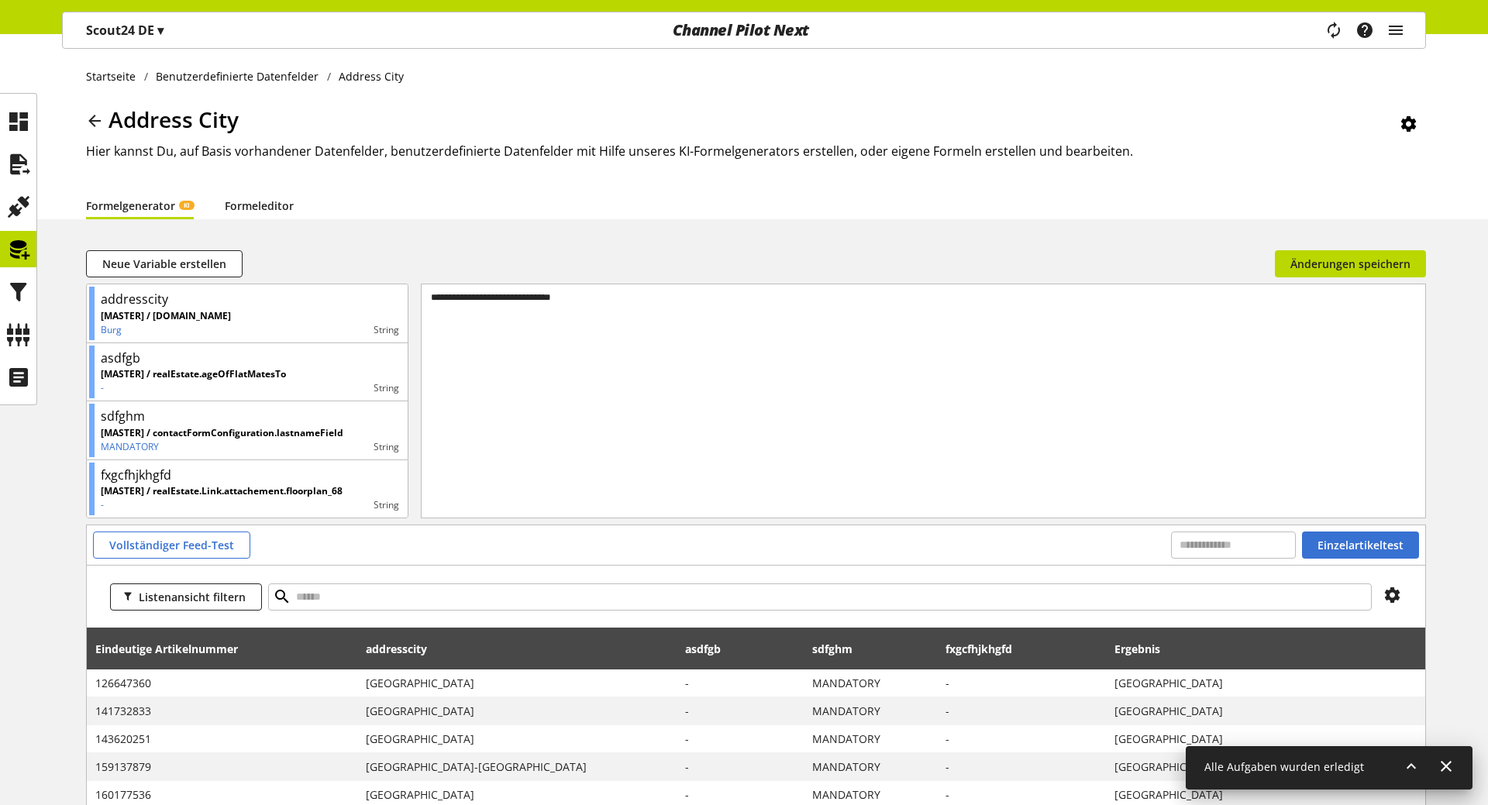
click at [259, 211] on link "Formeleditor" at bounding box center [259, 205] width 69 height 29
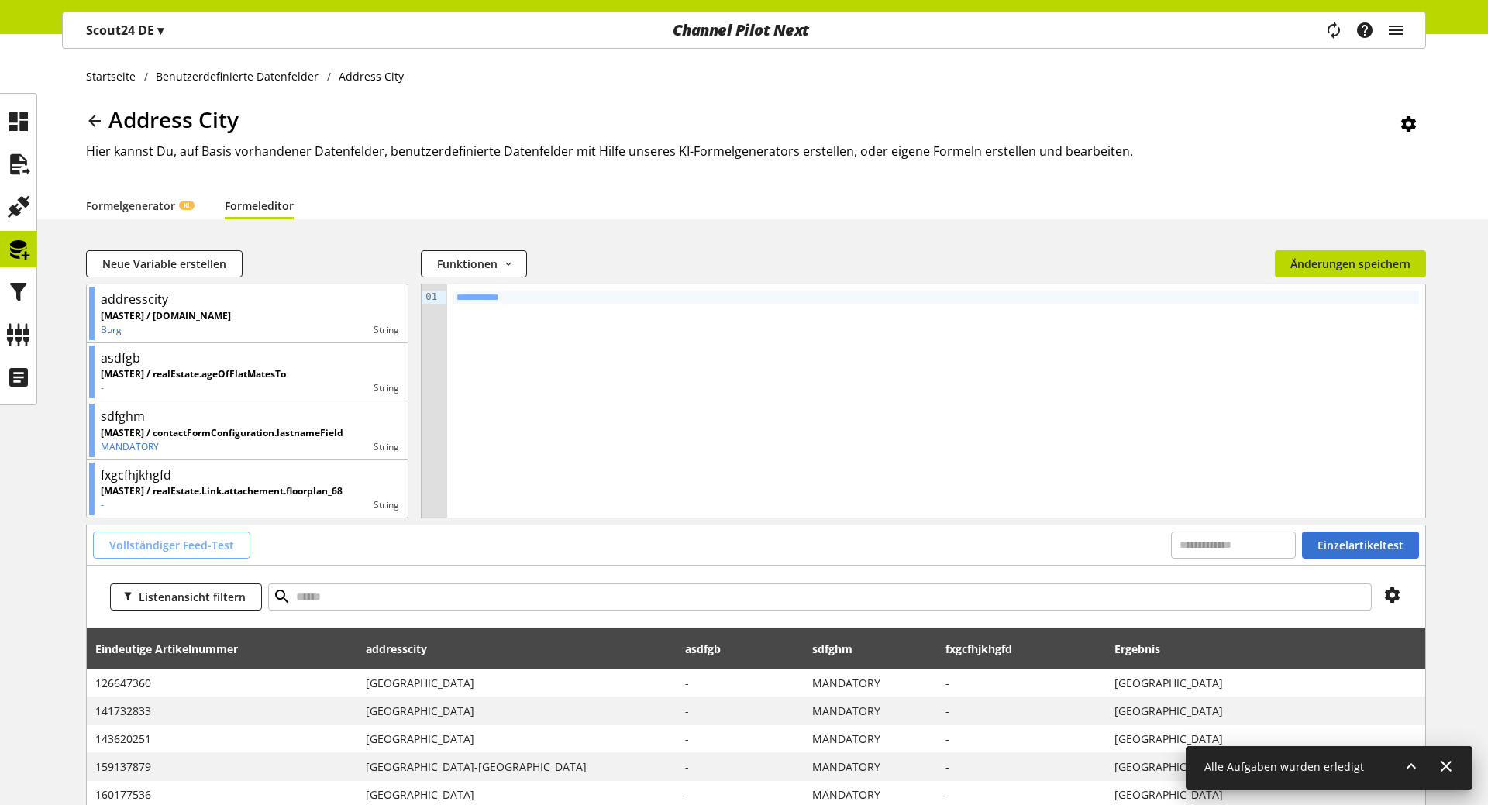
click at [216, 538] on span "Vollständiger Feed-Test" at bounding box center [171, 545] width 125 height 16
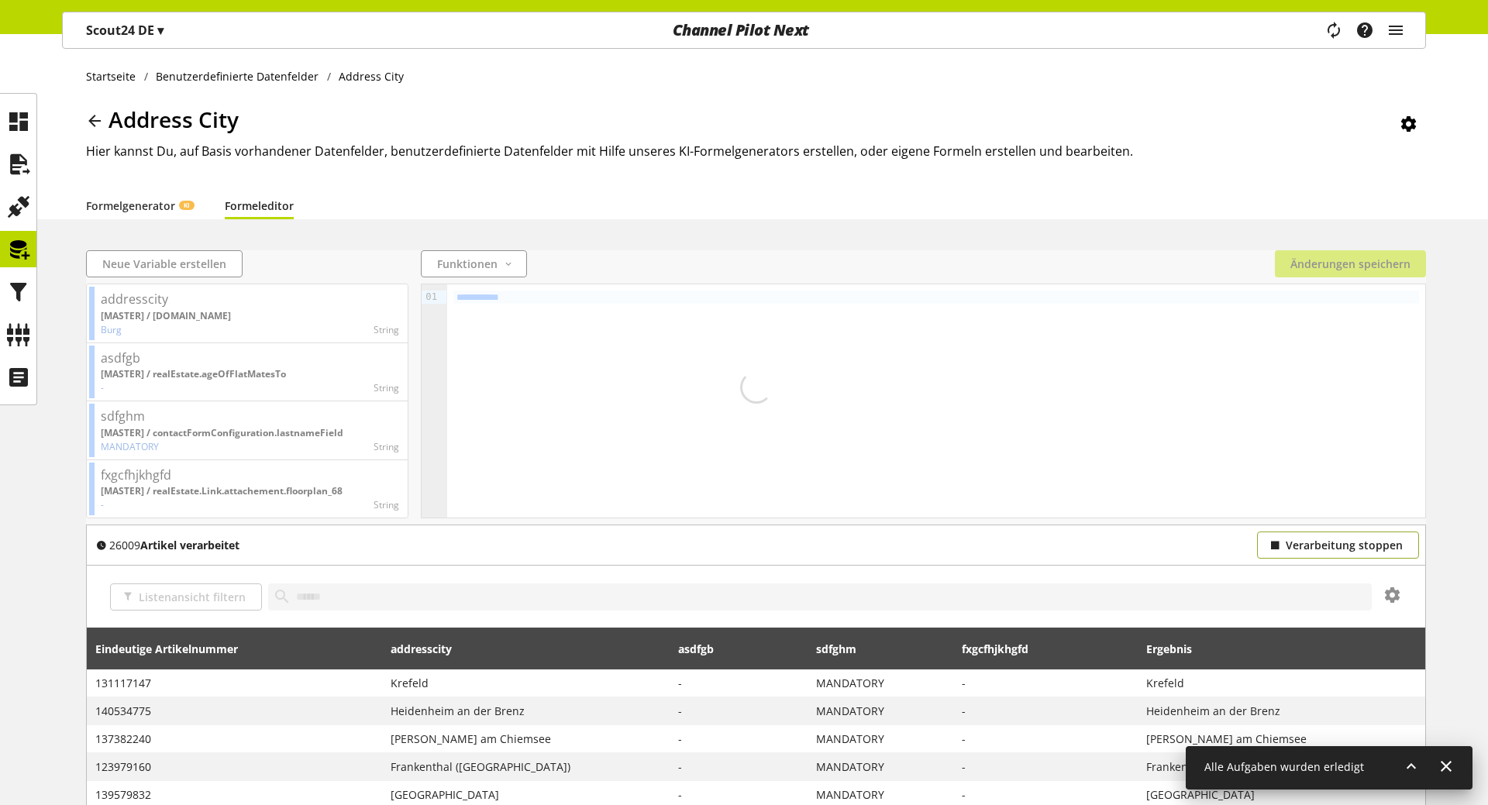
click at [1314, 547] on span "Verarbeitung stoppen" at bounding box center [1344, 545] width 117 height 16
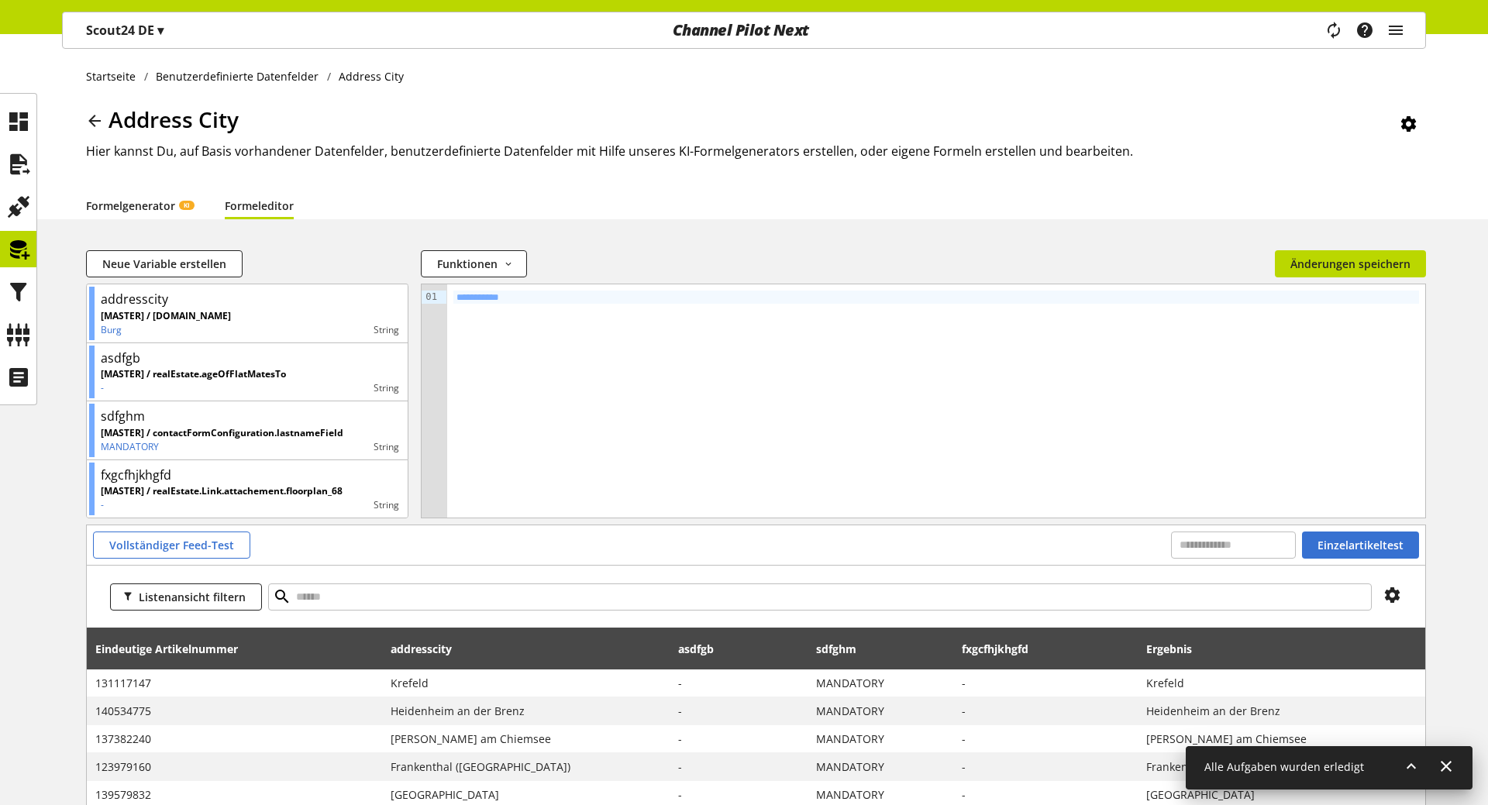
click at [160, 204] on link "Formelgenerator KI" at bounding box center [140, 205] width 108 height 29
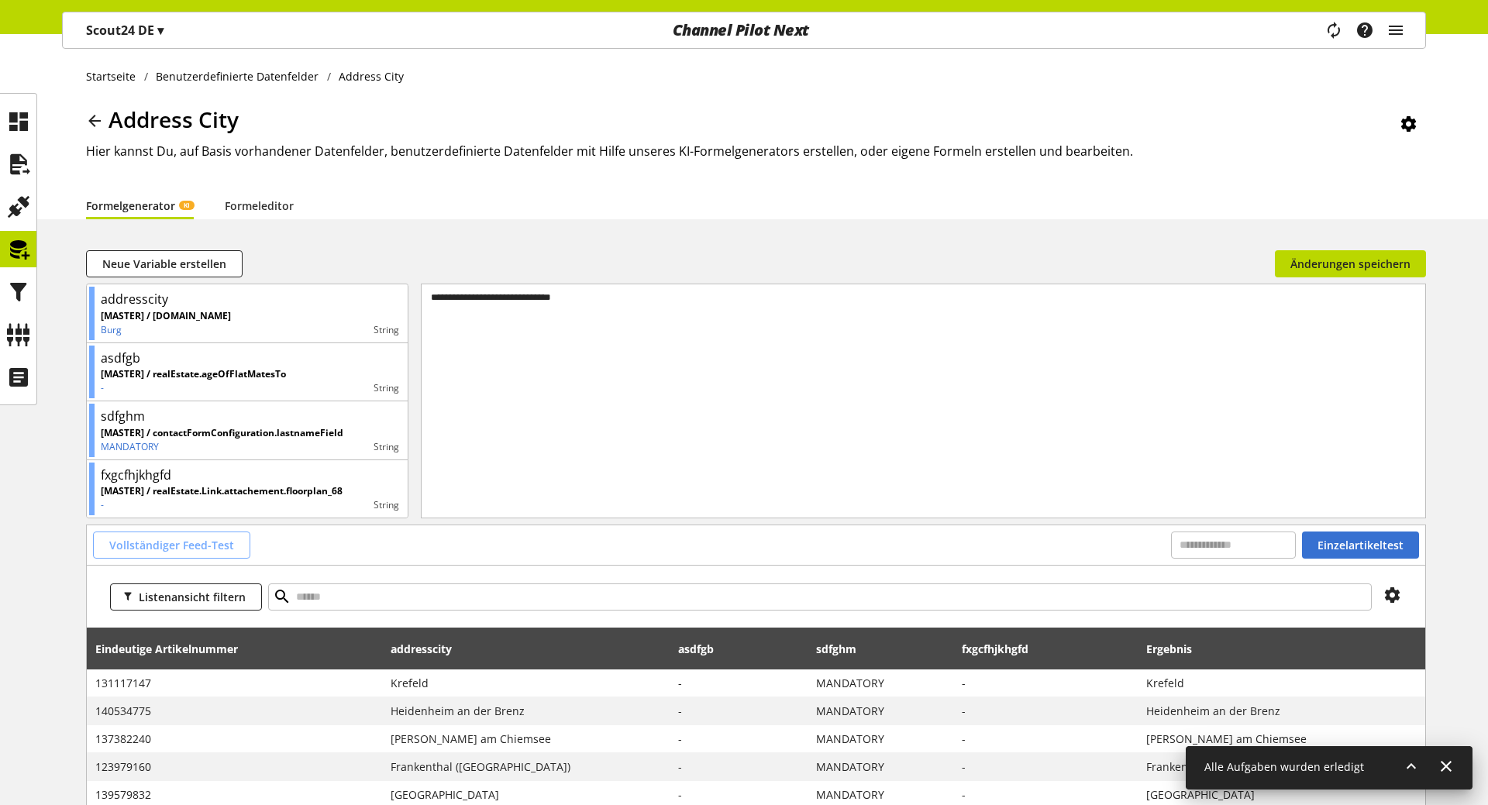
click at [183, 547] on span "Vollständiger Feed-Test" at bounding box center [171, 545] width 125 height 16
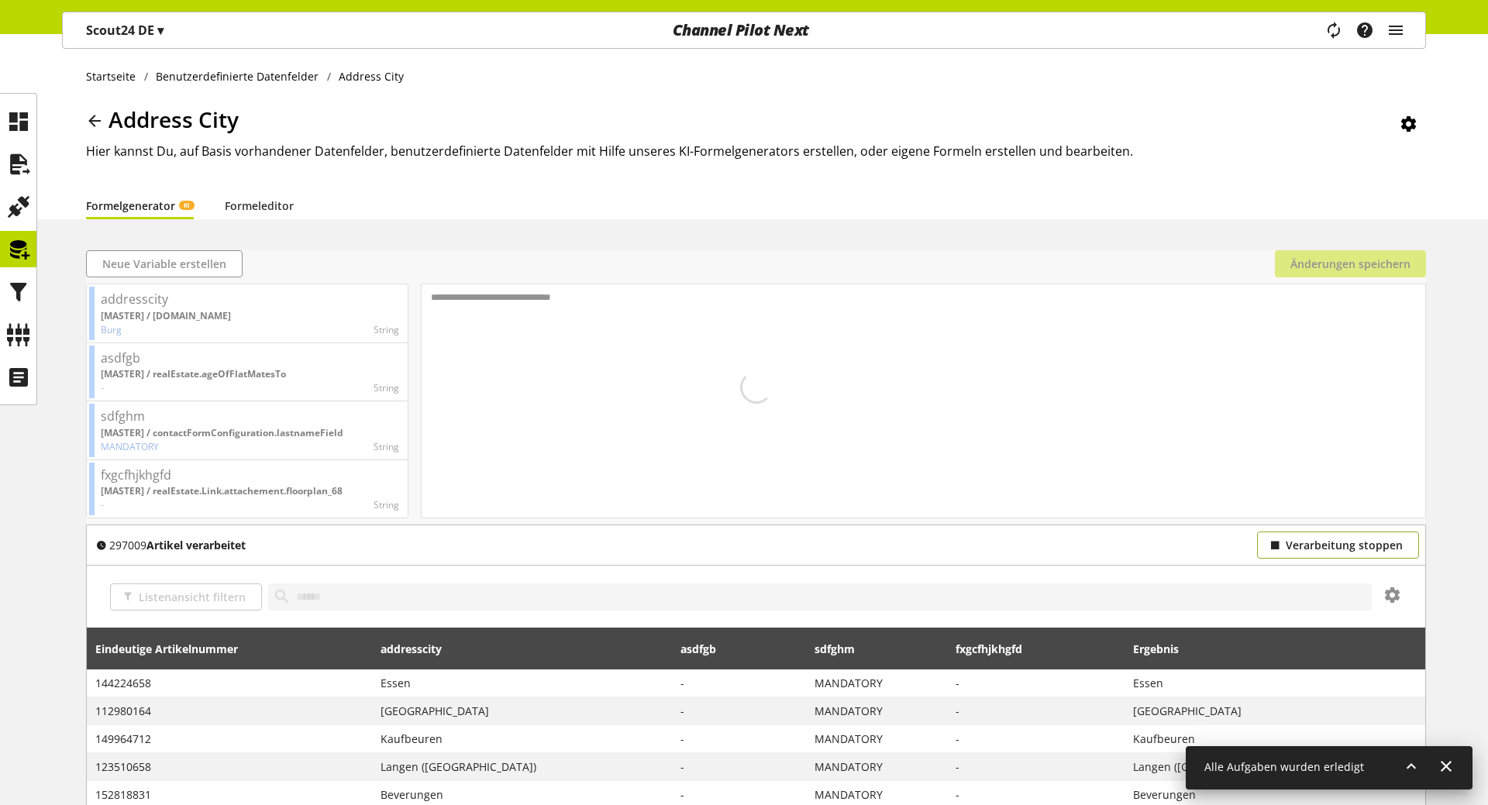
click at [1317, 553] on button "Verarbeitung stoppen" at bounding box center [1338, 545] width 162 height 27
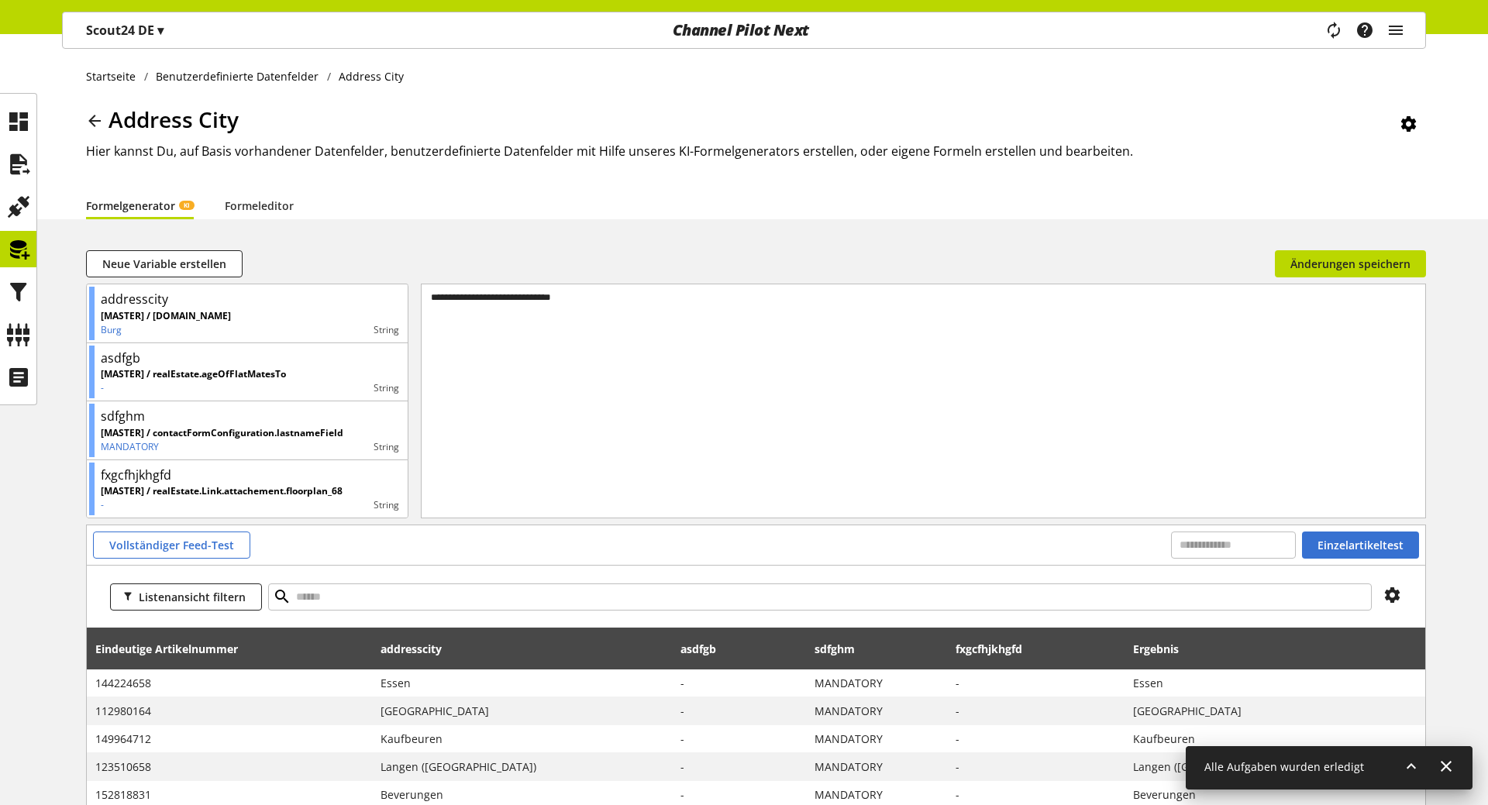
scroll to position [285, 0]
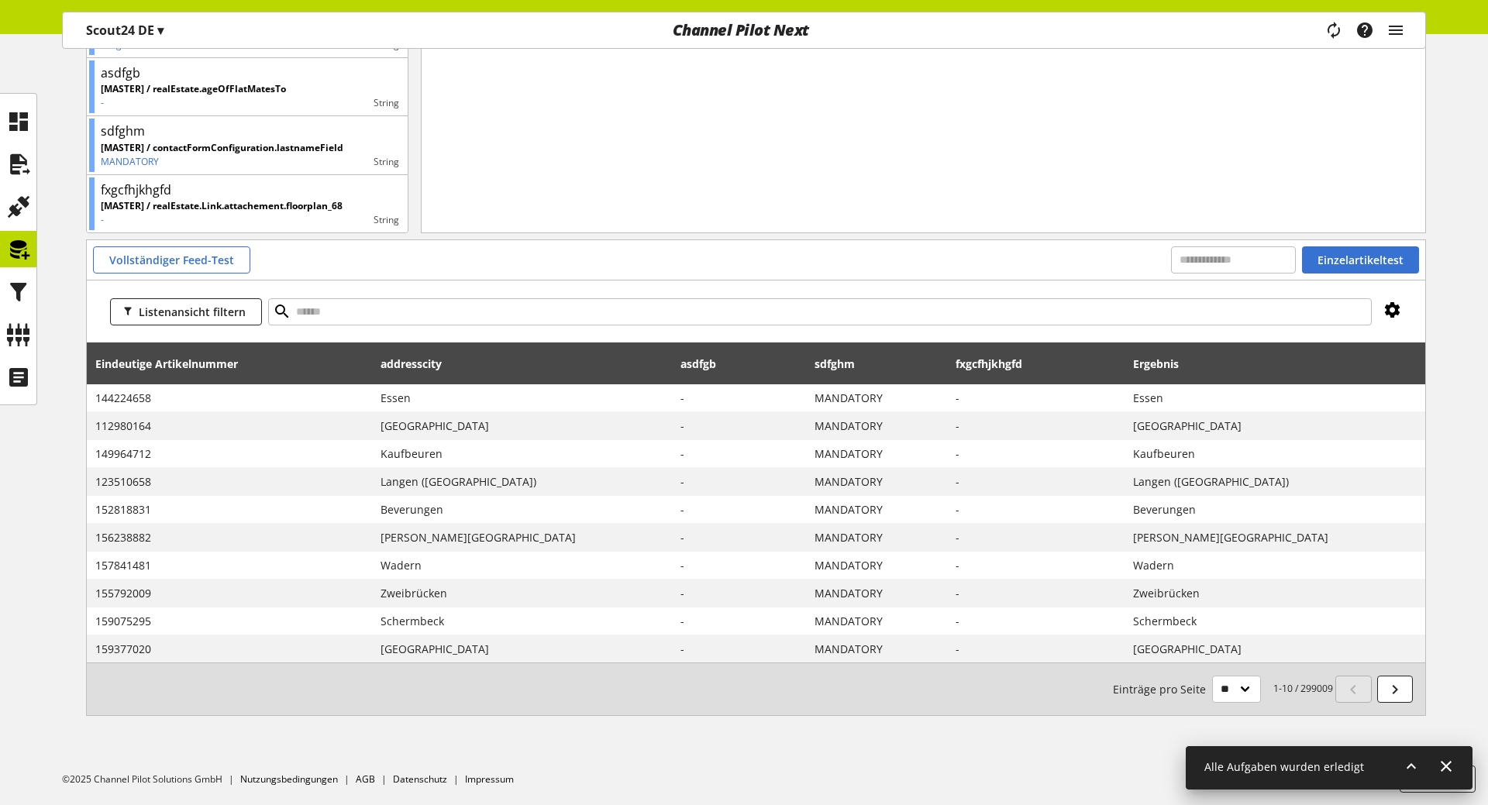
click at [1394, 305] on icon at bounding box center [1392, 310] width 19 height 28
click at [1389, 305] on icon at bounding box center [1392, 310] width 19 height 28
click at [1340, 261] on span "Einzelartikeltest" at bounding box center [1360, 260] width 86 height 16
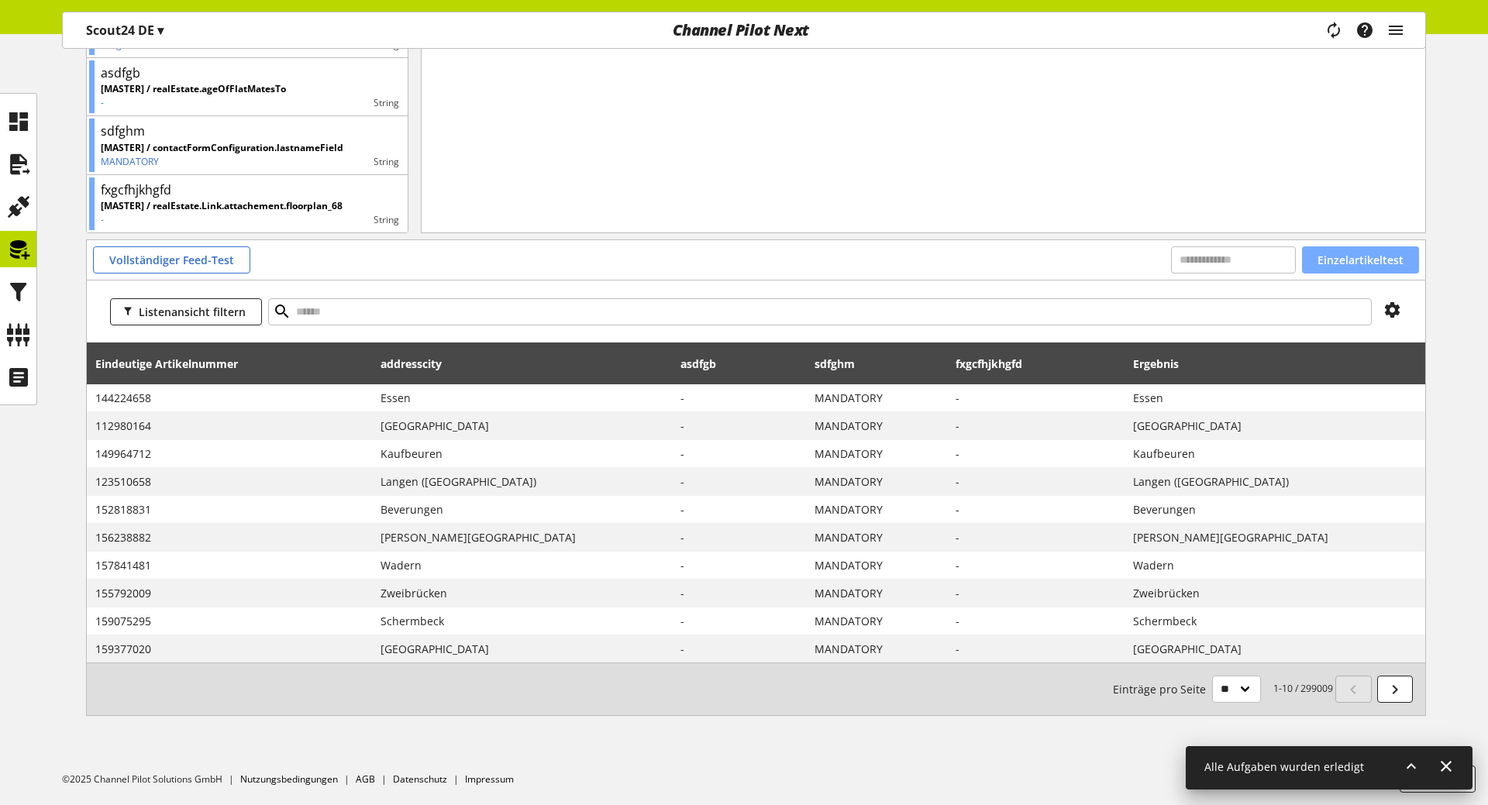
scroll to position [0, 0]
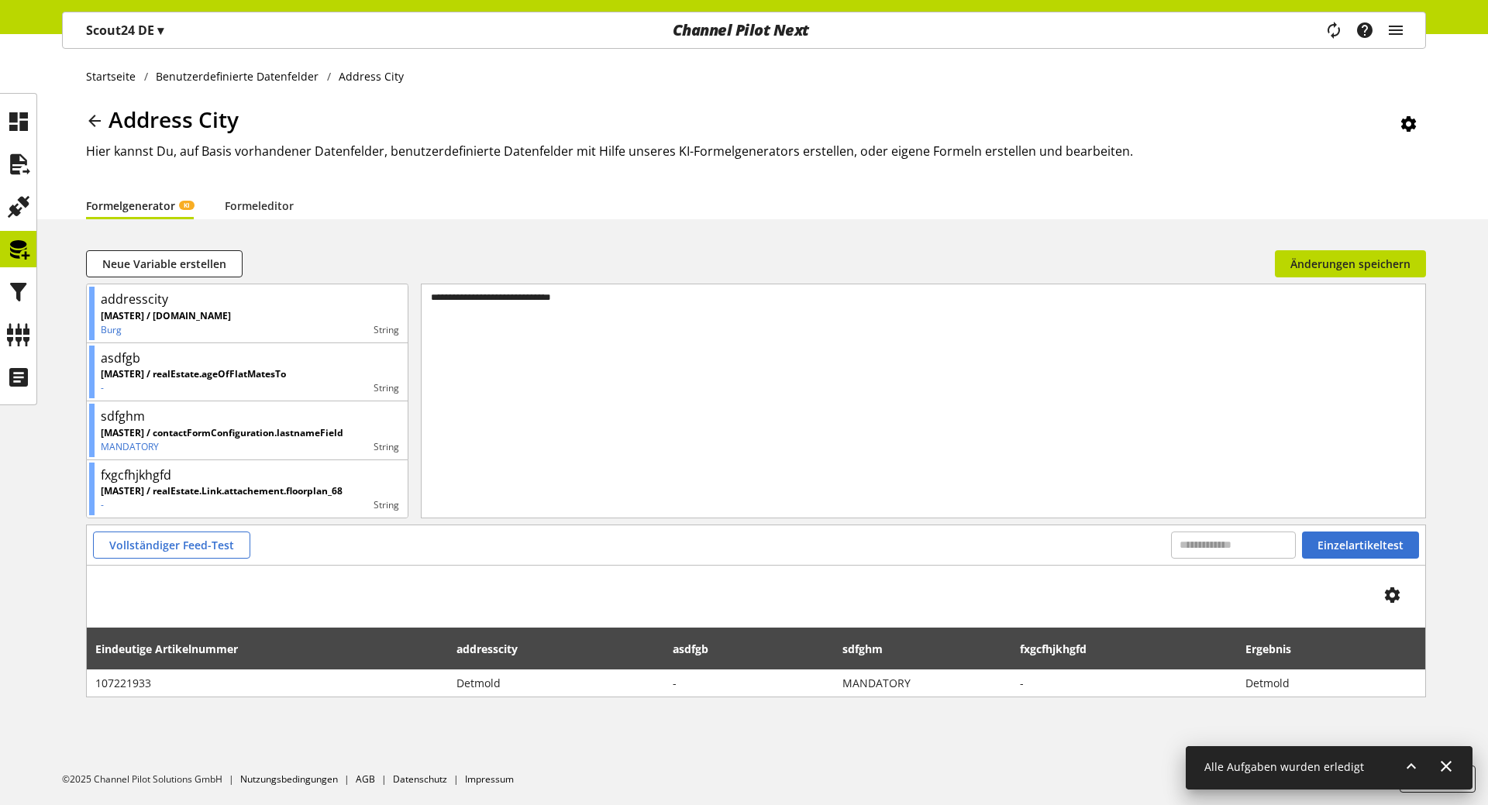
click at [37, 205] on div "Startseite Benutzerdefinierte Datenfelder Address City Address City Hier kannst…" at bounding box center [744, 126] width 1488 height 185
click at [21, 205] on icon at bounding box center [18, 206] width 25 height 31
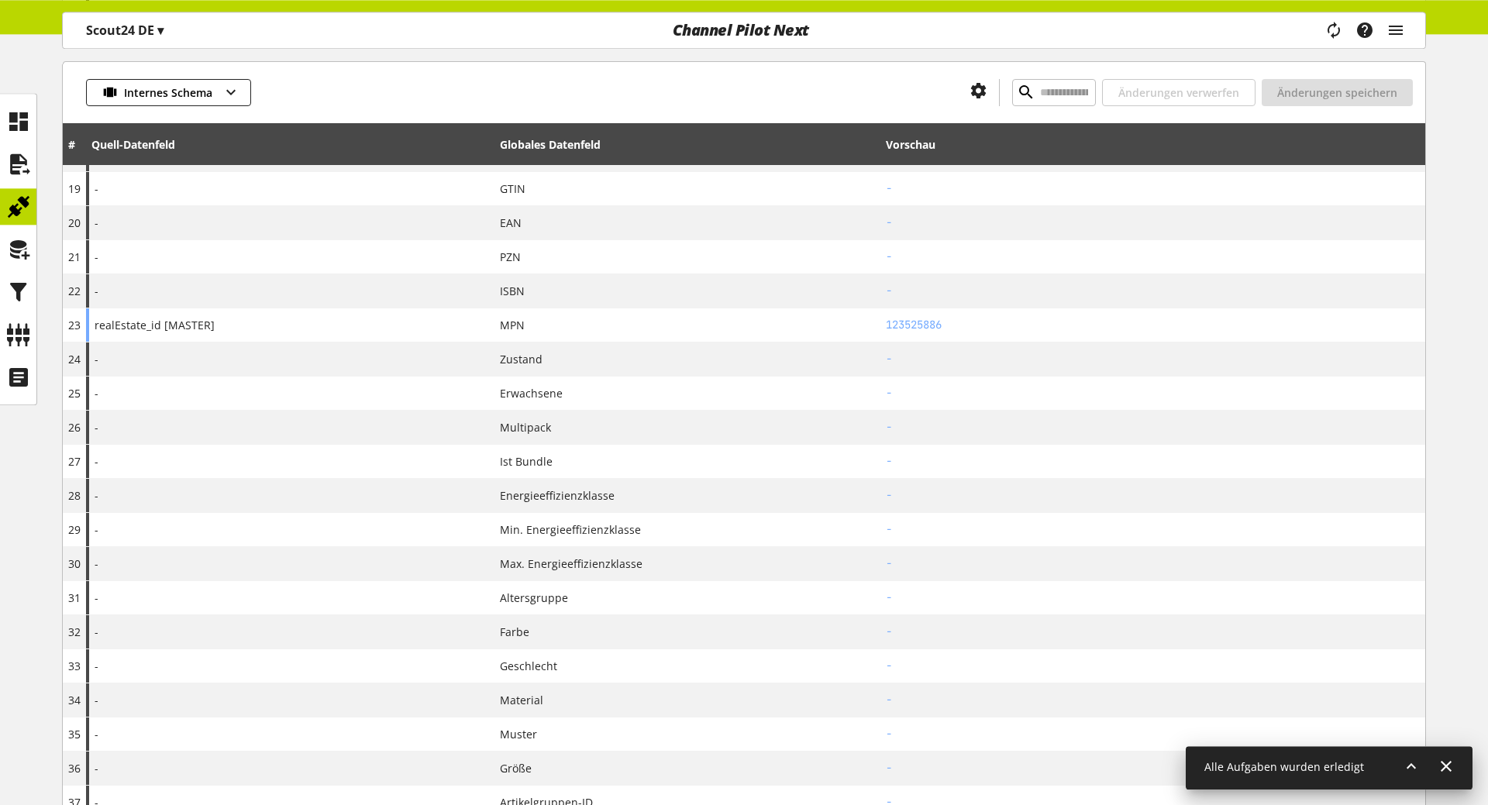
scroll to position [1344, 0]
